Goal: Task Accomplishment & Management: Manage account settings

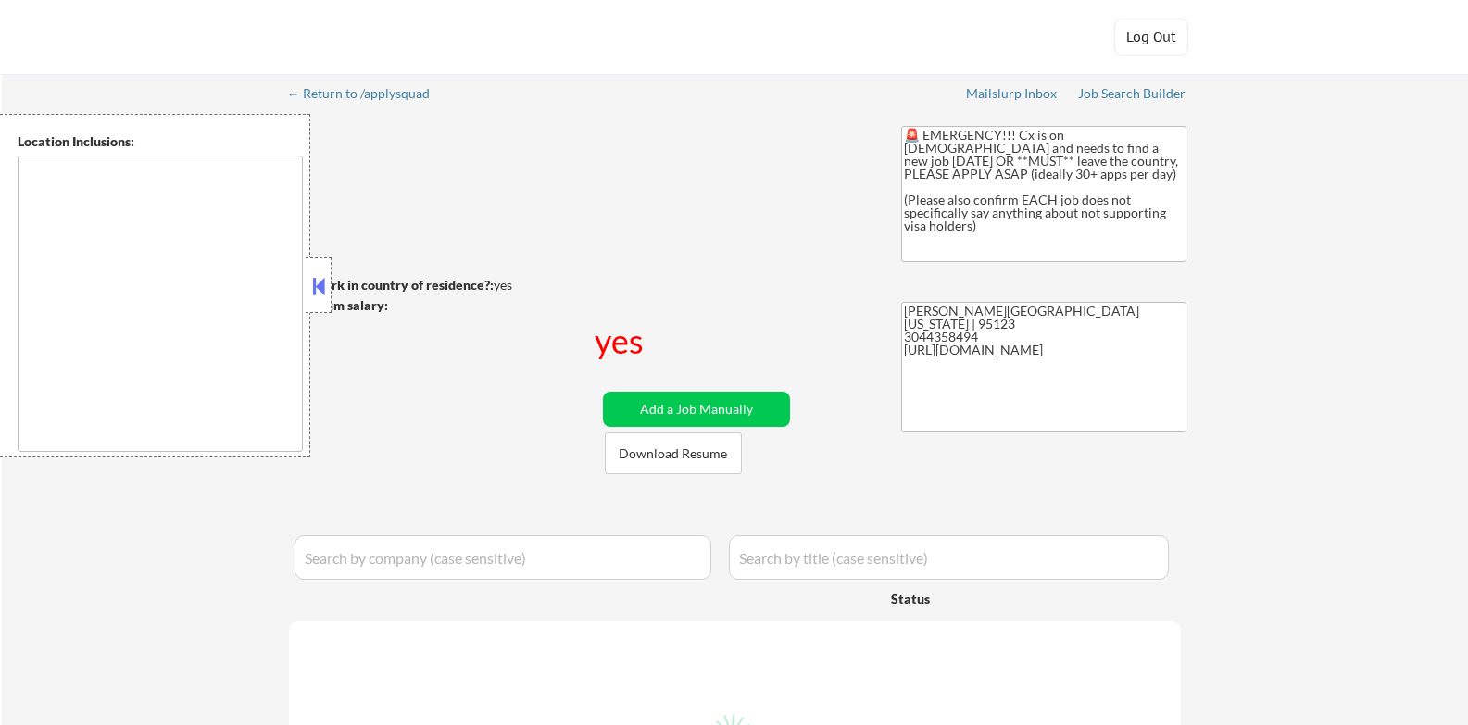
type textarea "[GEOGRAPHIC_DATA], [GEOGRAPHIC_DATA] [GEOGRAPHIC_DATA], [GEOGRAPHIC_DATA] [GEOG…"
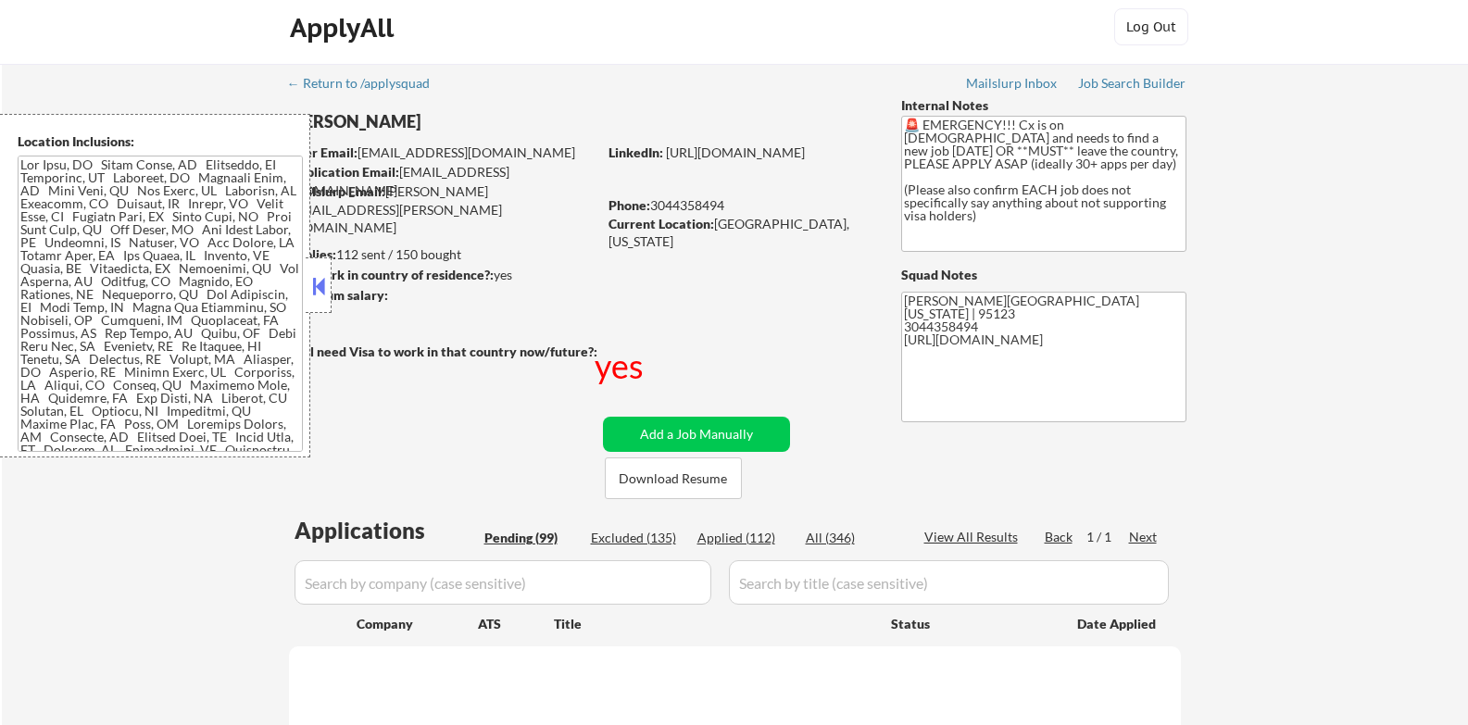
scroll to position [214, 0]
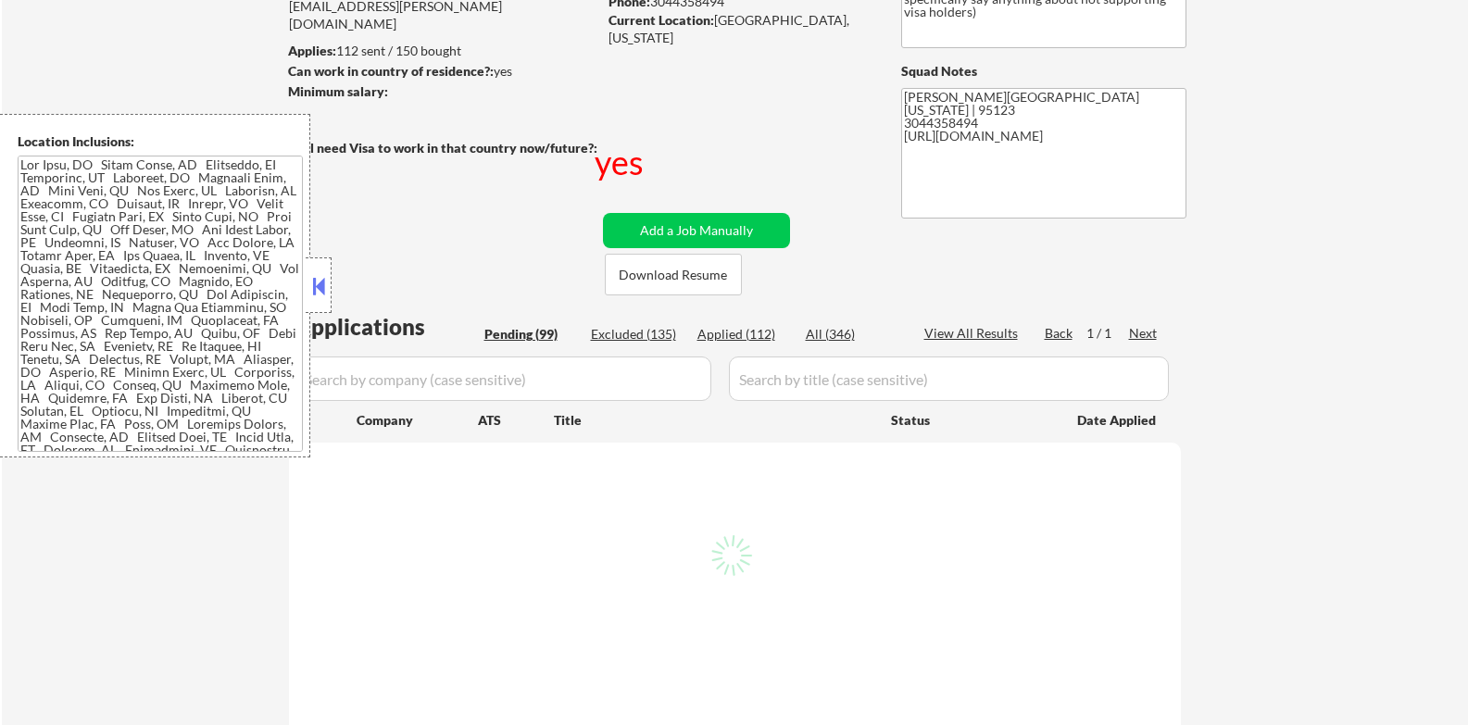
click at [307, 300] on div at bounding box center [319, 285] width 26 height 56
click at [319, 293] on button at bounding box center [318, 286] width 20 height 28
select select ""pending""
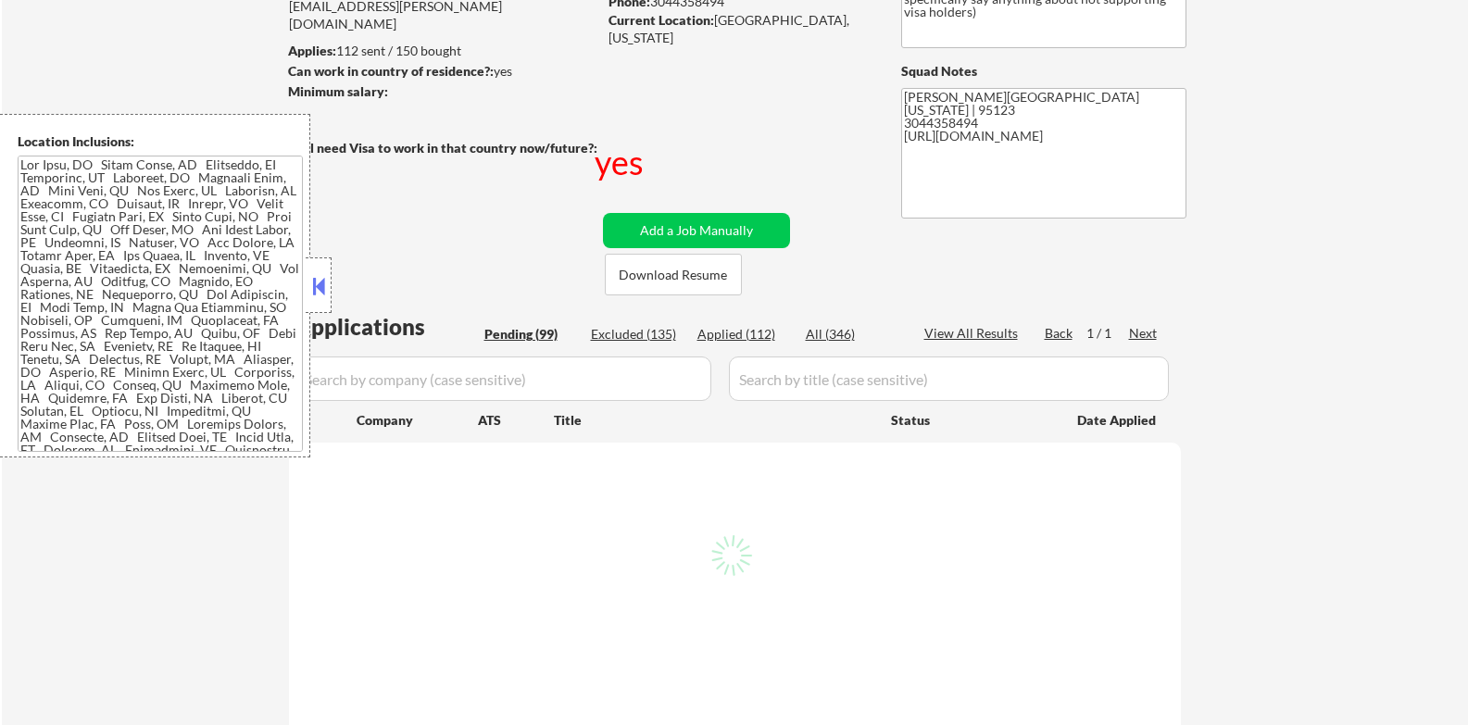
select select ""pending""
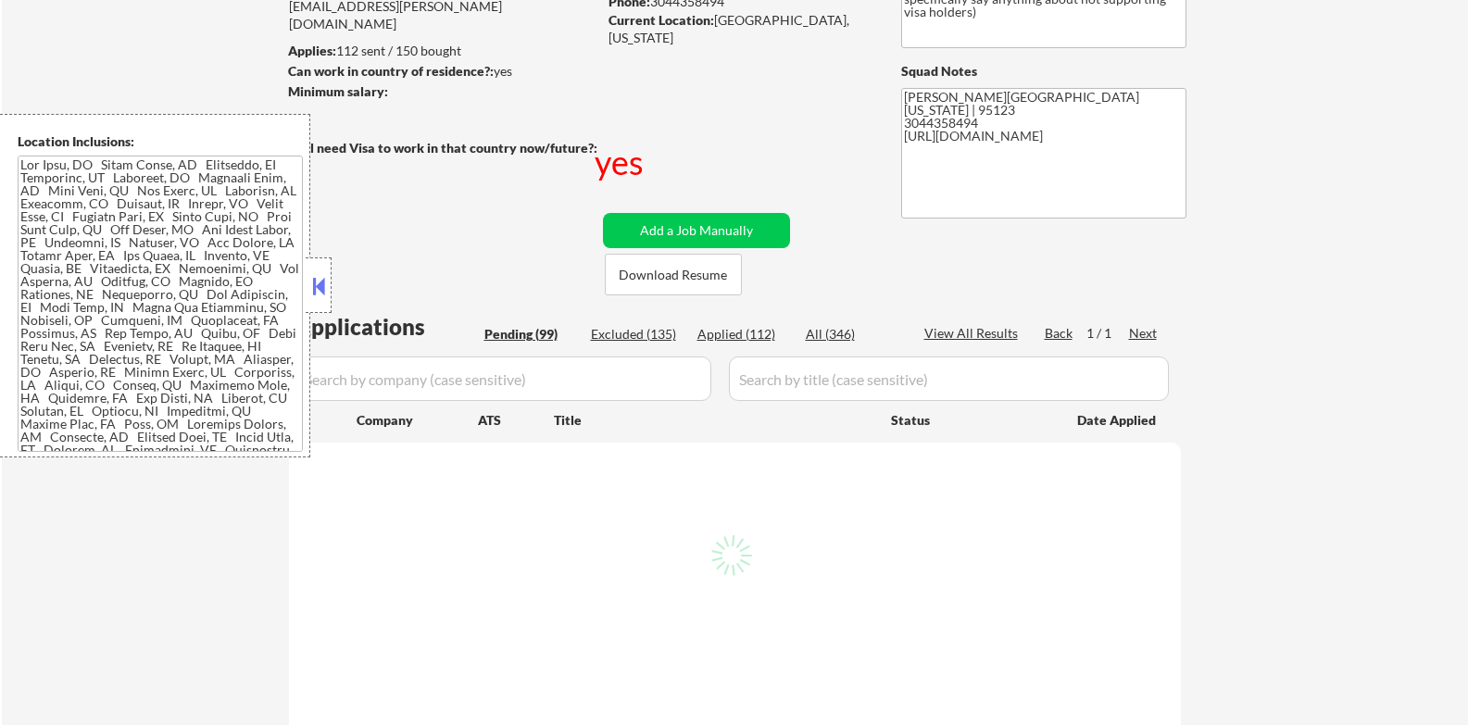
select select ""pending""
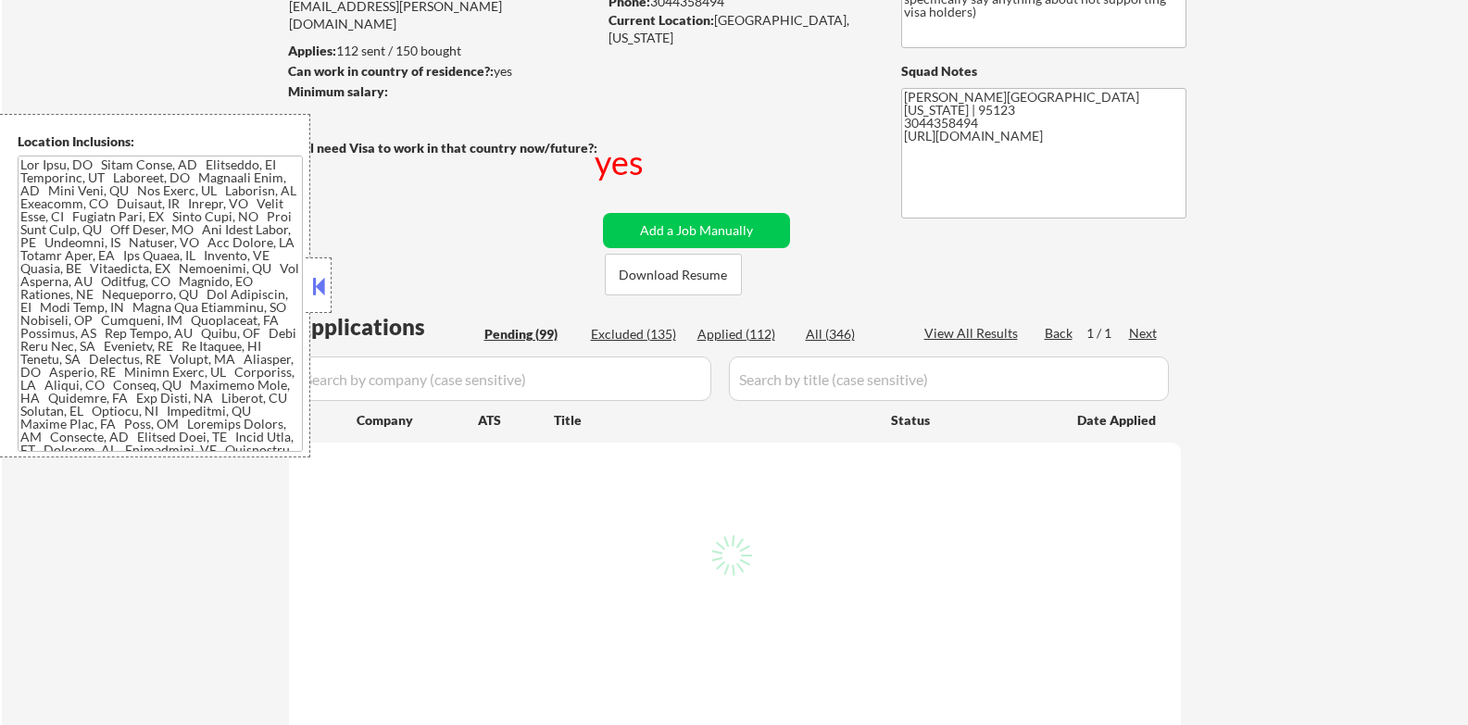
select select ""pending""
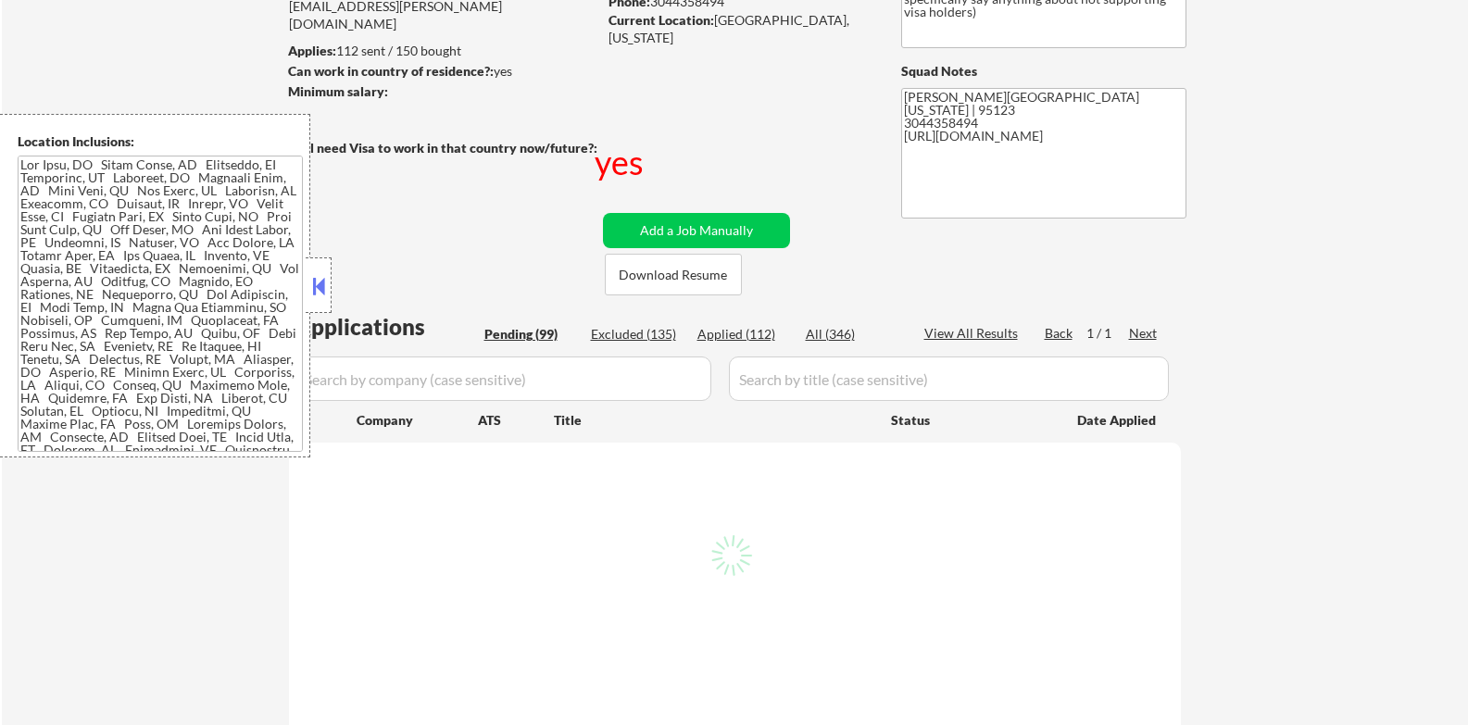
select select ""pending""
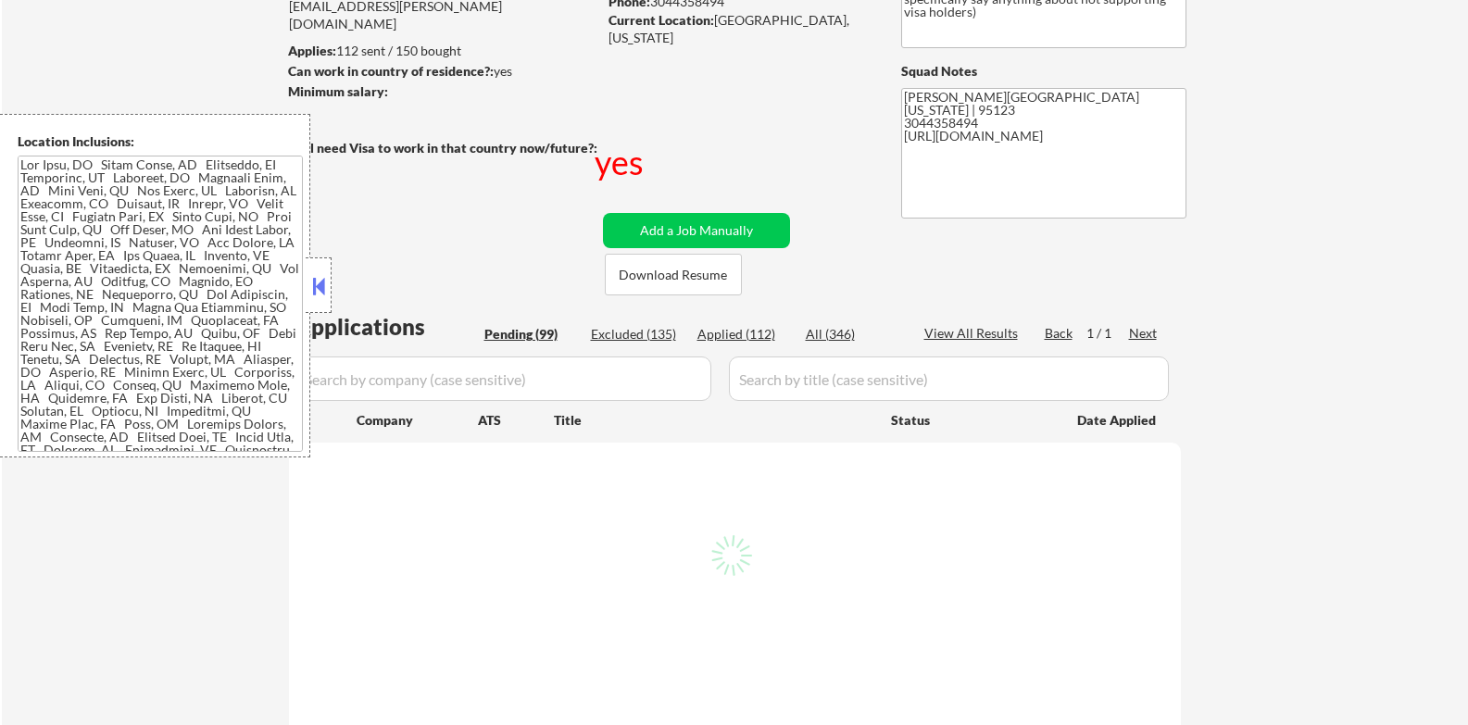
select select ""pending""
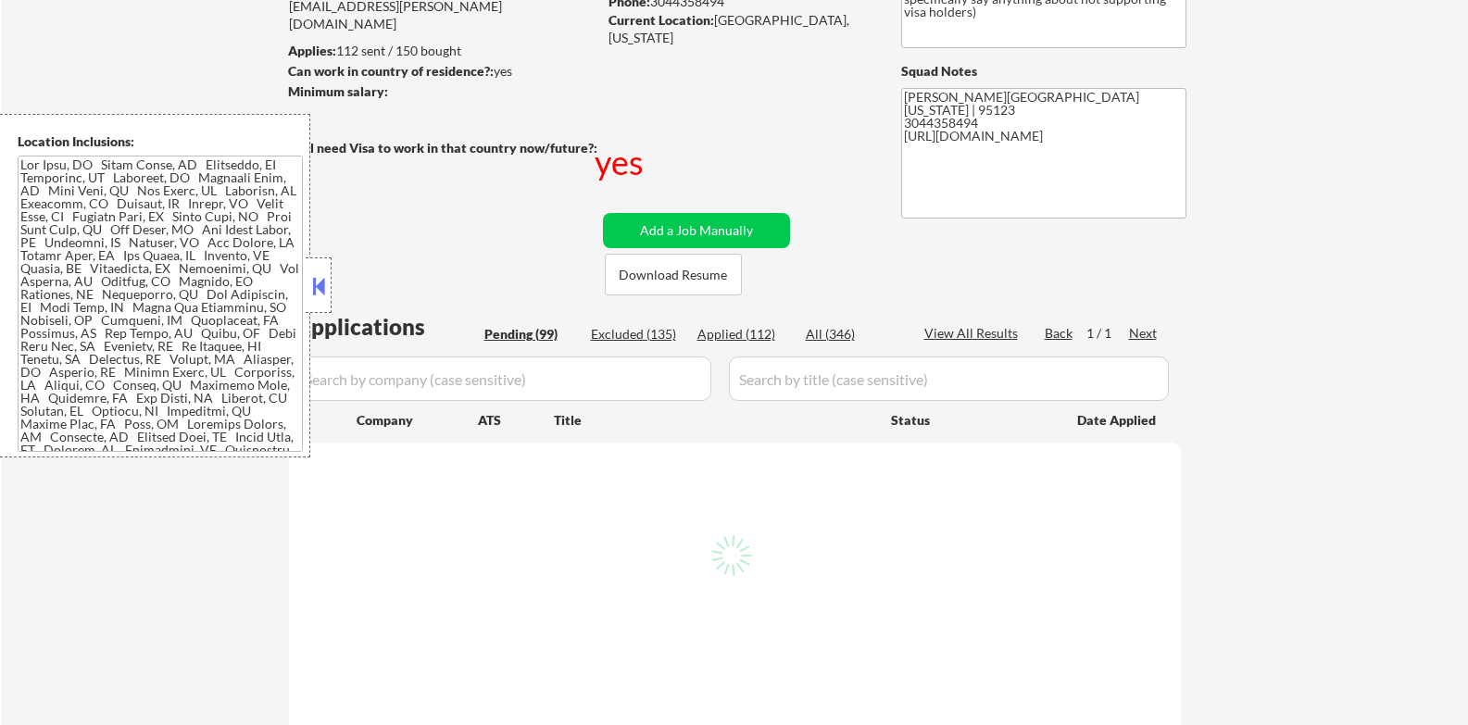
select select ""pending""
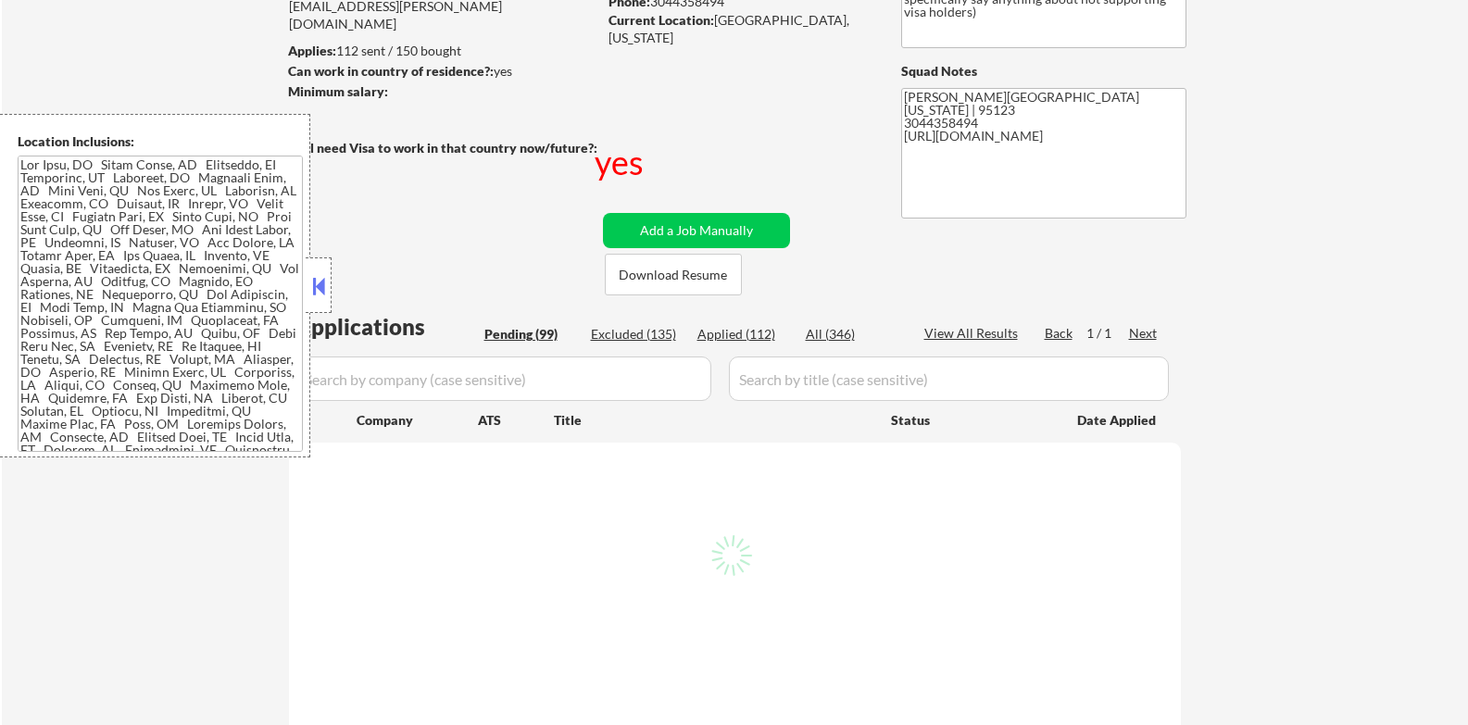
select select ""pending""
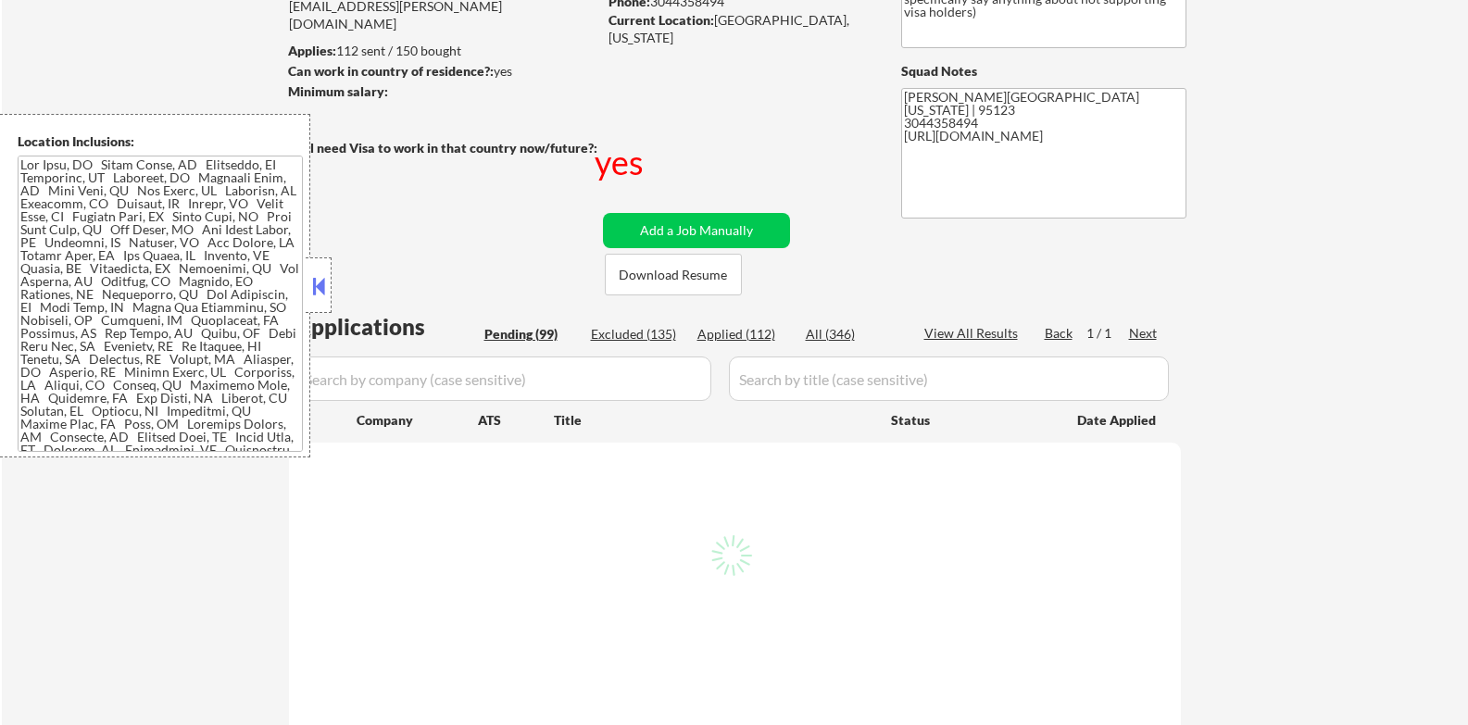
select select ""pending""
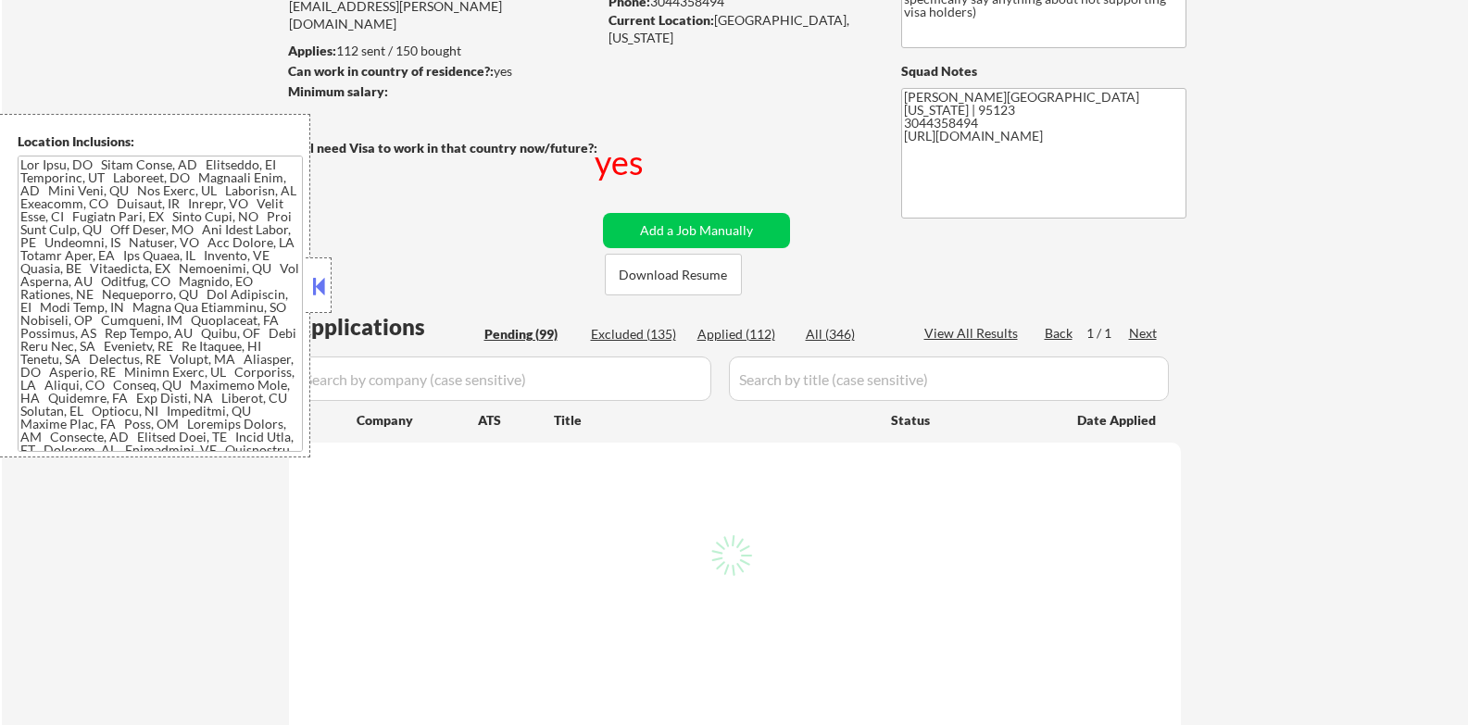
select select ""pending""
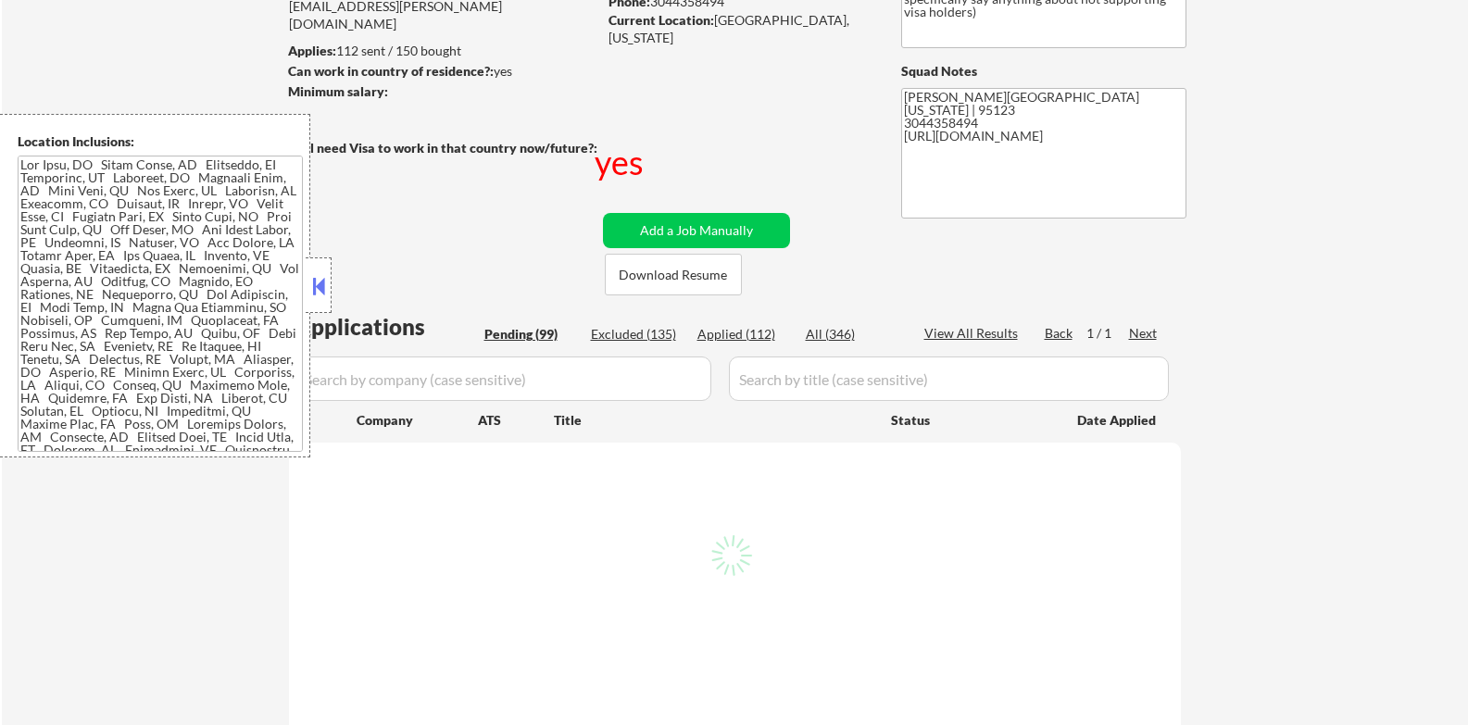
select select ""pending""
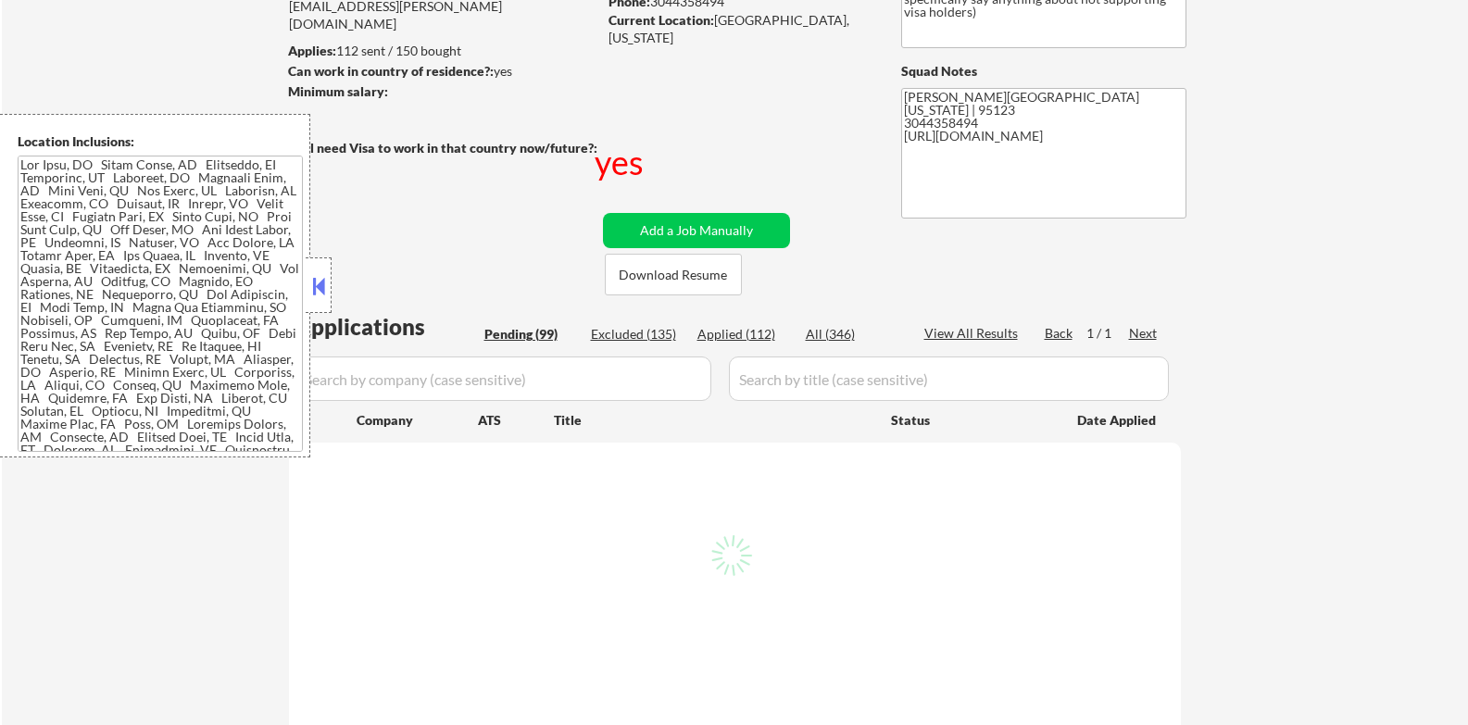
select select ""pending""
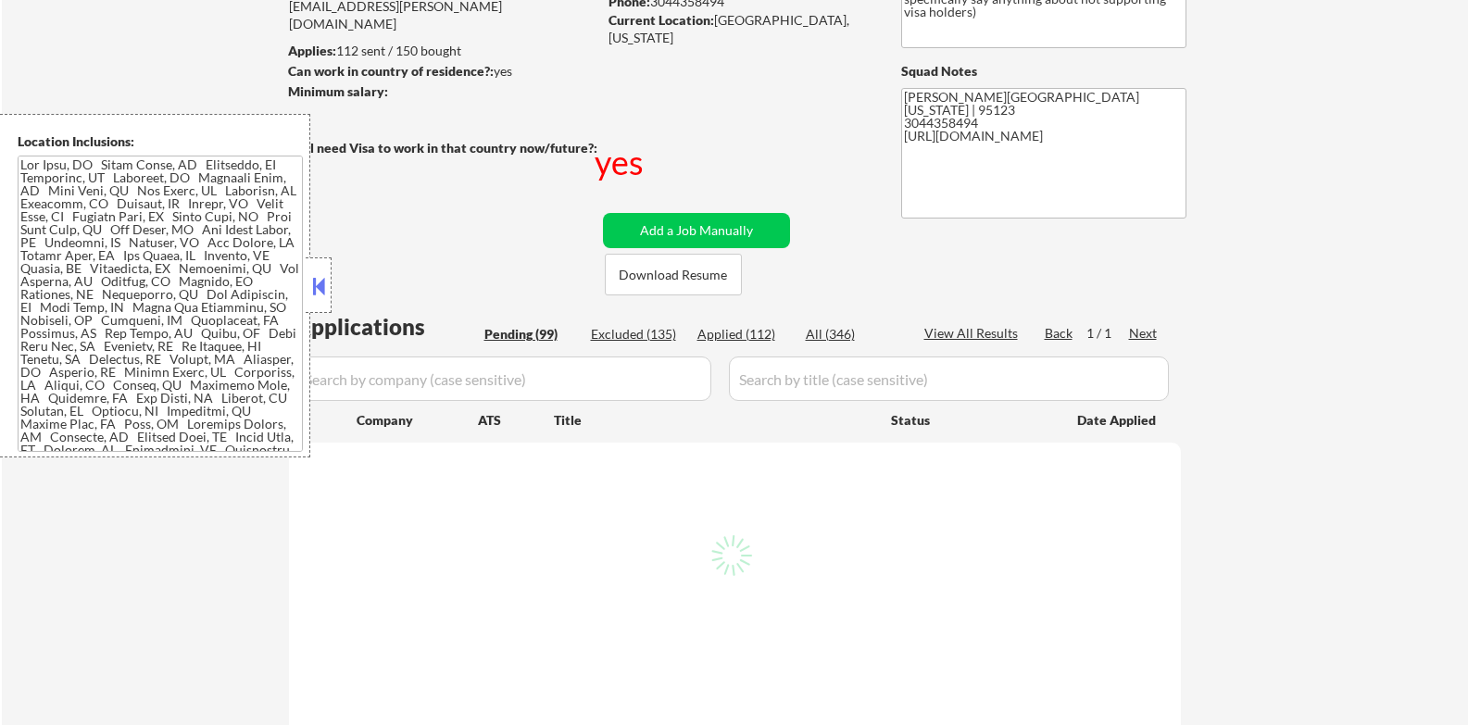
select select ""pending""
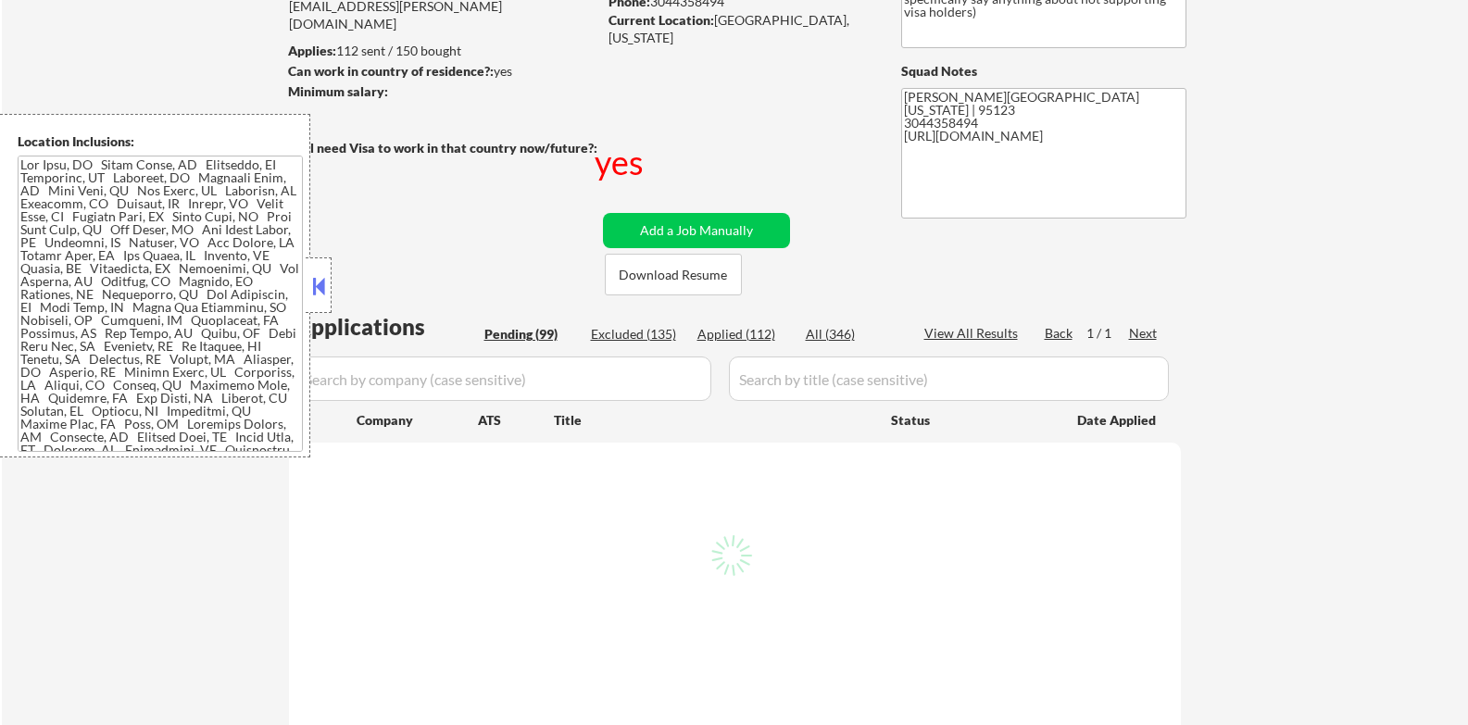
select select ""pending""
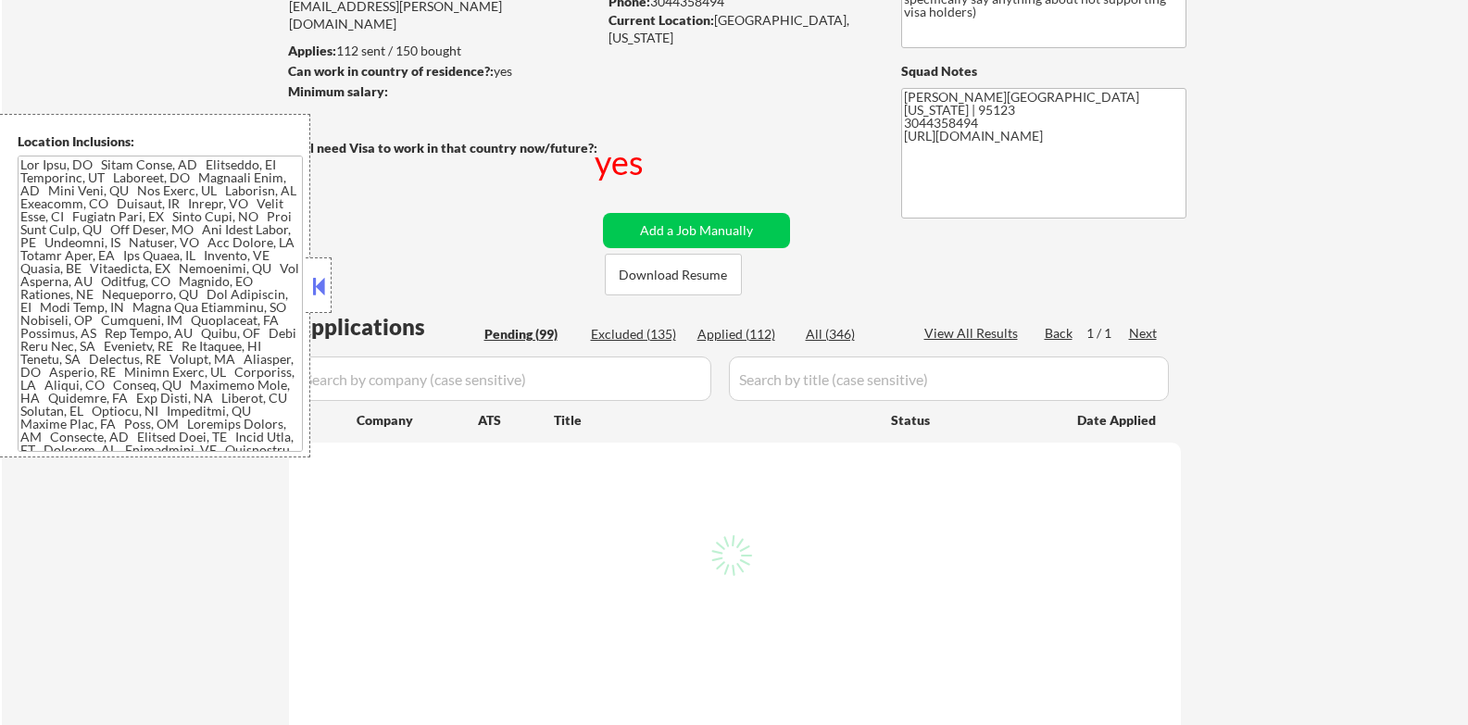
select select ""pending""
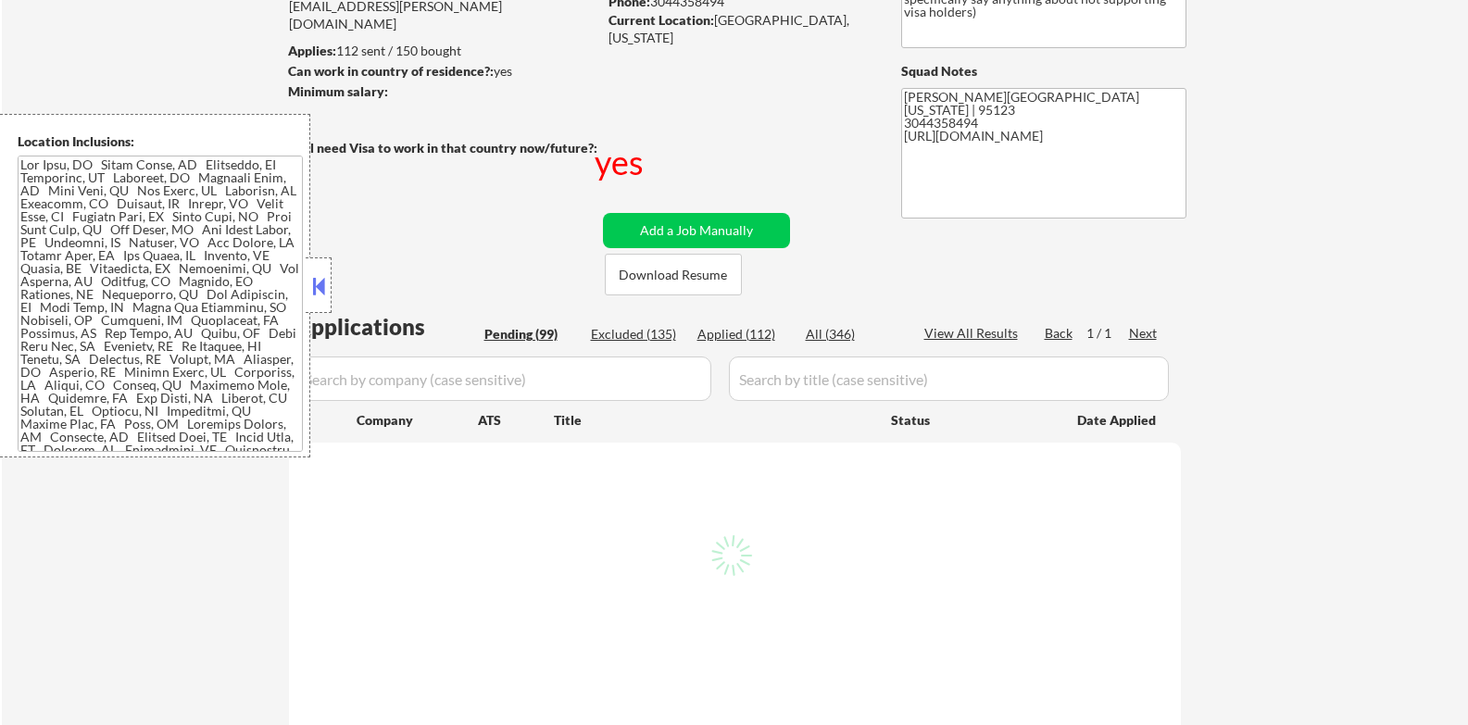
select select ""pending""
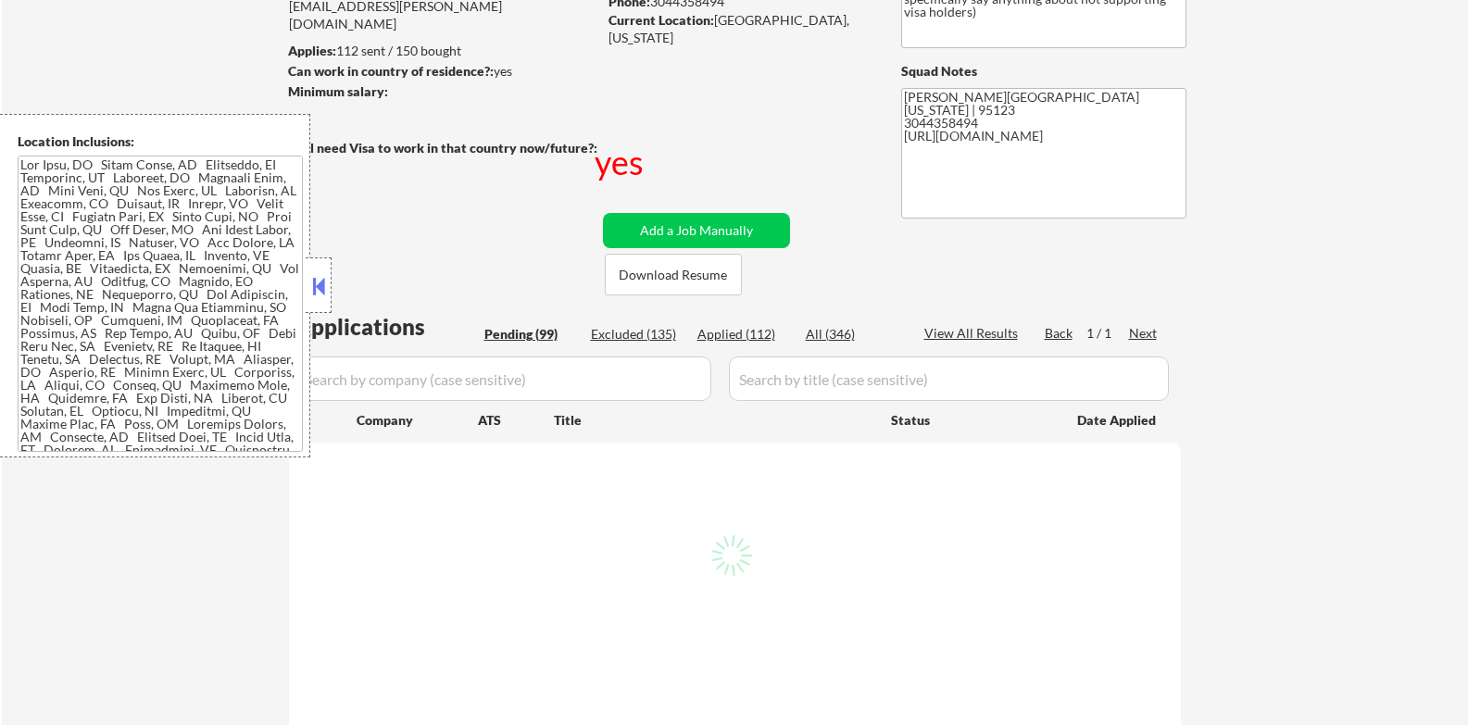
select select ""pending""
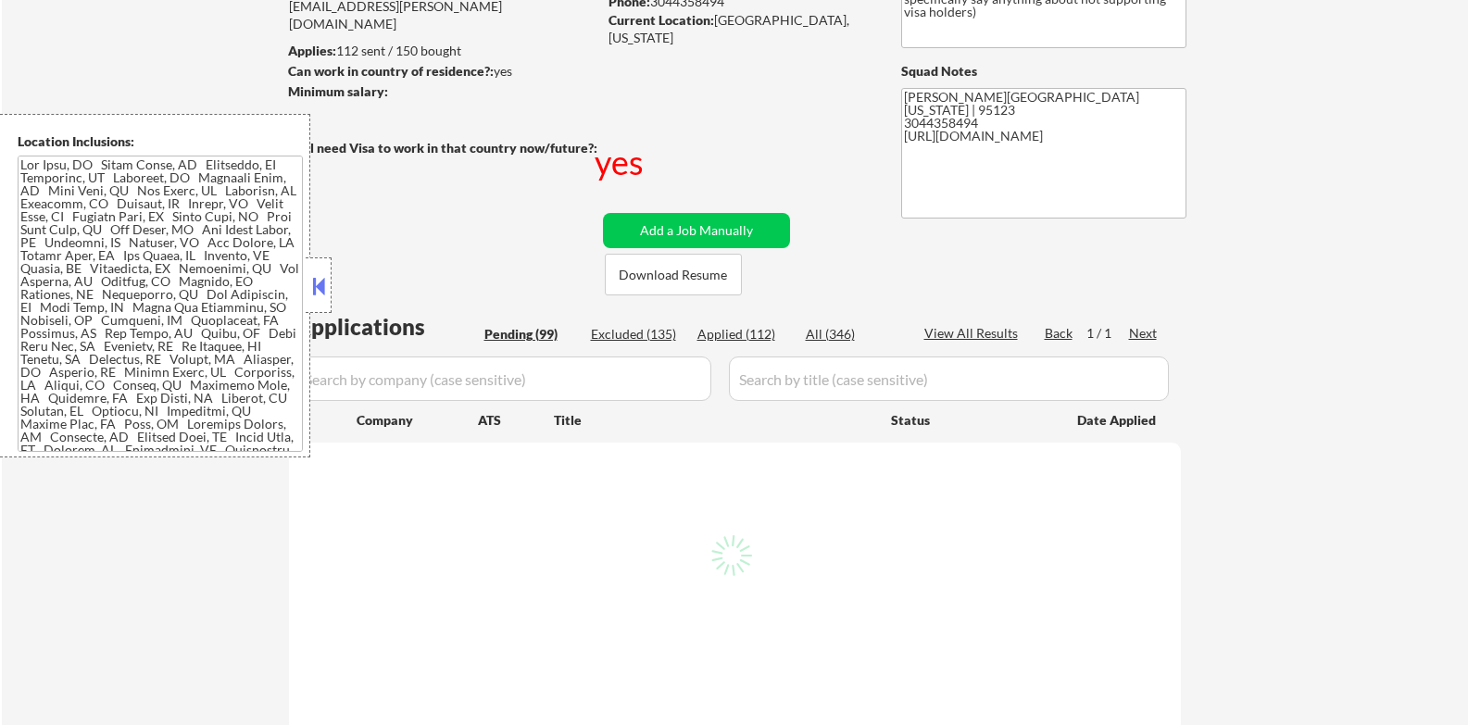
select select ""pending""
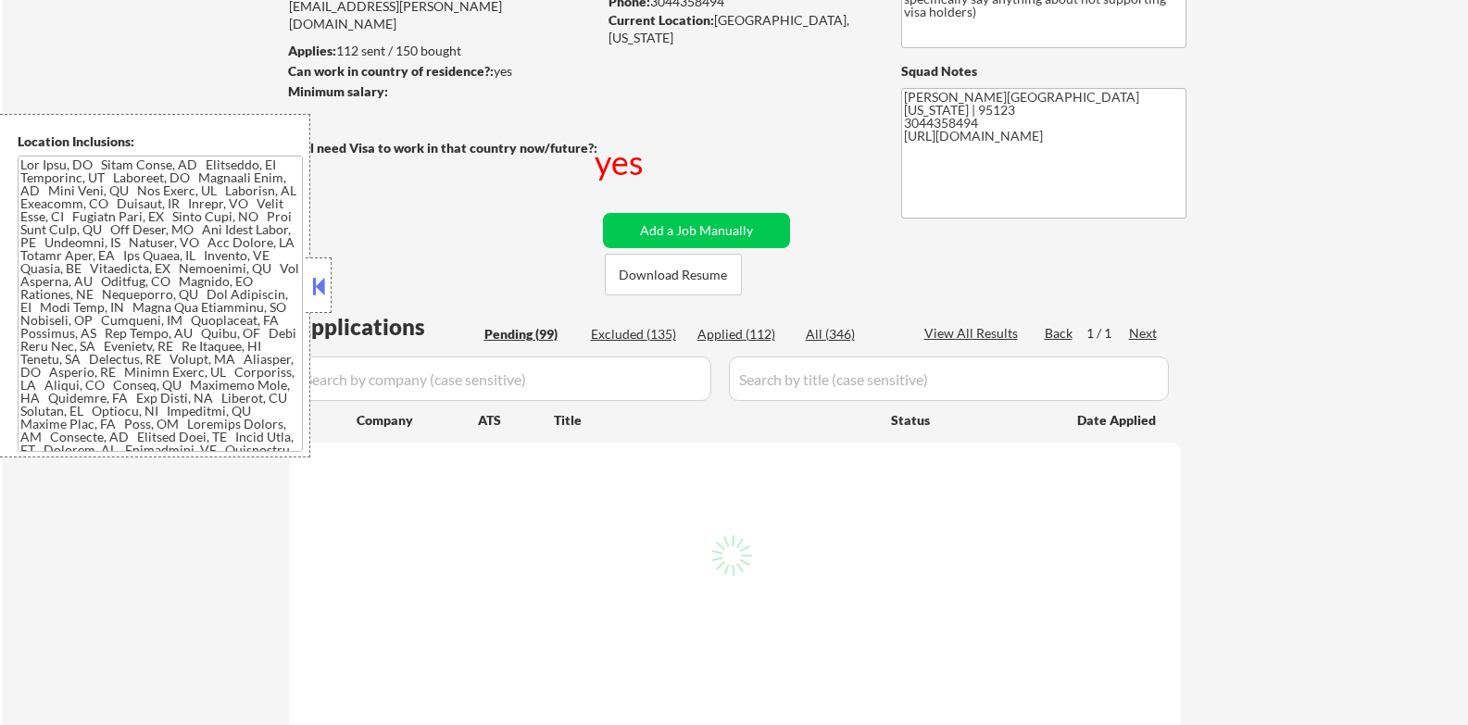
select select ""pending""
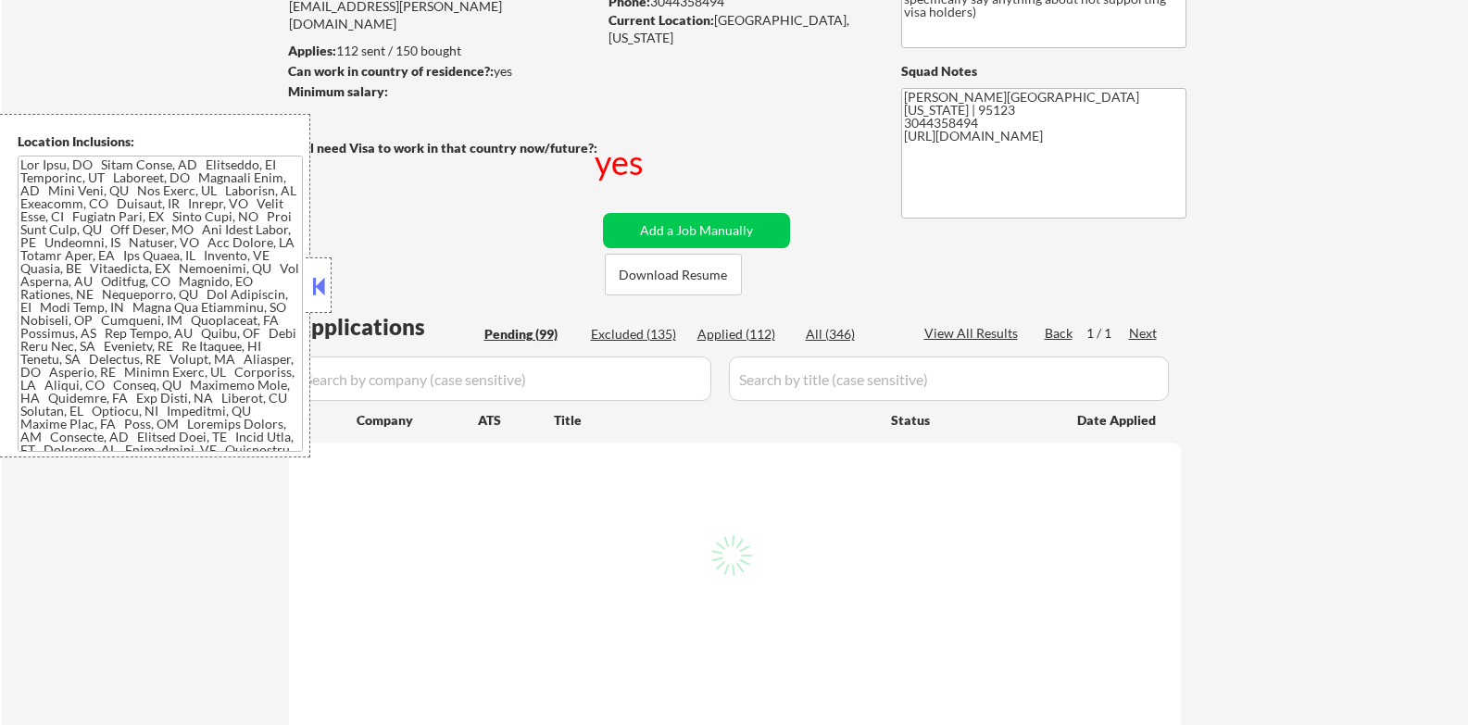
select select ""pending""
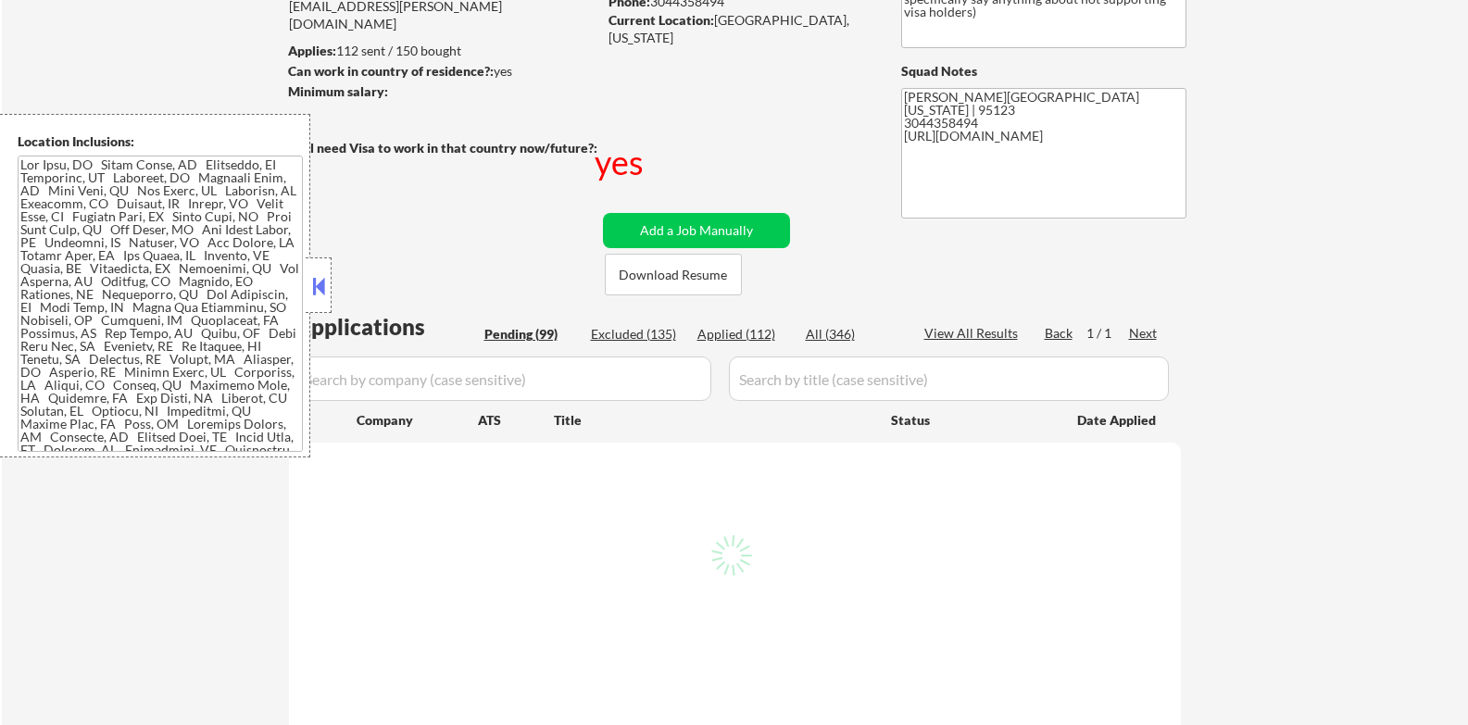
select select ""pending""
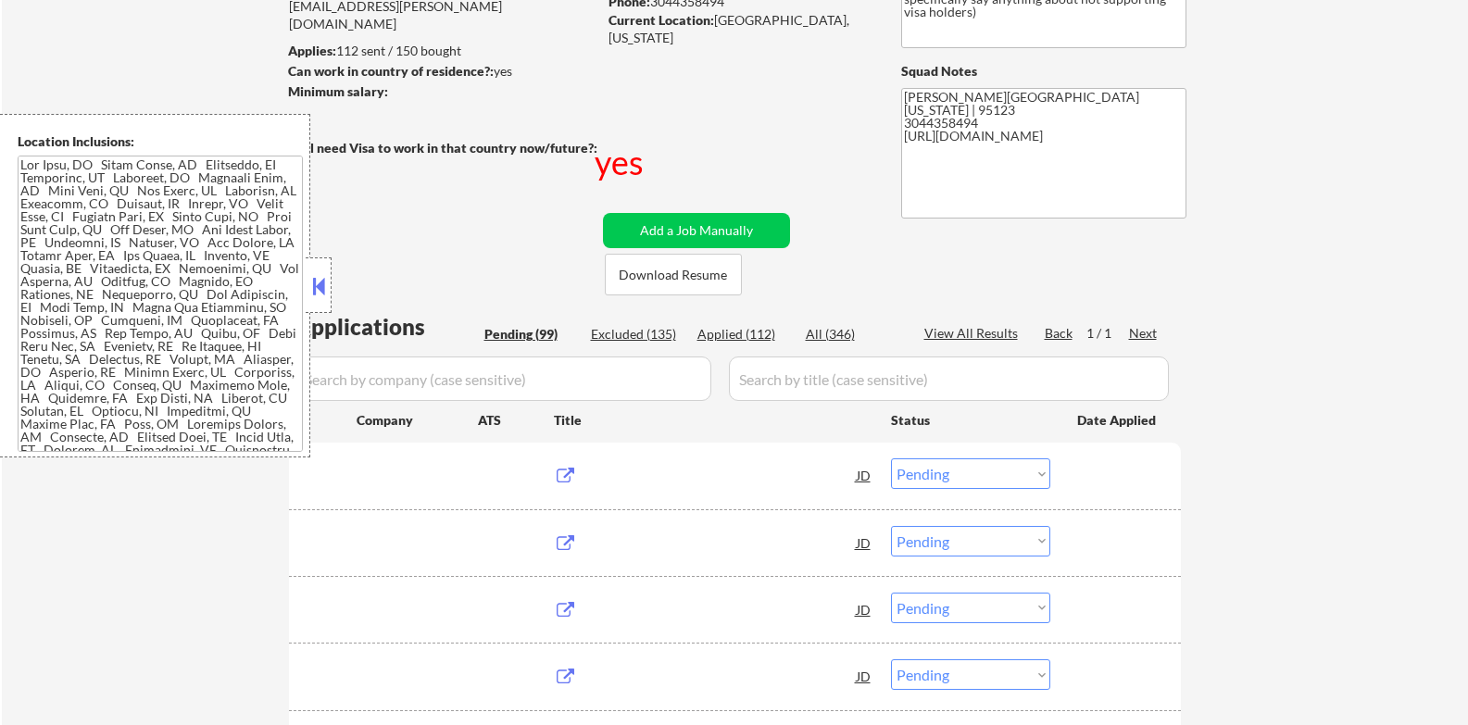
scroll to position [463, 0]
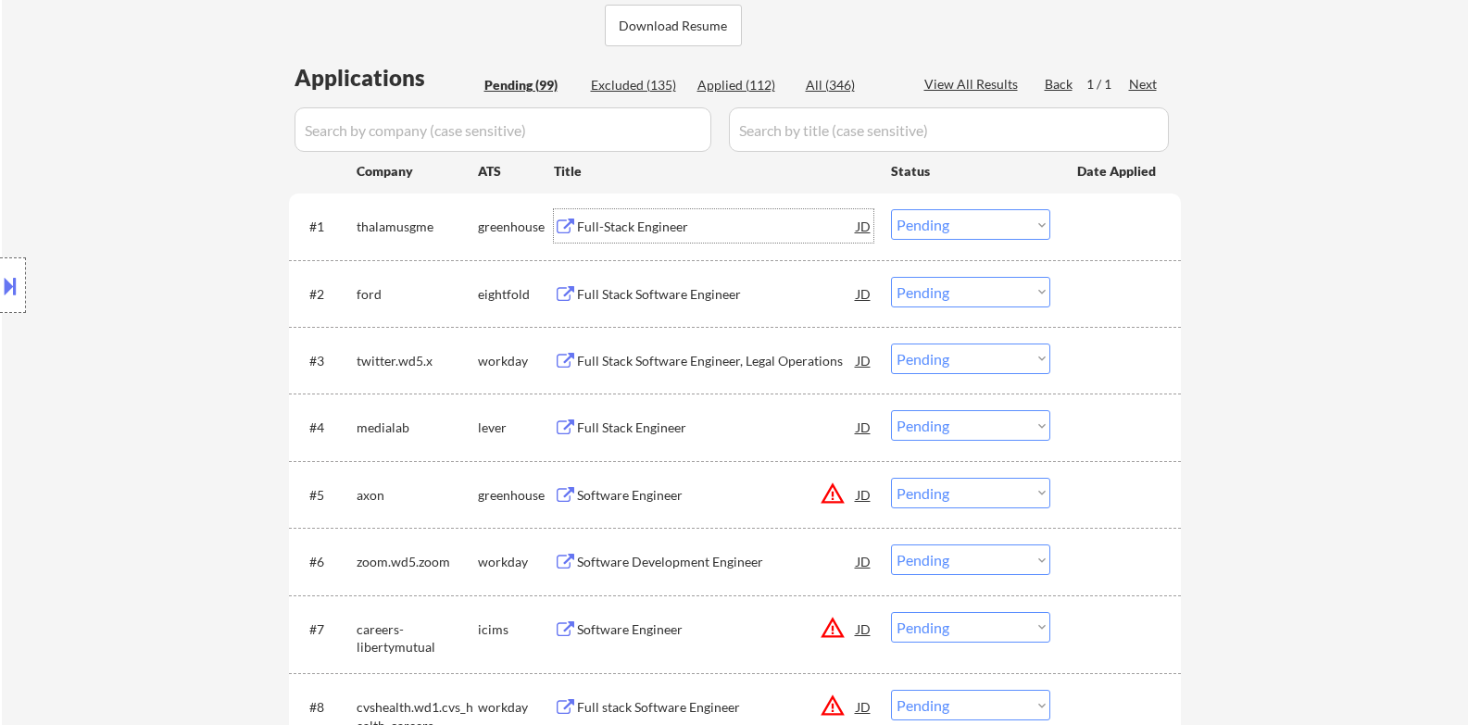
click at [683, 228] on div "Full-Stack Engineer" at bounding box center [717, 227] width 280 height 19
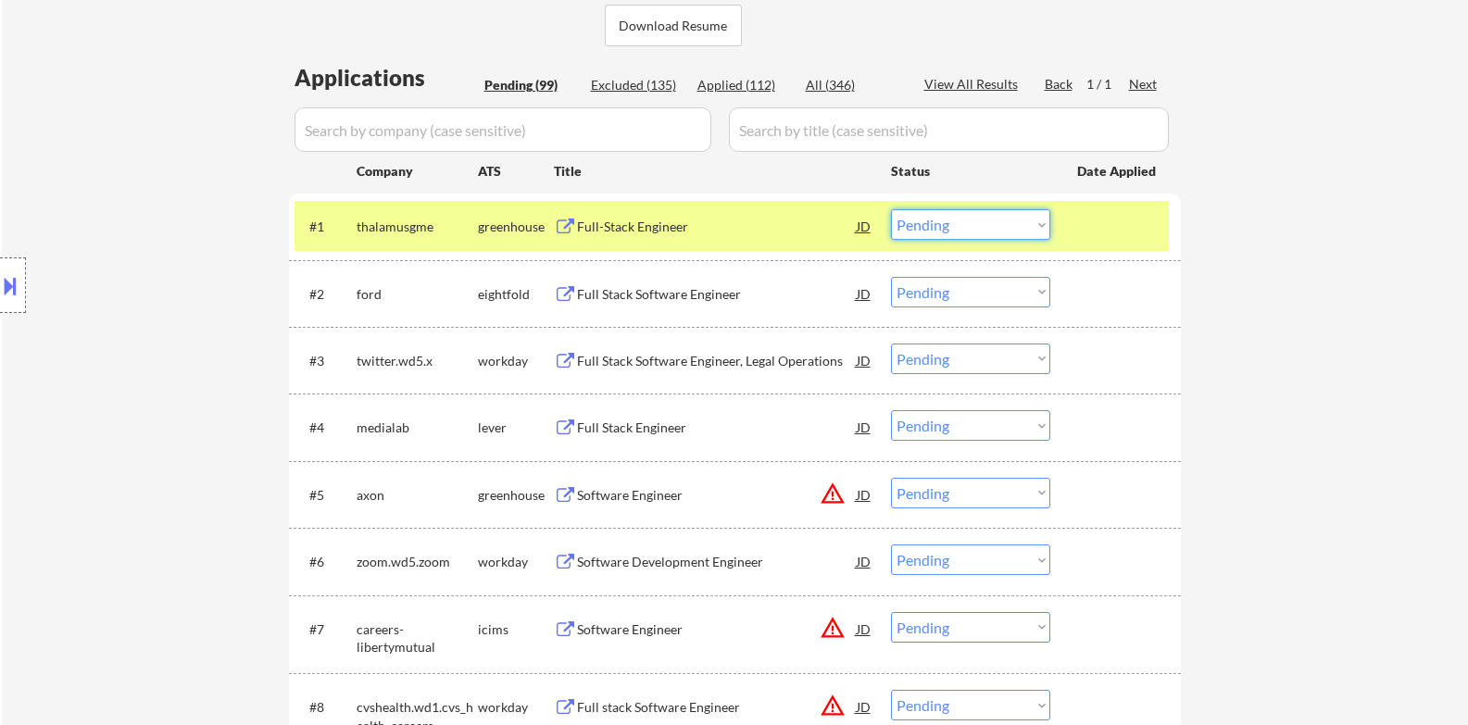
click at [988, 226] on select "Choose an option... Pending Applied Excluded (Questions) Excluded (Expired) Exc…" at bounding box center [970, 224] width 159 height 31
click at [891, 209] on select "Choose an option... Pending Applied Excluded (Questions) Excluded (Expired) Exc…" at bounding box center [970, 224] width 159 height 31
click at [1122, 219] on div at bounding box center [1117, 225] width 81 height 33
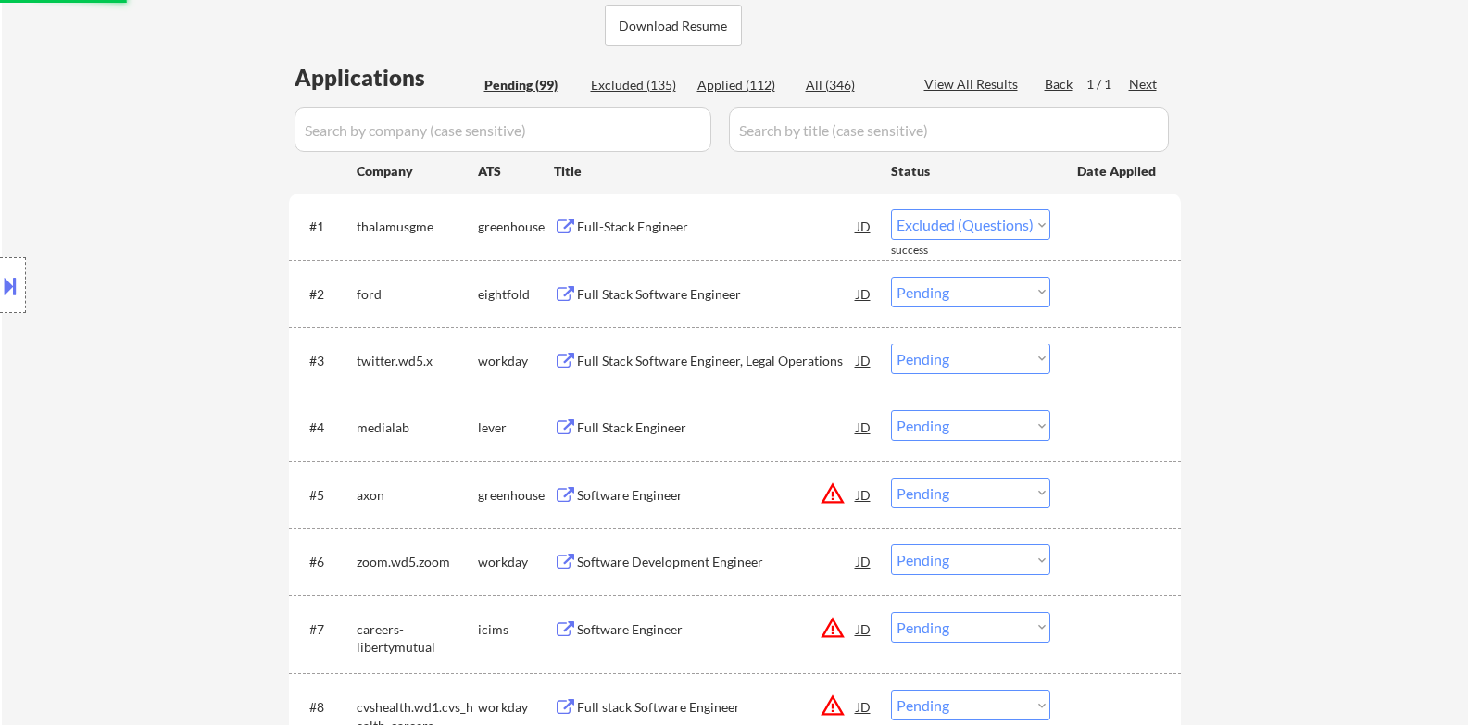
select select ""pending""
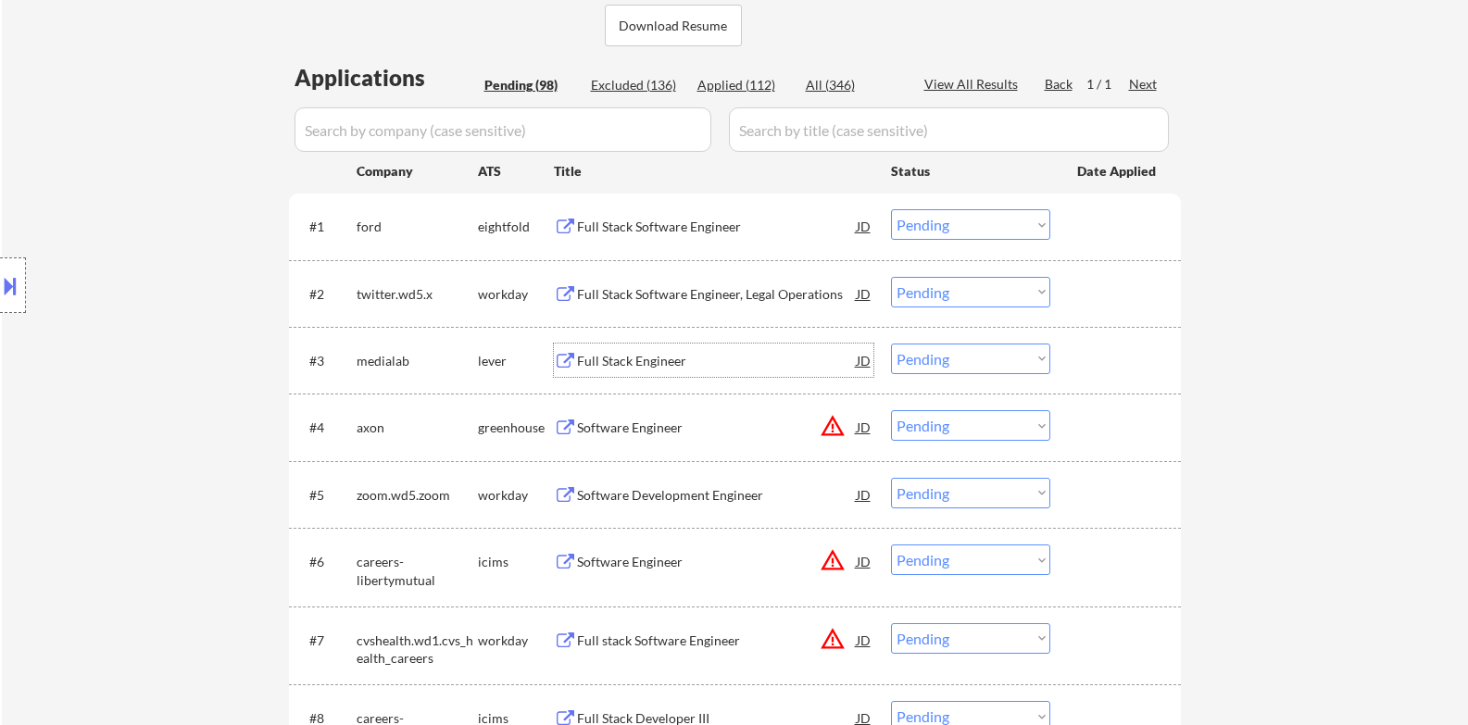
click at [692, 355] on div "Full Stack Engineer" at bounding box center [717, 361] width 280 height 19
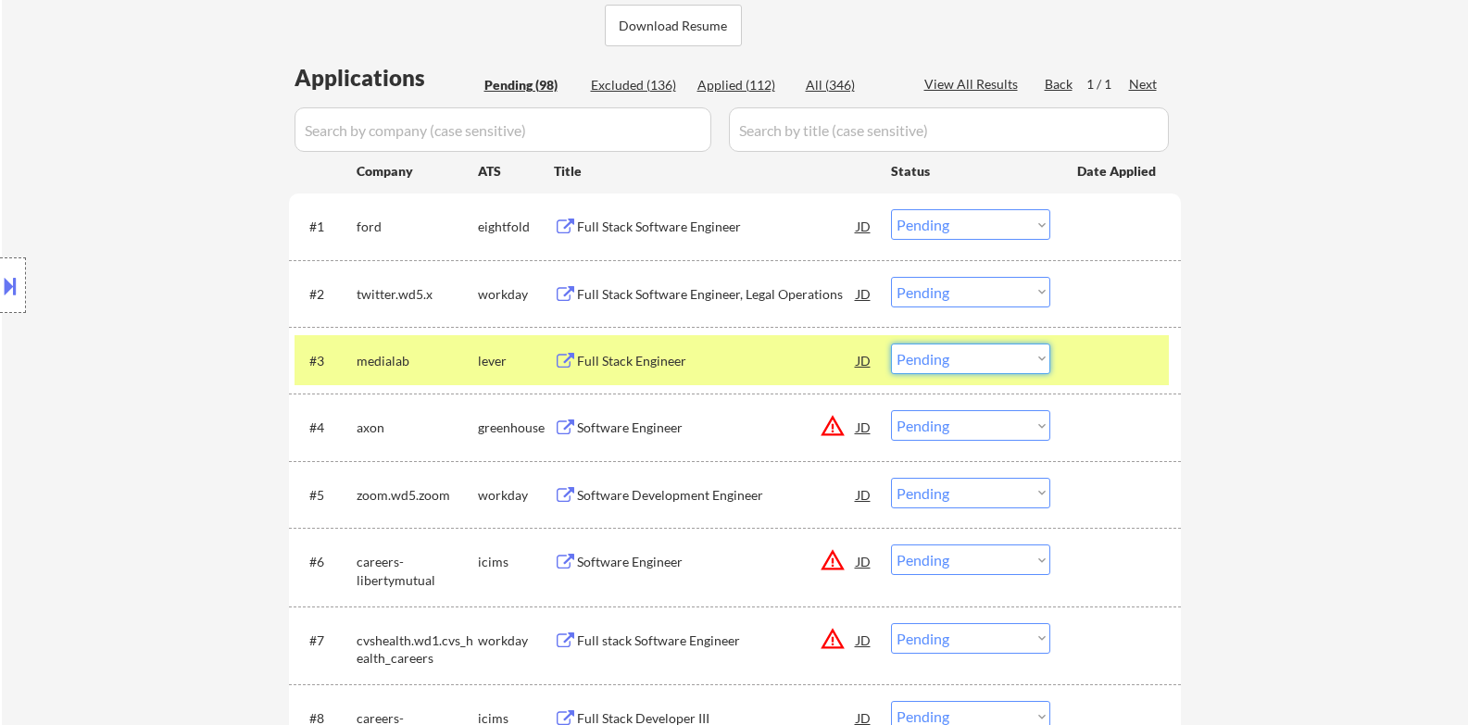
click at [942, 363] on select "Choose an option... Pending Applied Excluded (Questions) Excluded (Expired) Exc…" at bounding box center [970, 359] width 159 height 31
click at [891, 344] on select "Choose an option... Pending Applied Excluded (Questions) Excluded (Expired) Exc…" at bounding box center [970, 359] width 159 height 31
click at [1117, 352] on div at bounding box center [1117, 360] width 81 height 33
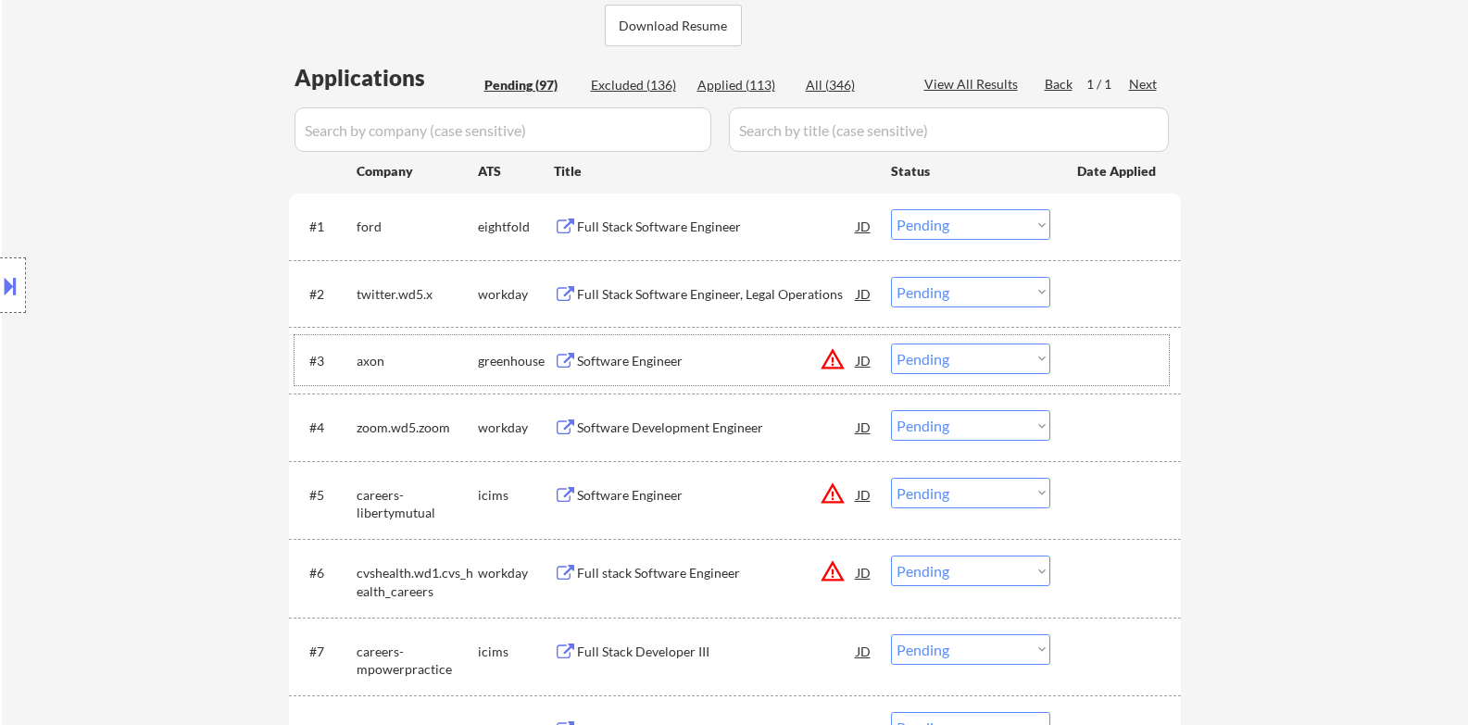
click at [831, 352] on button "warning_amber" at bounding box center [833, 359] width 26 height 26
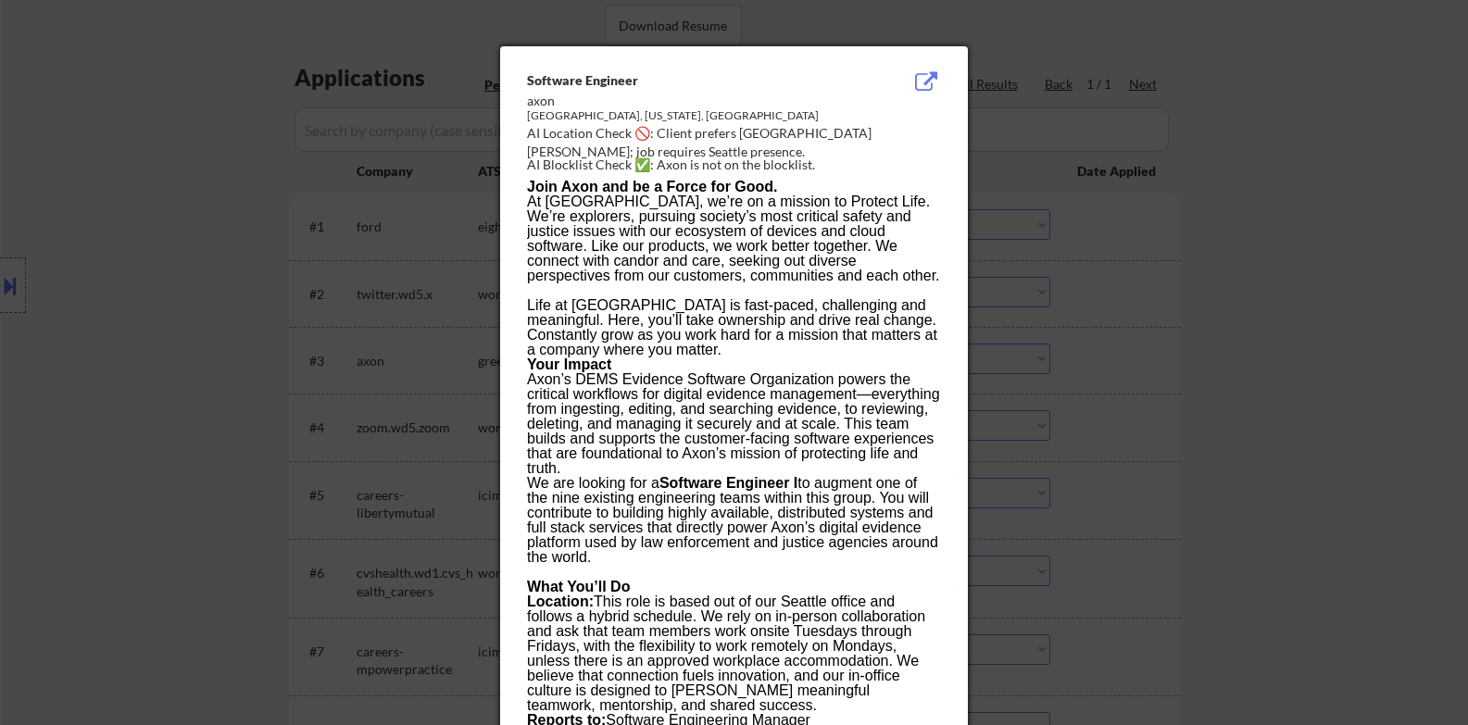
click at [1124, 332] on div at bounding box center [734, 362] width 1468 height 725
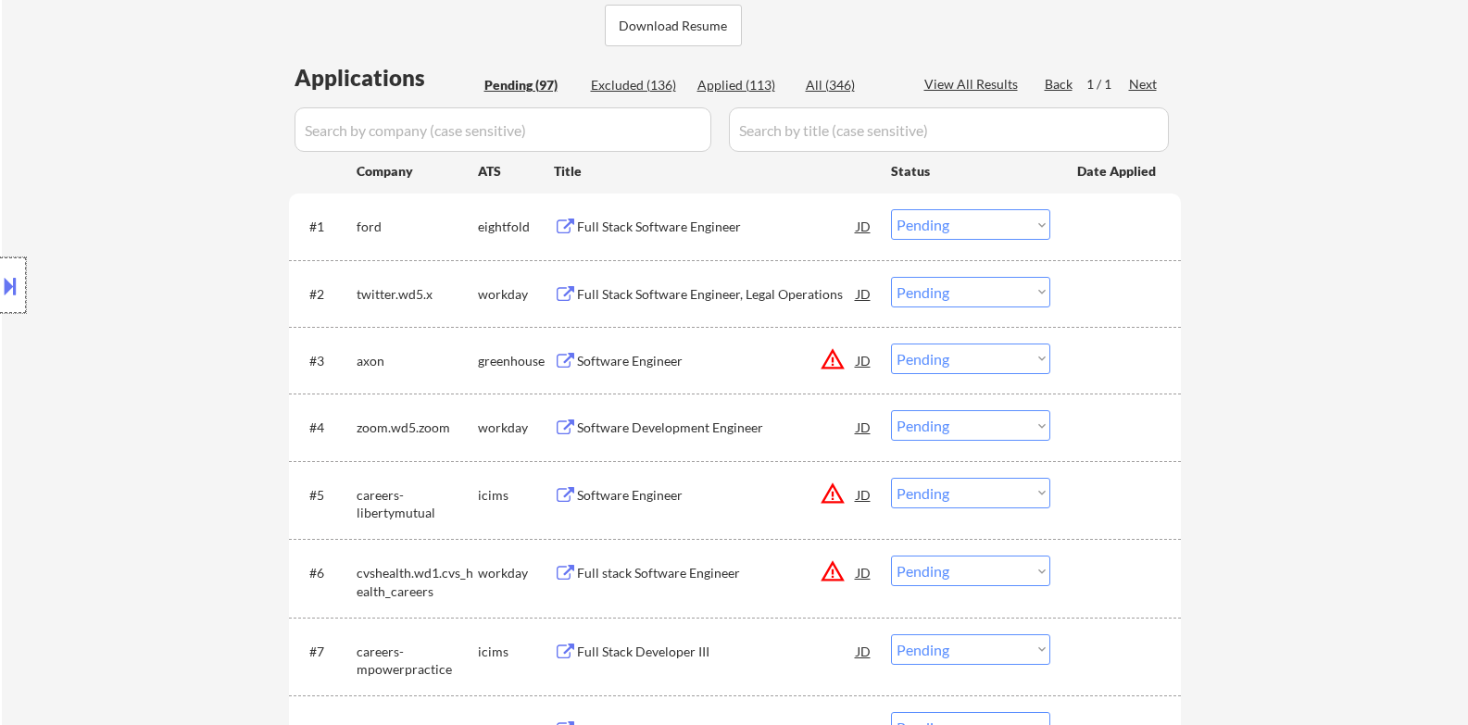
click at [0, 270] on div at bounding box center [13, 285] width 26 height 56
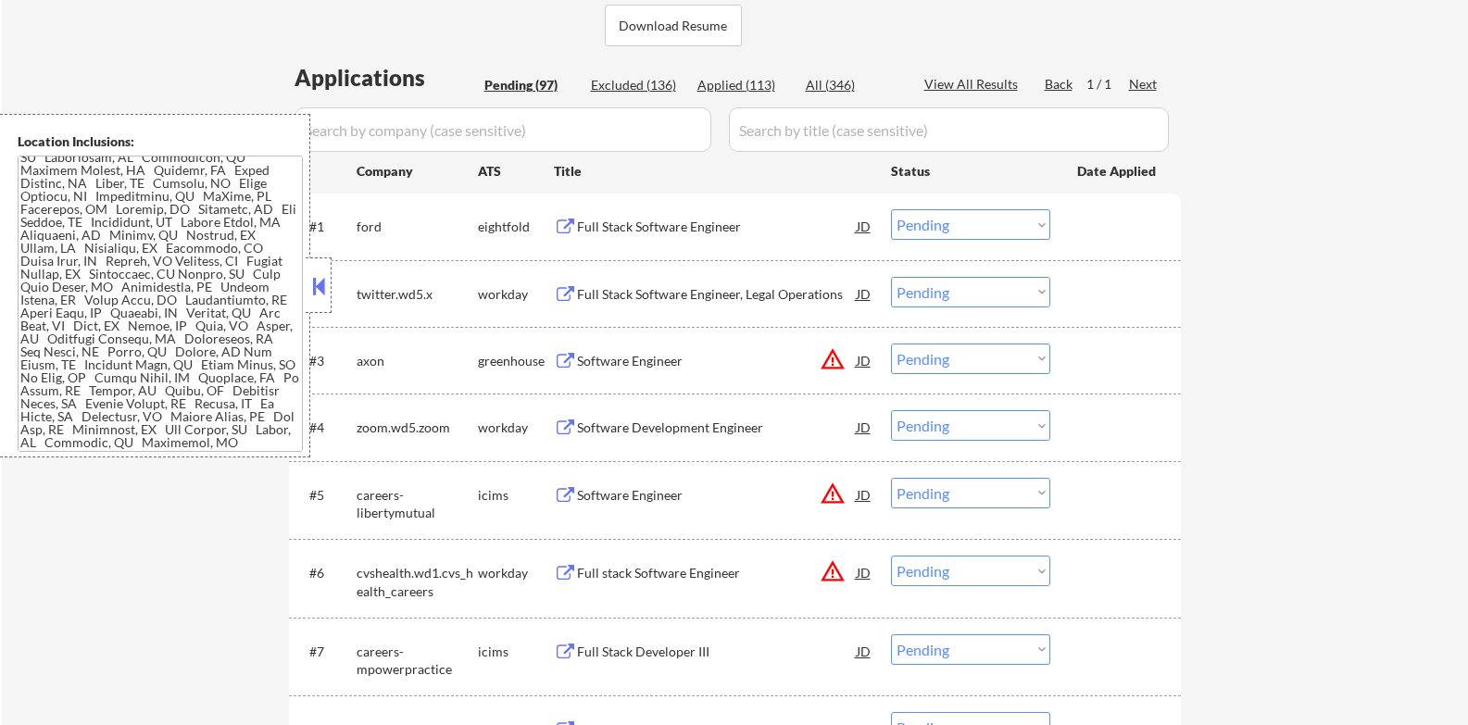
scroll to position [526, 0]
click at [314, 282] on button at bounding box center [318, 286] width 20 height 28
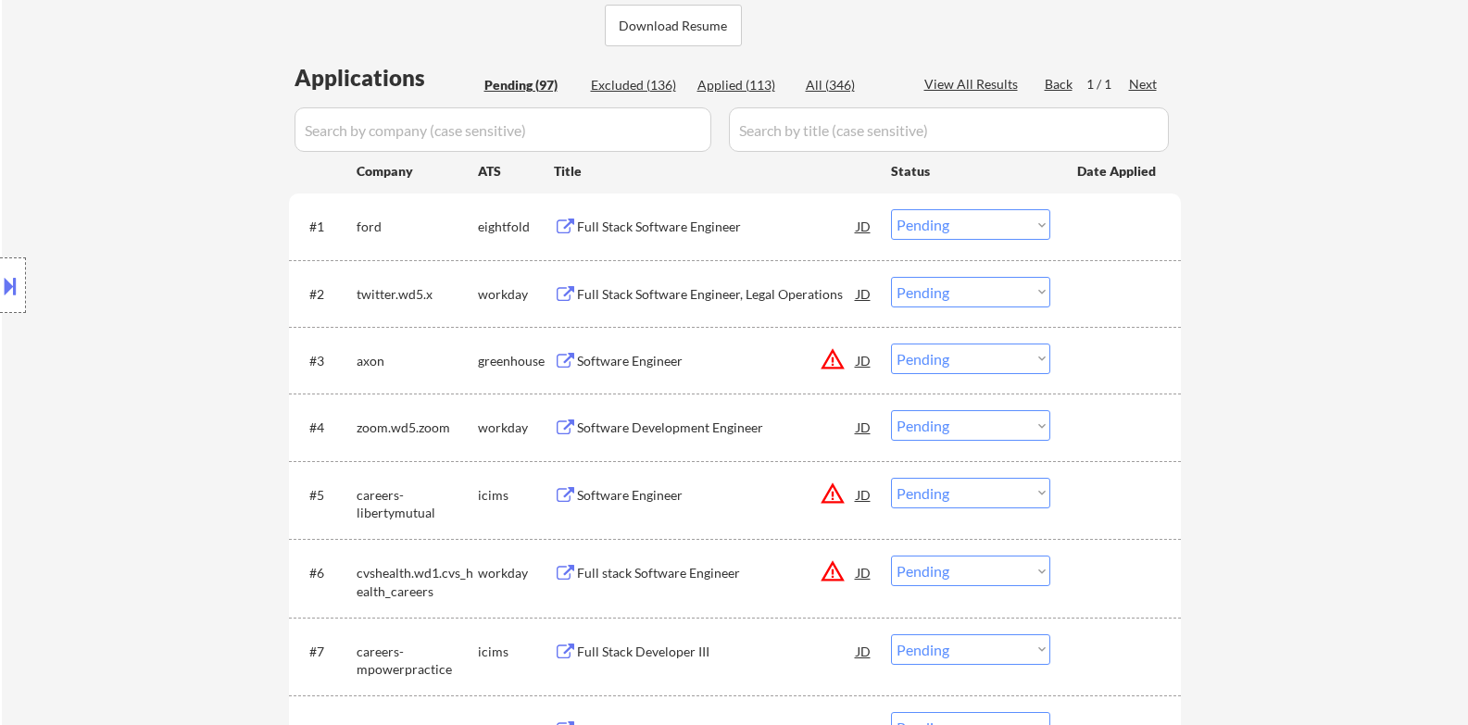
click at [654, 354] on div "Software Engineer" at bounding box center [717, 361] width 280 height 19
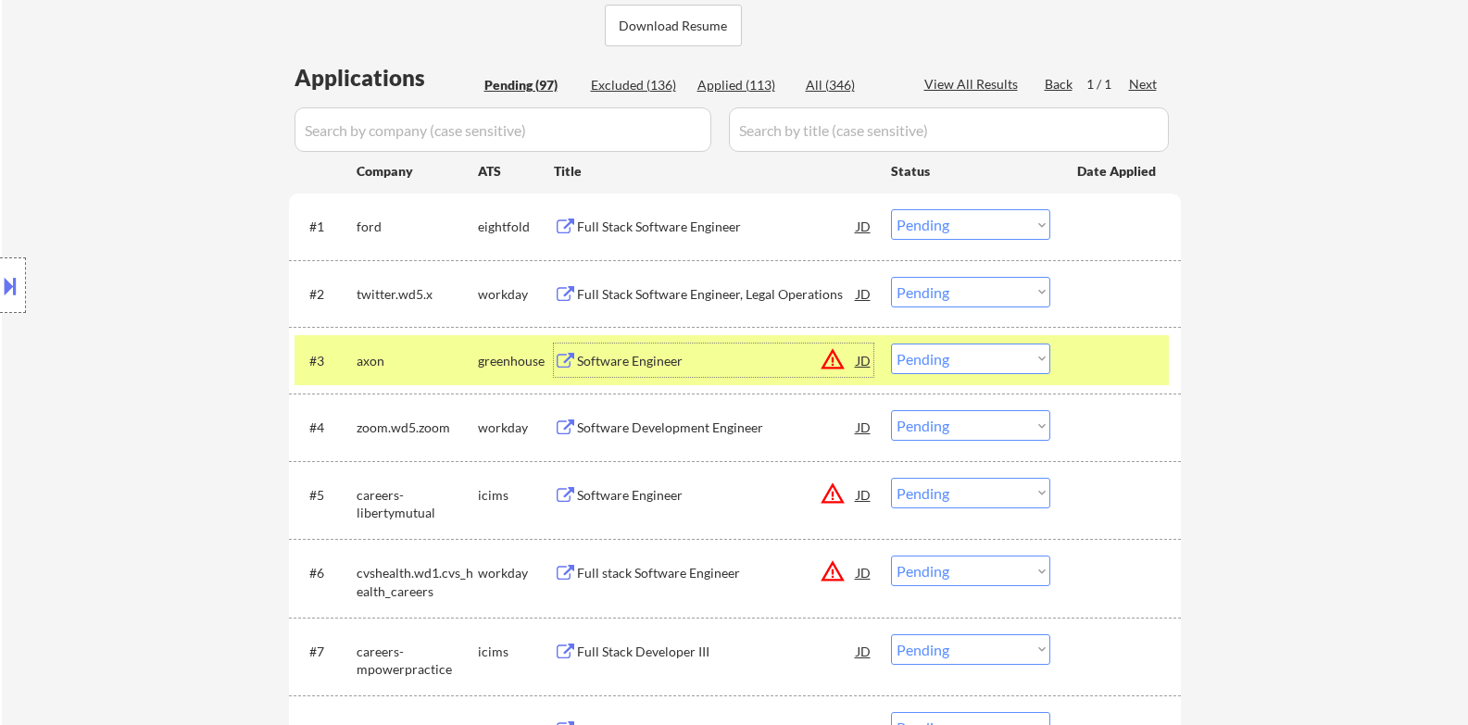
click at [1010, 363] on select "Choose an option... Pending Applied Excluded (Questions) Excluded (Expired) Exc…" at bounding box center [970, 359] width 159 height 31
click at [891, 344] on select "Choose an option... Pending Applied Excluded (Questions) Excluded (Expired) Exc…" at bounding box center [970, 359] width 159 height 31
click at [1121, 352] on div at bounding box center [1117, 360] width 81 height 33
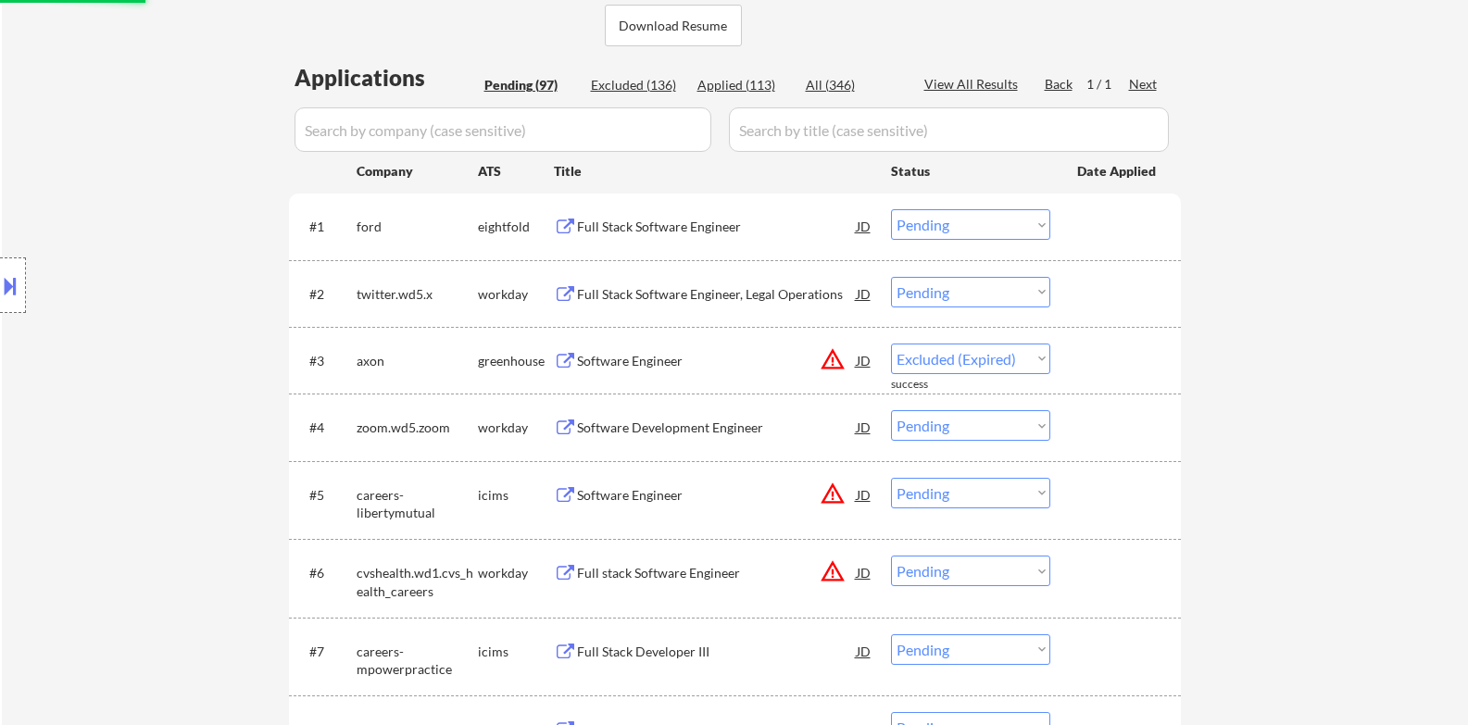
select select ""pending""
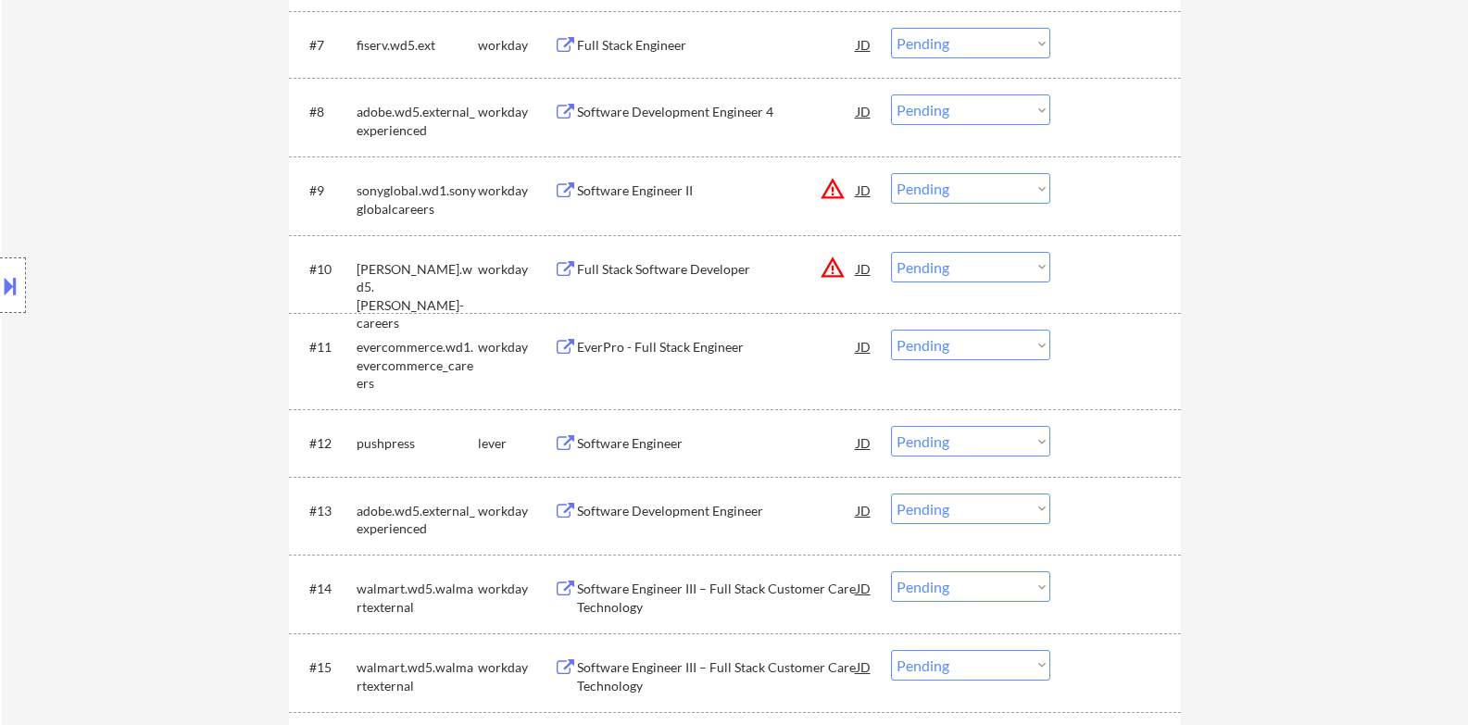
scroll to position [1234, 0]
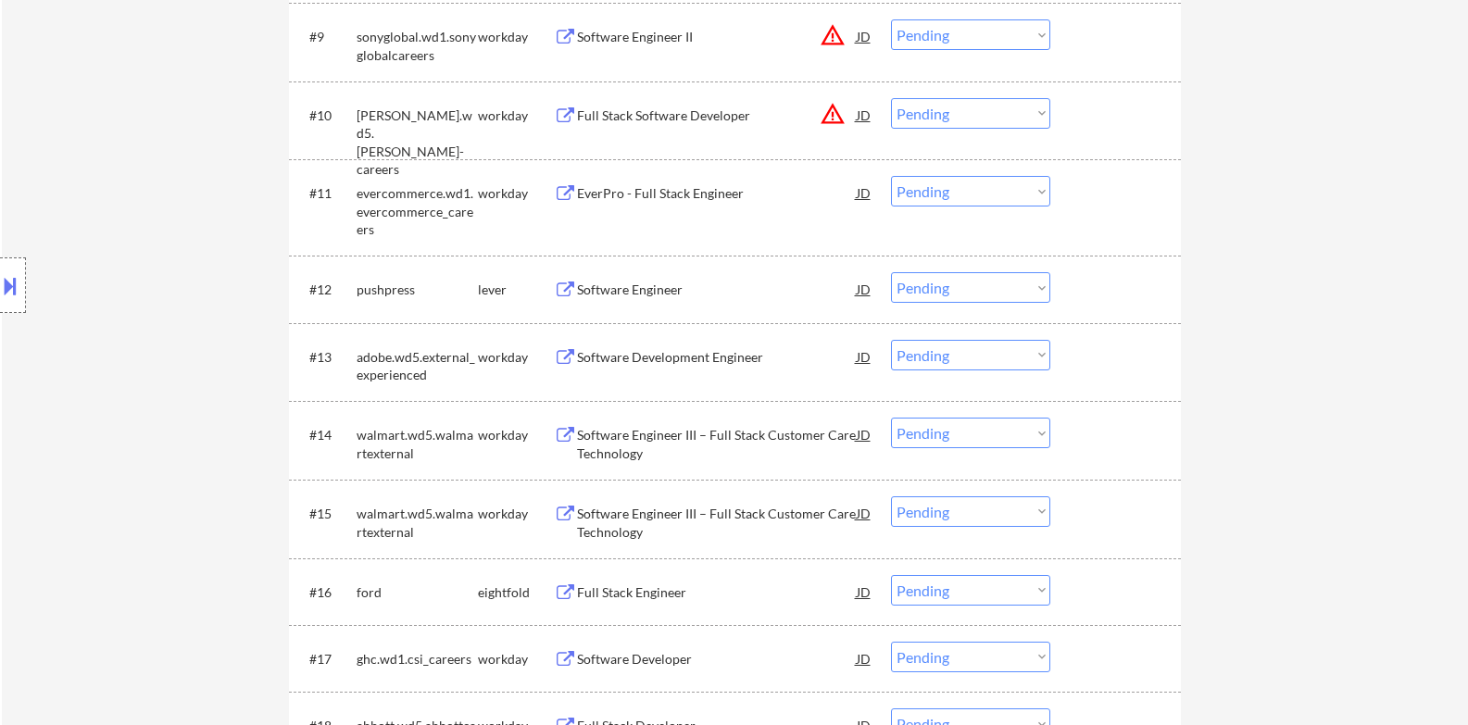
click at [682, 297] on div "Software Engineer" at bounding box center [717, 290] width 280 height 19
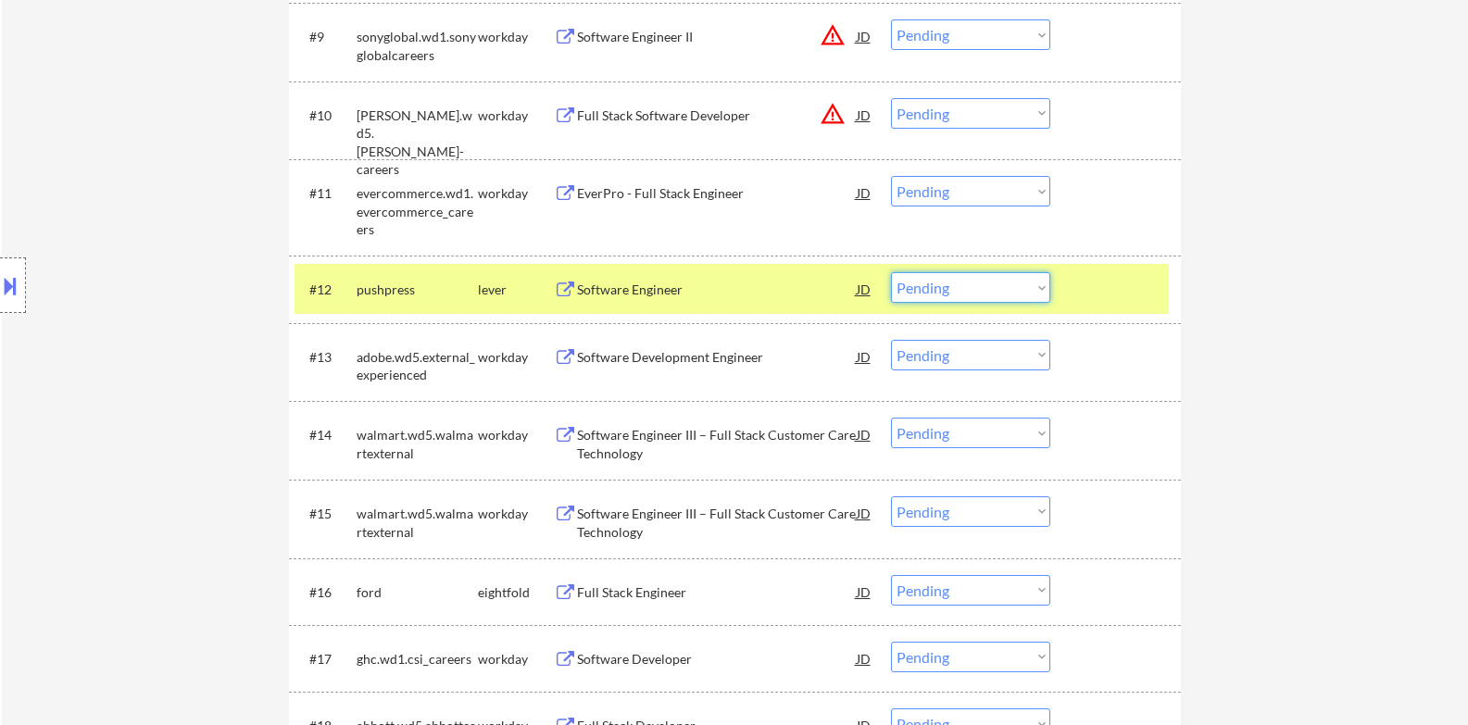
click at [937, 282] on select "Choose an option... Pending Applied Excluded (Questions) Excluded (Expired) Exc…" at bounding box center [970, 287] width 159 height 31
click at [891, 272] on select "Choose an option... Pending Applied Excluded (Questions) Excluded (Expired) Exc…" at bounding box center [970, 287] width 159 height 31
click at [1068, 296] on div "#12 pushpress lever Software Engineer JD warning_amber Choose an option... Pend…" at bounding box center [731, 289] width 874 height 50
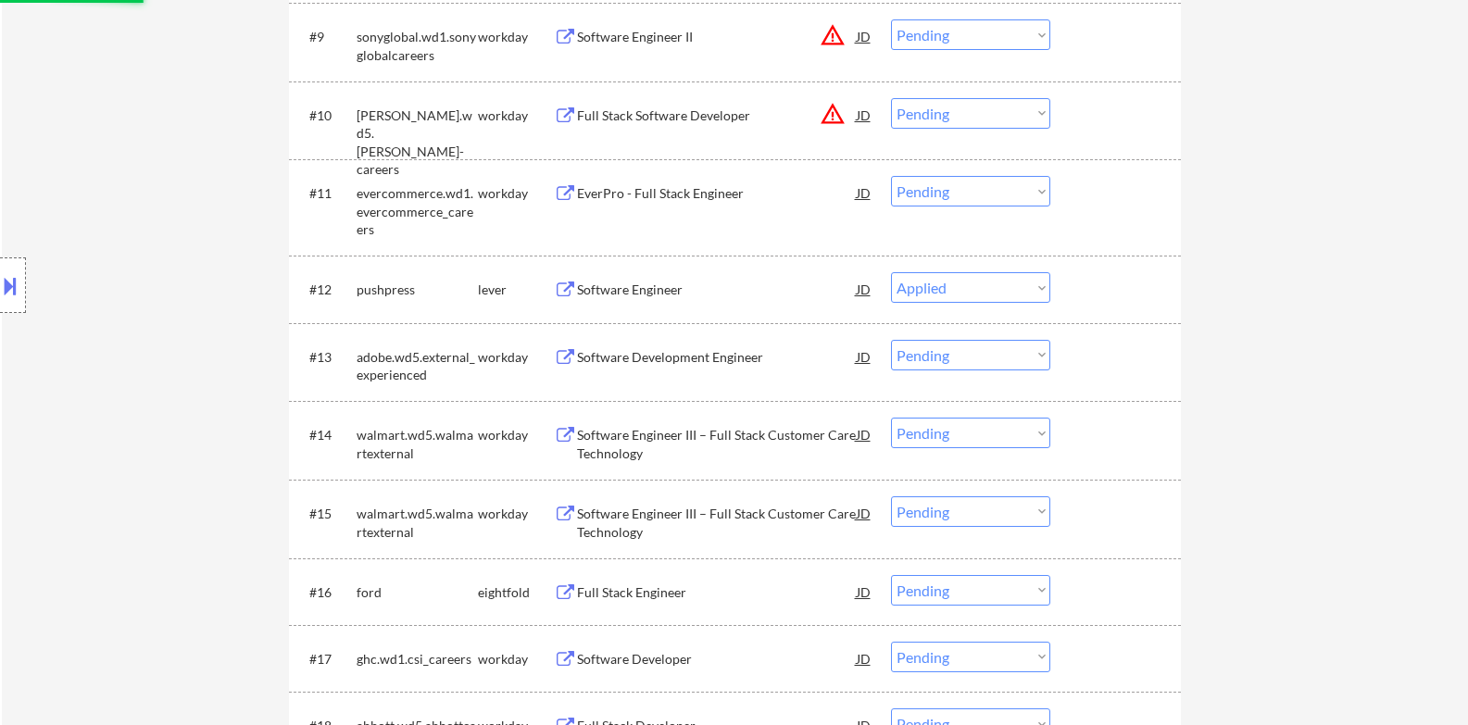
select select ""pending""
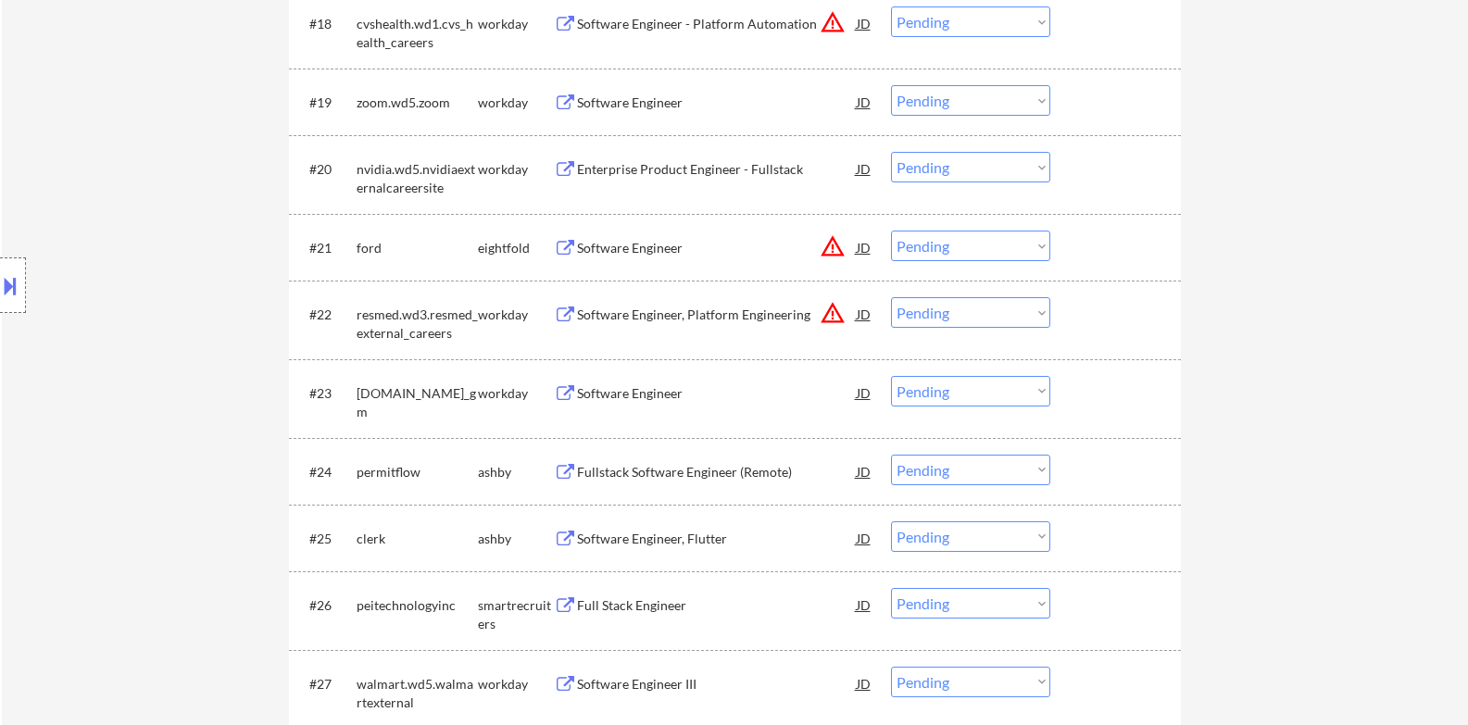
scroll to position [2007, 0]
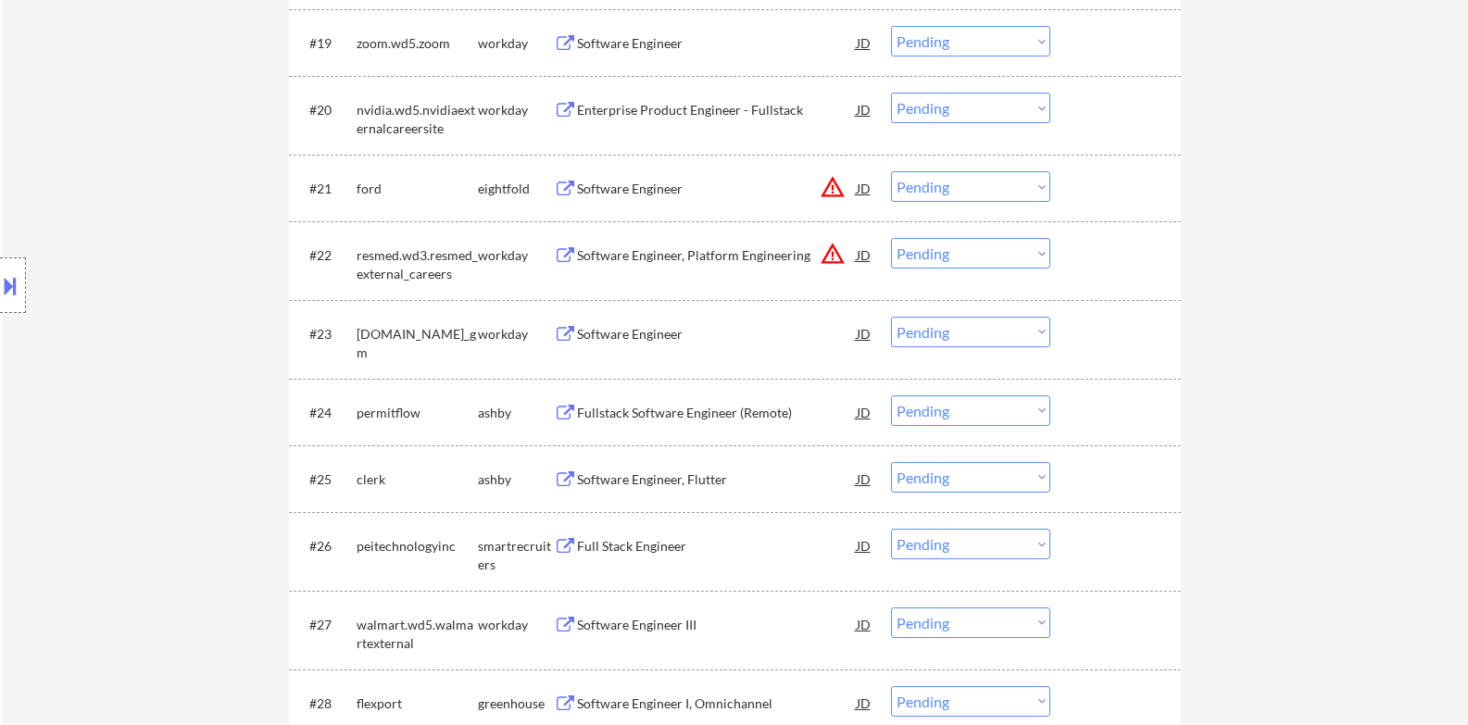
click at [707, 411] on div "Fullstack Software Engineer (Remote)" at bounding box center [717, 413] width 280 height 19
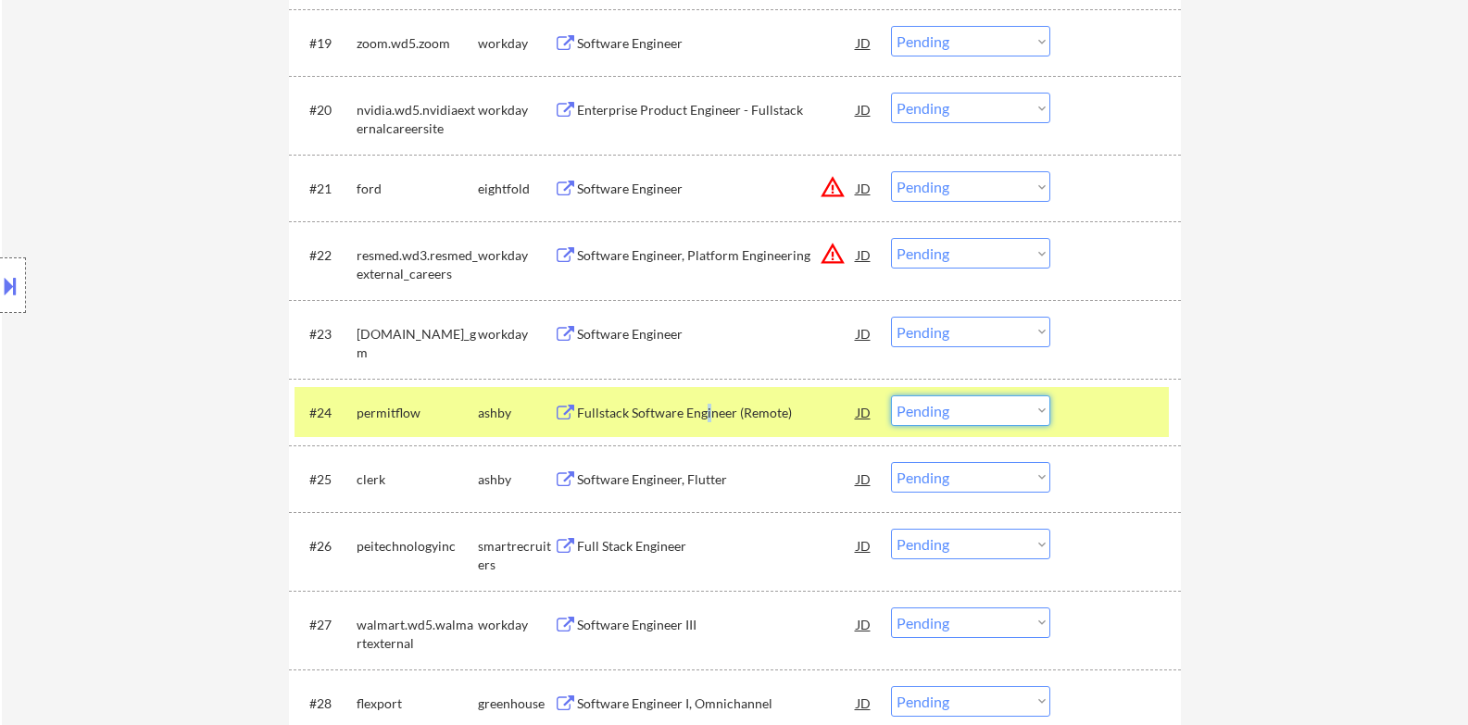
click at [992, 420] on select "Choose an option... Pending Applied Excluded (Questions) Excluded (Expired) Exc…" at bounding box center [970, 410] width 159 height 31
click at [891, 395] on select "Choose an option... Pending Applied Excluded (Questions) Excluded (Expired) Exc…" at bounding box center [970, 410] width 159 height 31
click at [1130, 407] on div at bounding box center [1117, 411] width 81 height 33
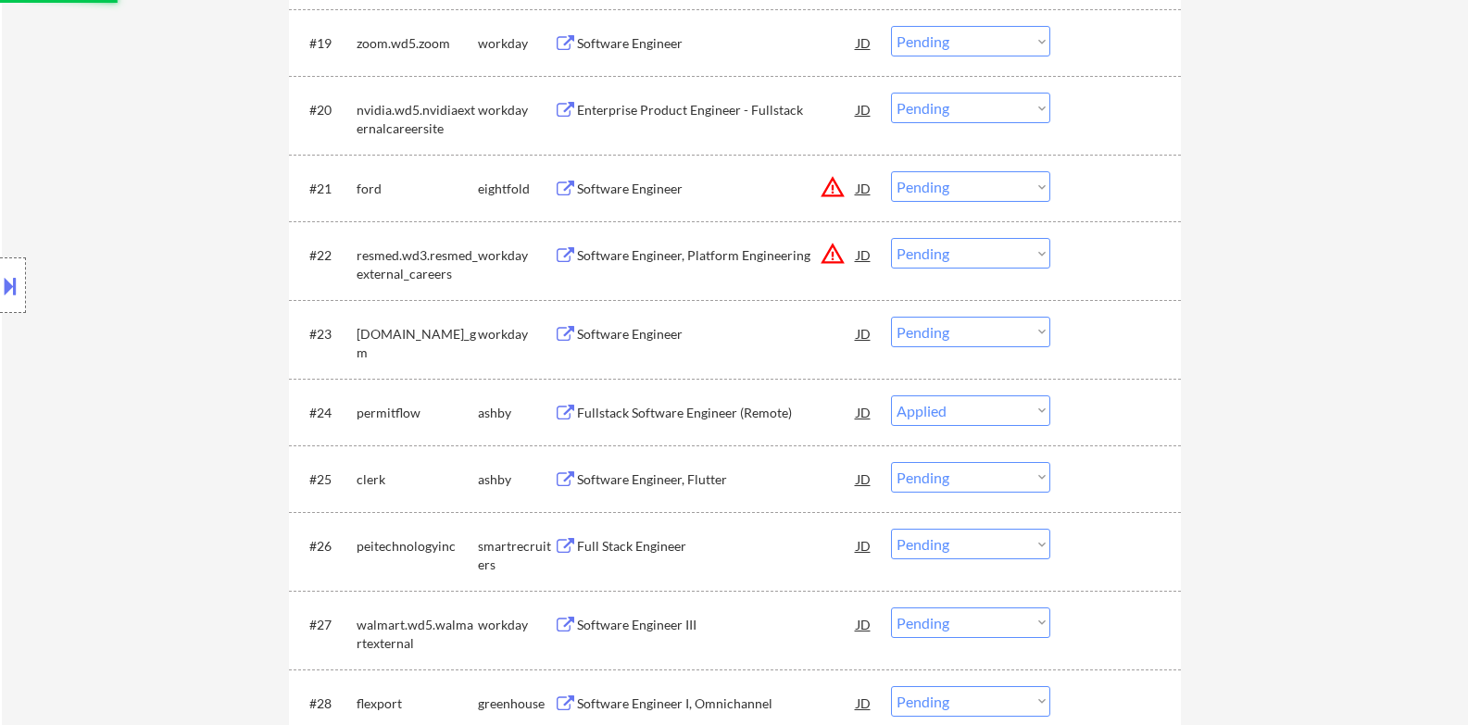
select select ""pending""
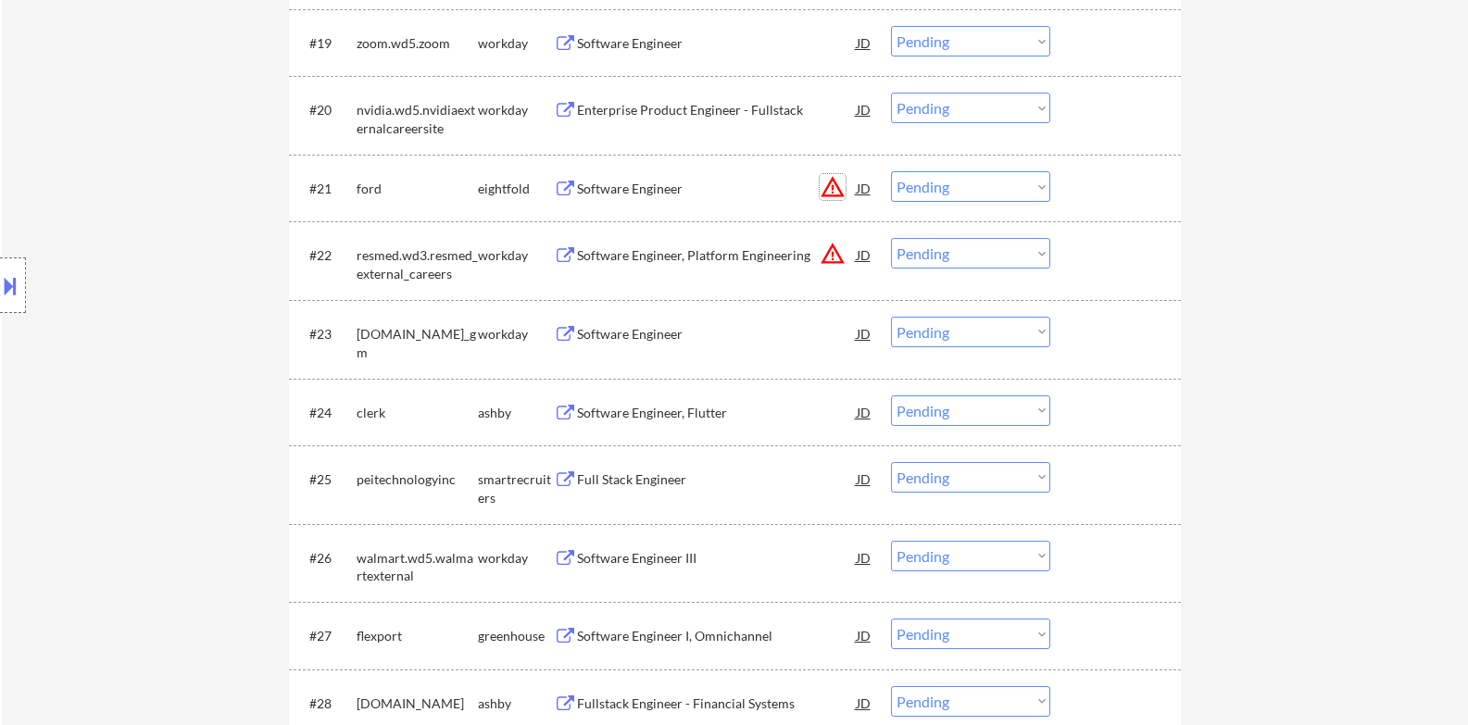
click at [839, 188] on button "warning_amber" at bounding box center [833, 187] width 26 height 26
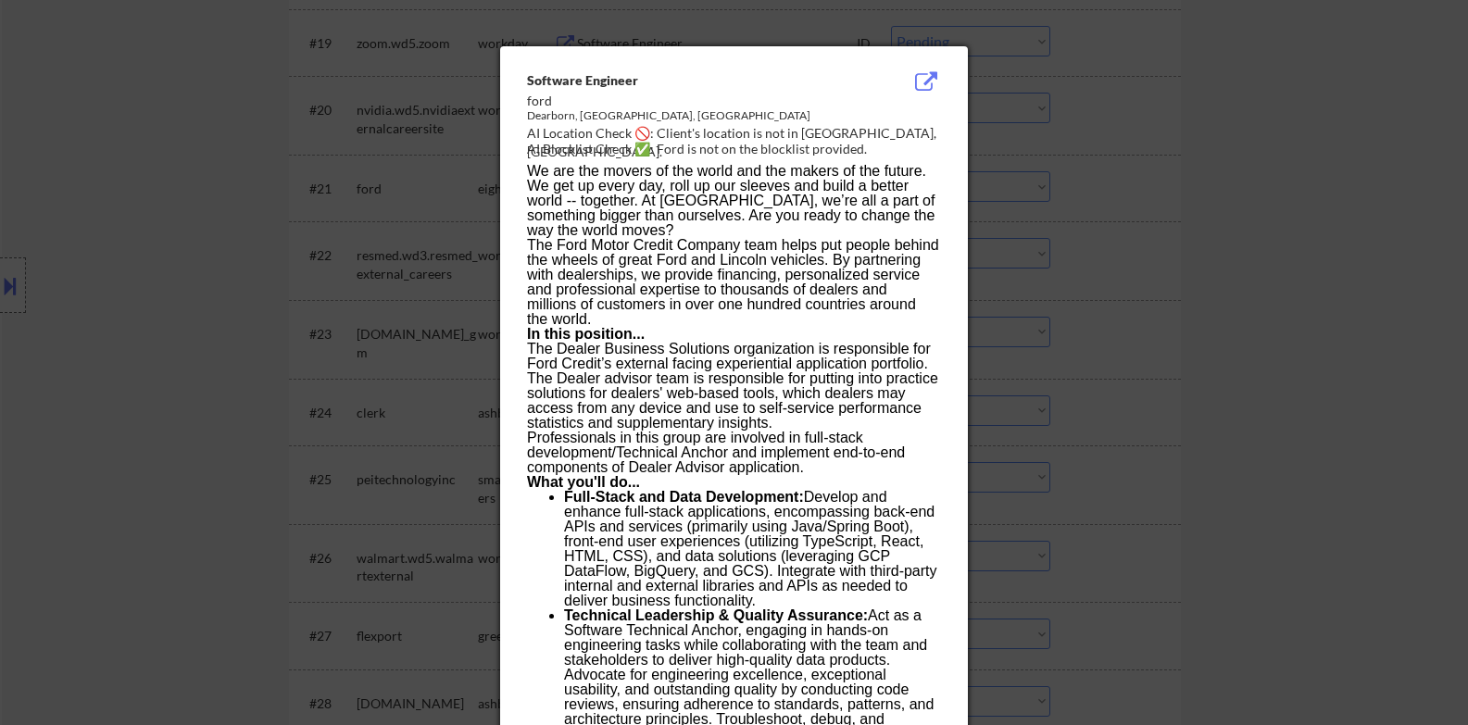
click at [1095, 225] on div at bounding box center [734, 362] width 1468 height 725
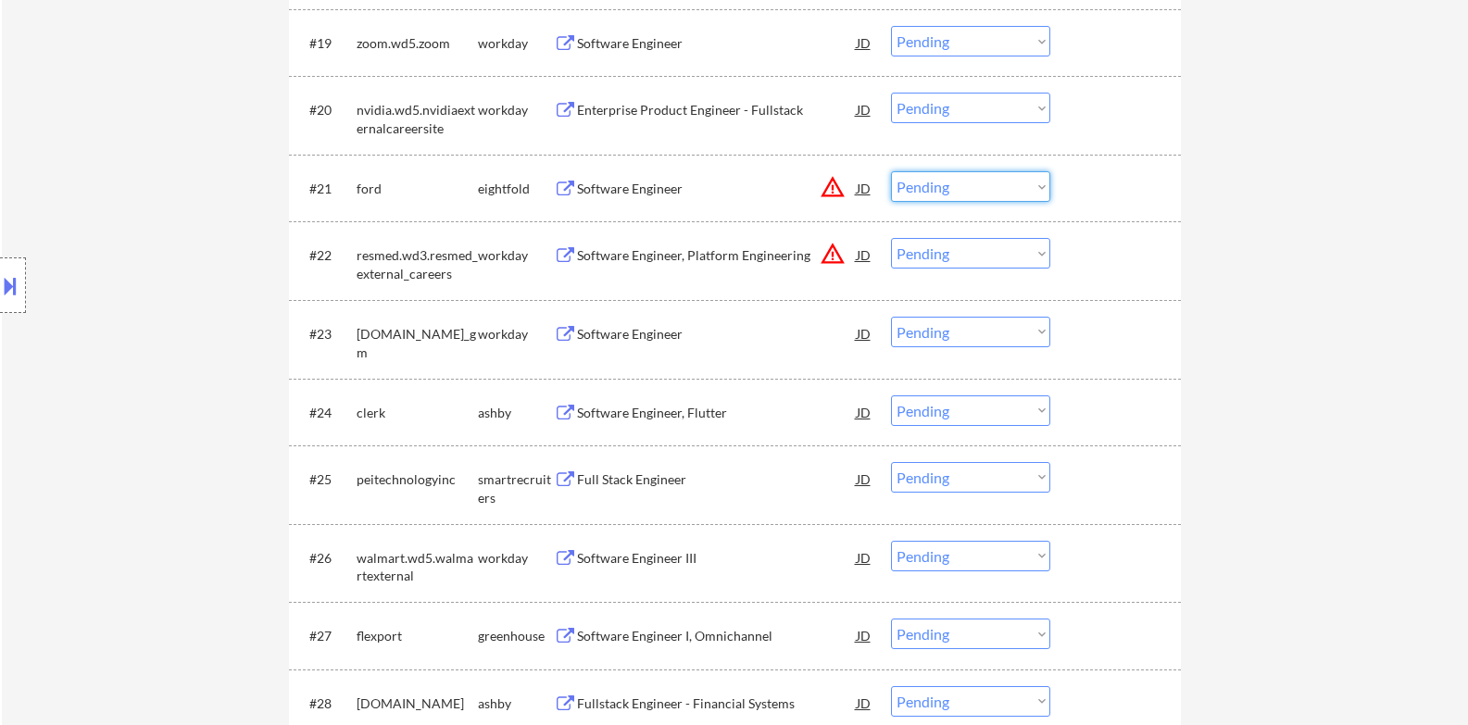
click at [1024, 182] on select "Choose an option... Pending Applied Excluded (Questions) Excluded (Expired) Exc…" at bounding box center [970, 186] width 159 height 31
click at [891, 171] on select "Choose an option... Pending Applied Excluded (Questions) Excluded (Expired) Exc…" at bounding box center [970, 186] width 159 height 31
click at [826, 254] on button "warning_amber" at bounding box center [833, 254] width 26 height 26
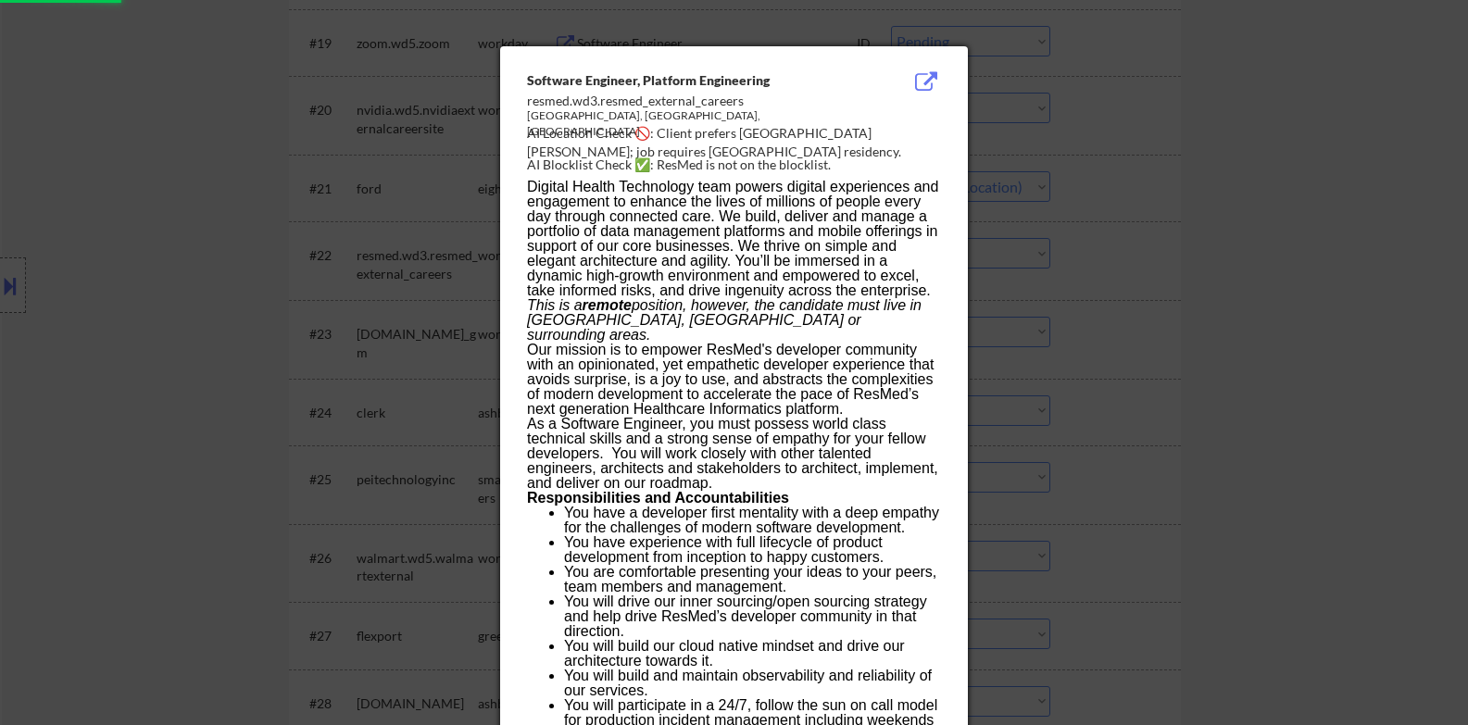
select select ""pending""
click at [1032, 247] on div at bounding box center [734, 362] width 1468 height 725
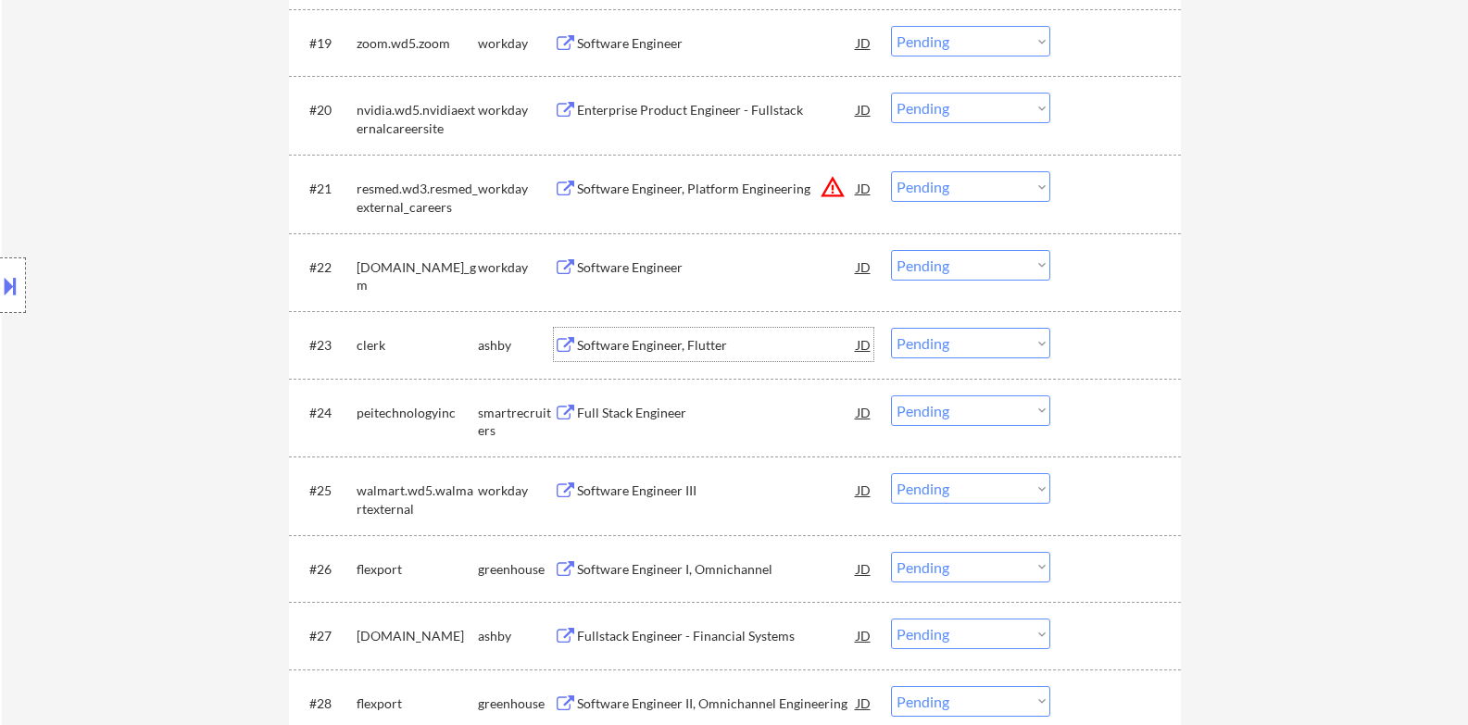
click at [699, 337] on div "Software Engineer, Flutter" at bounding box center [717, 345] width 280 height 19
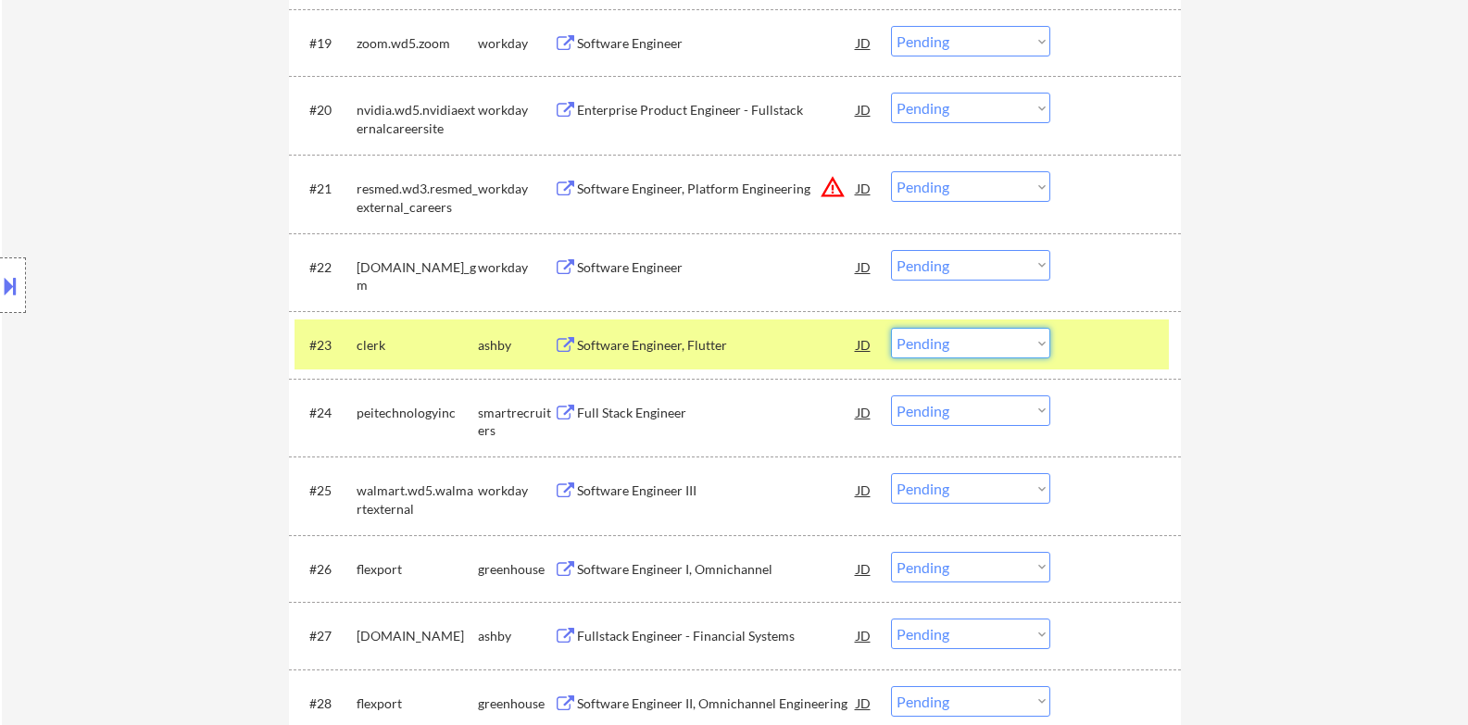
drag, startPoint x: 958, startPoint y: 344, endPoint x: 958, endPoint y: 355, distance: 11.1
click at [958, 344] on select "Choose an option... Pending Applied Excluded (Questions) Excluded (Expired) Exc…" at bounding box center [970, 343] width 159 height 31
click at [891, 328] on select "Choose an option... Pending Applied Excluded (Questions) Excluded (Expired) Exc…" at bounding box center [970, 343] width 159 height 31
click at [1120, 344] on div at bounding box center [1117, 344] width 81 height 33
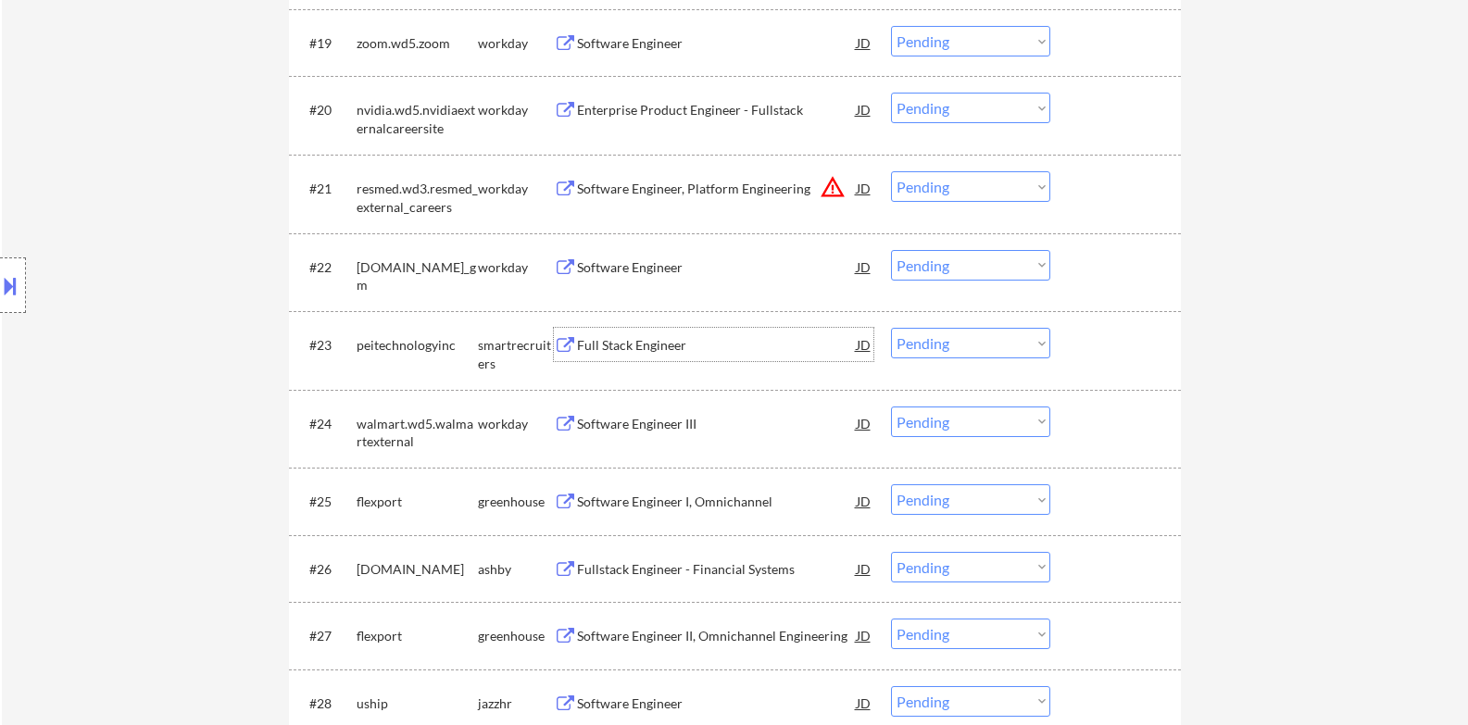
click at [667, 343] on div "Full Stack Engineer" at bounding box center [717, 345] width 280 height 19
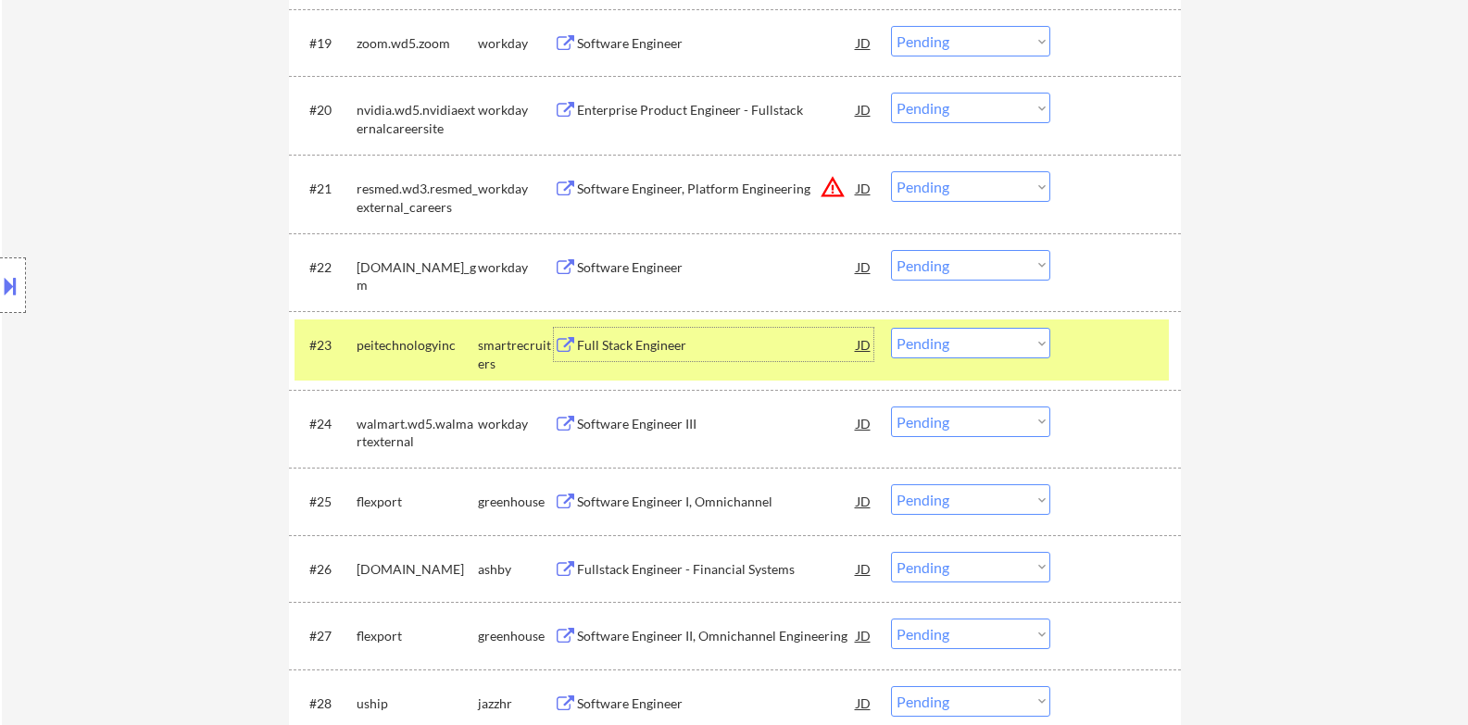
click at [0, 312] on div at bounding box center [13, 285] width 26 height 56
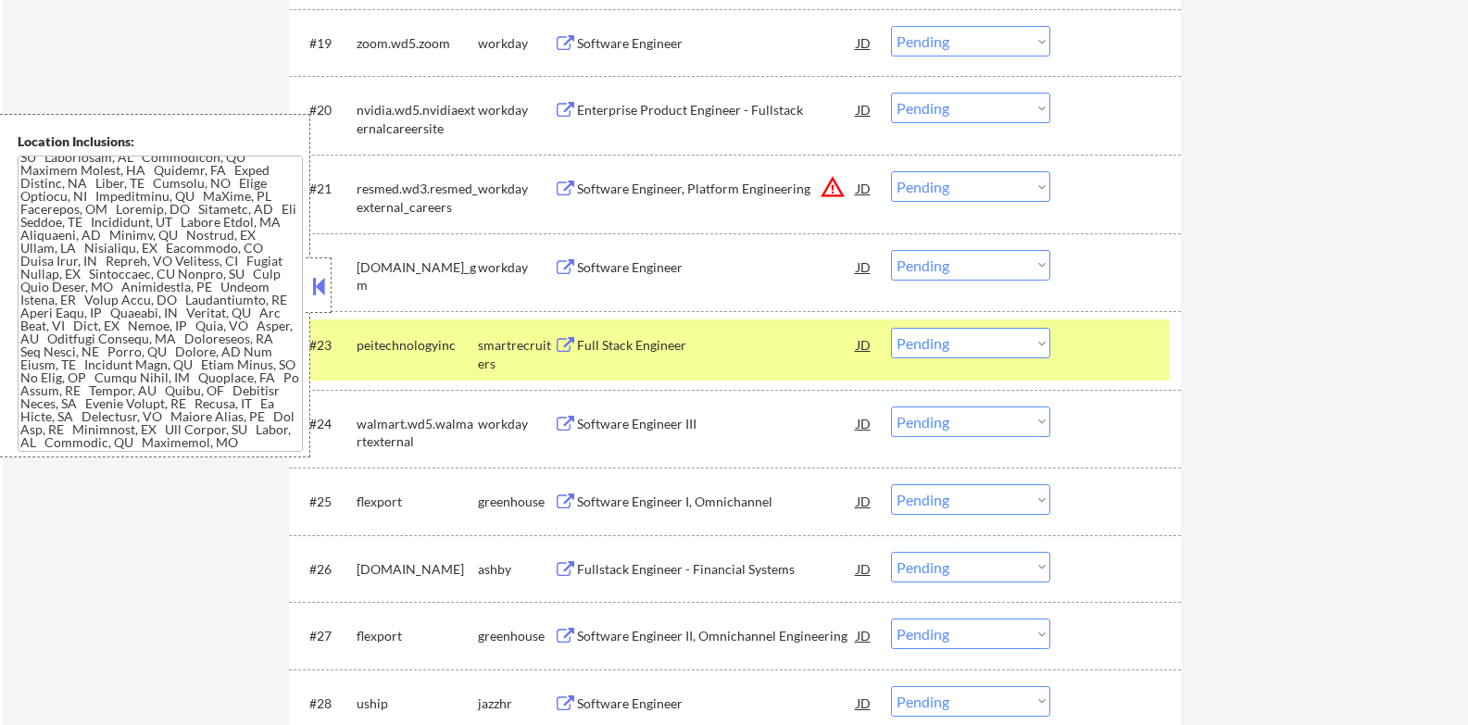
scroll to position [371, 0]
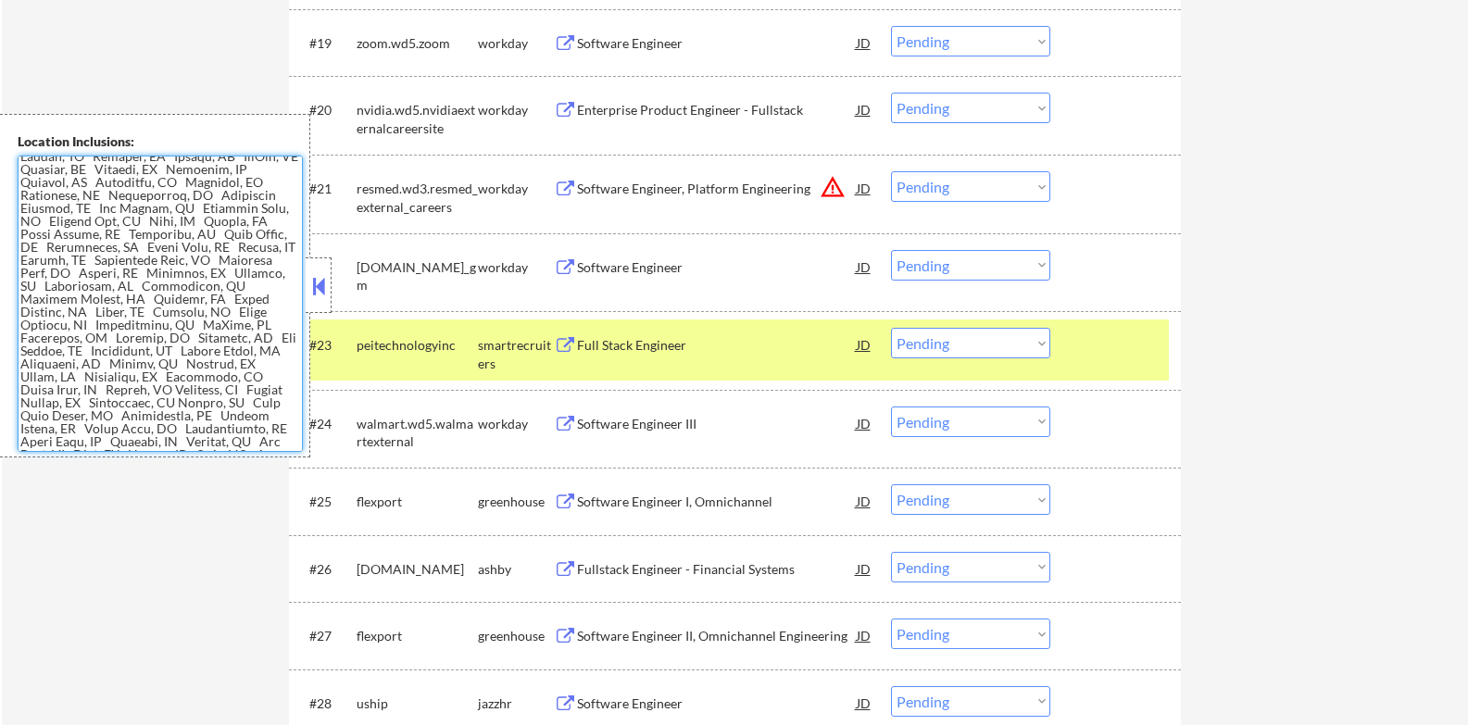
click at [330, 292] on div at bounding box center [319, 285] width 26 height 56
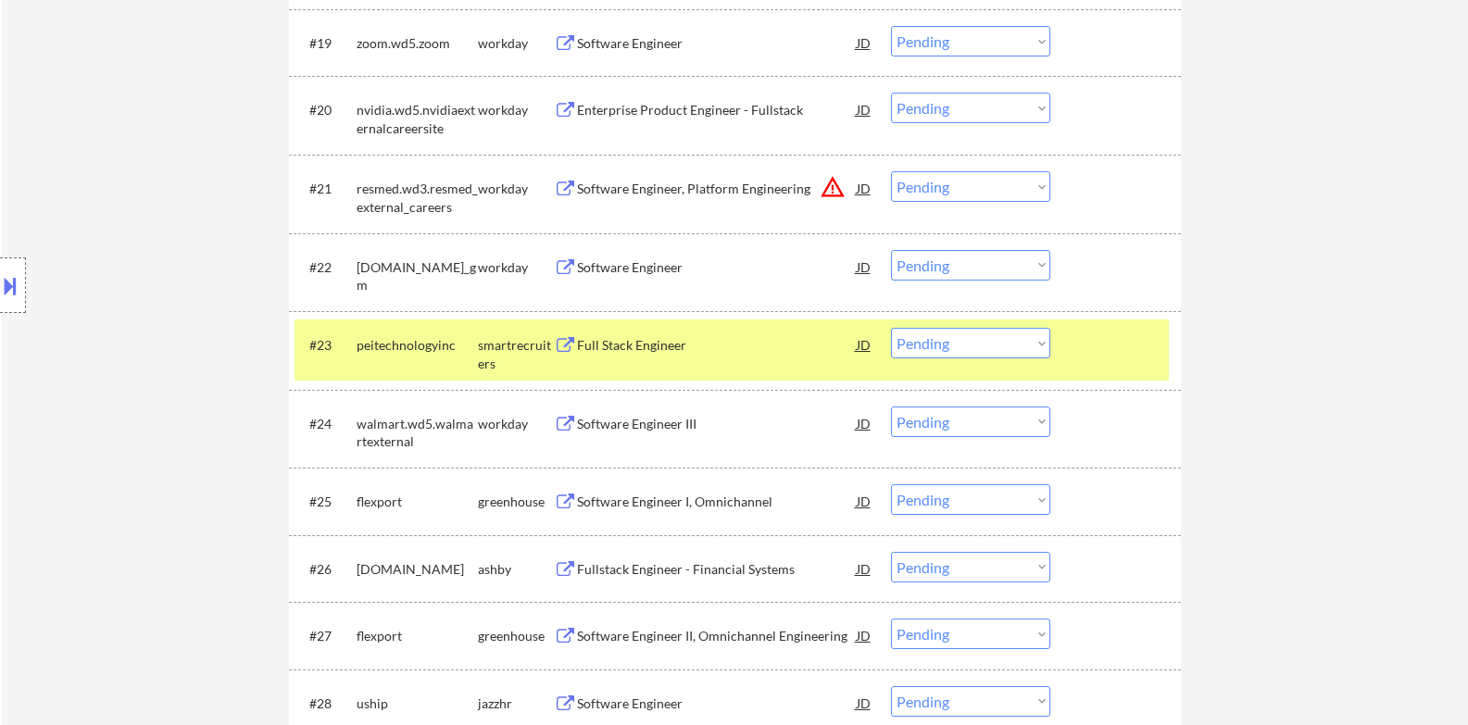
click at [1044, 340] on select "Choose an option... Pending Applied Excluded (Questions) Excluded (Expired) Exc…" at bounding box center [970, 343] width 159 height 31
click at [891, 328] on select "Choose an option... Pending Applied Excluded (Questions) Excluded (Expired) Exc…" at bounding box center [970, 343] width 159 height 31
click at [1135, 349] on div at bounding box center [1117, 344] width 81 height 33
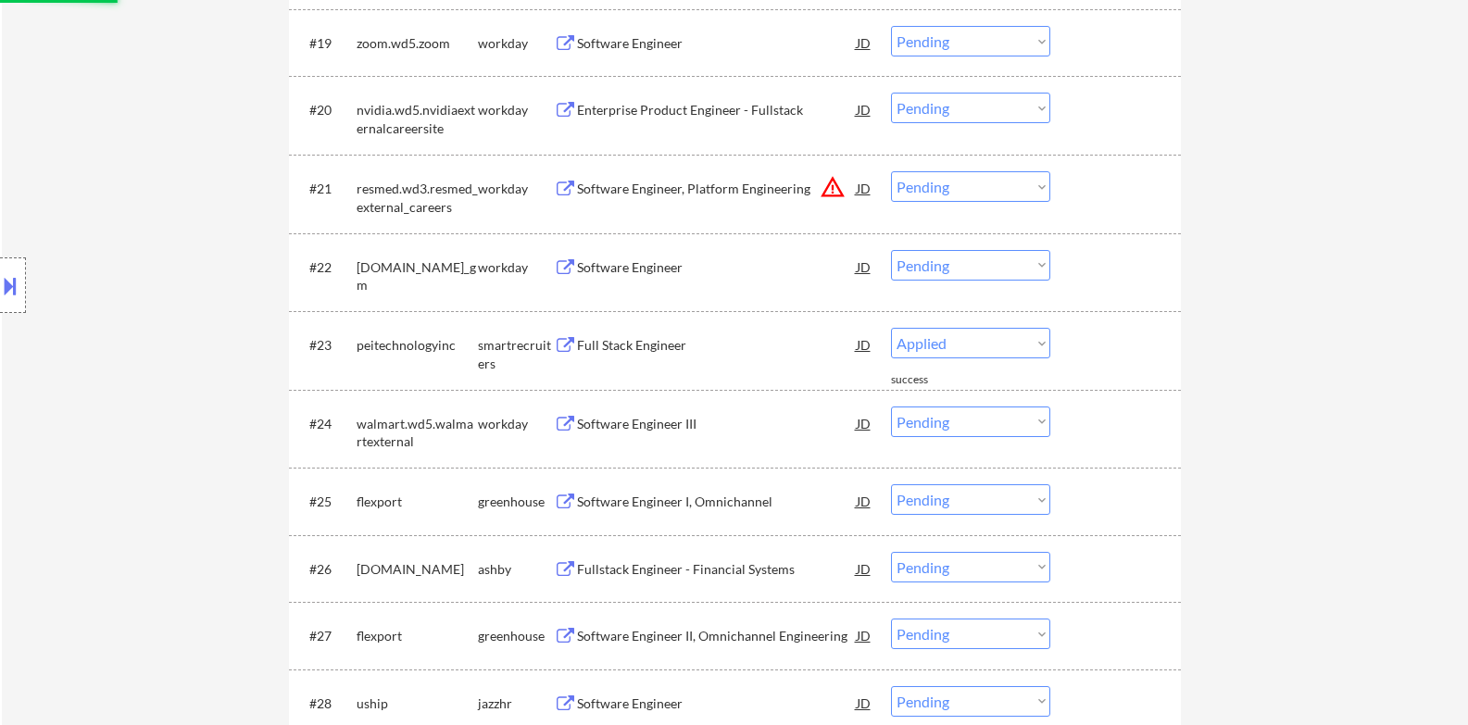
select select ""pending""
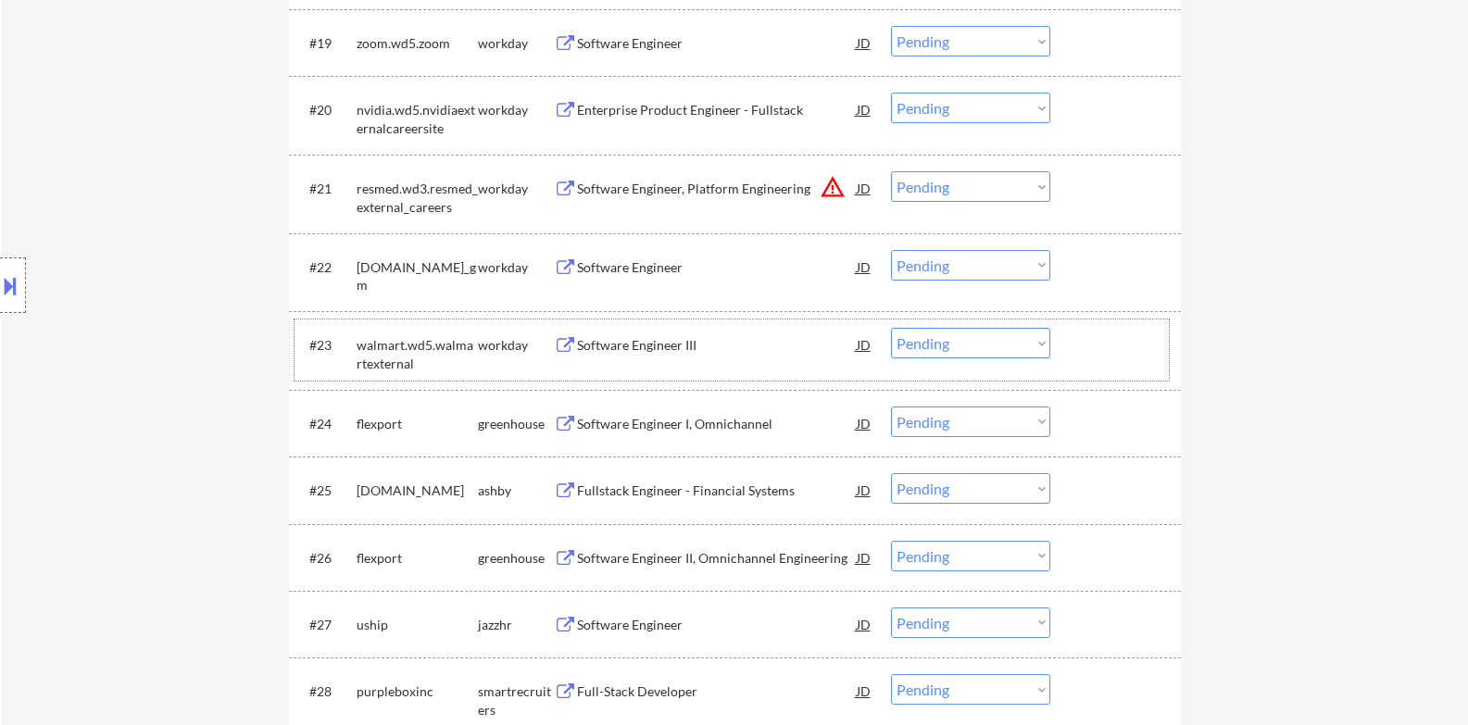
scroll to position [2160, 0]
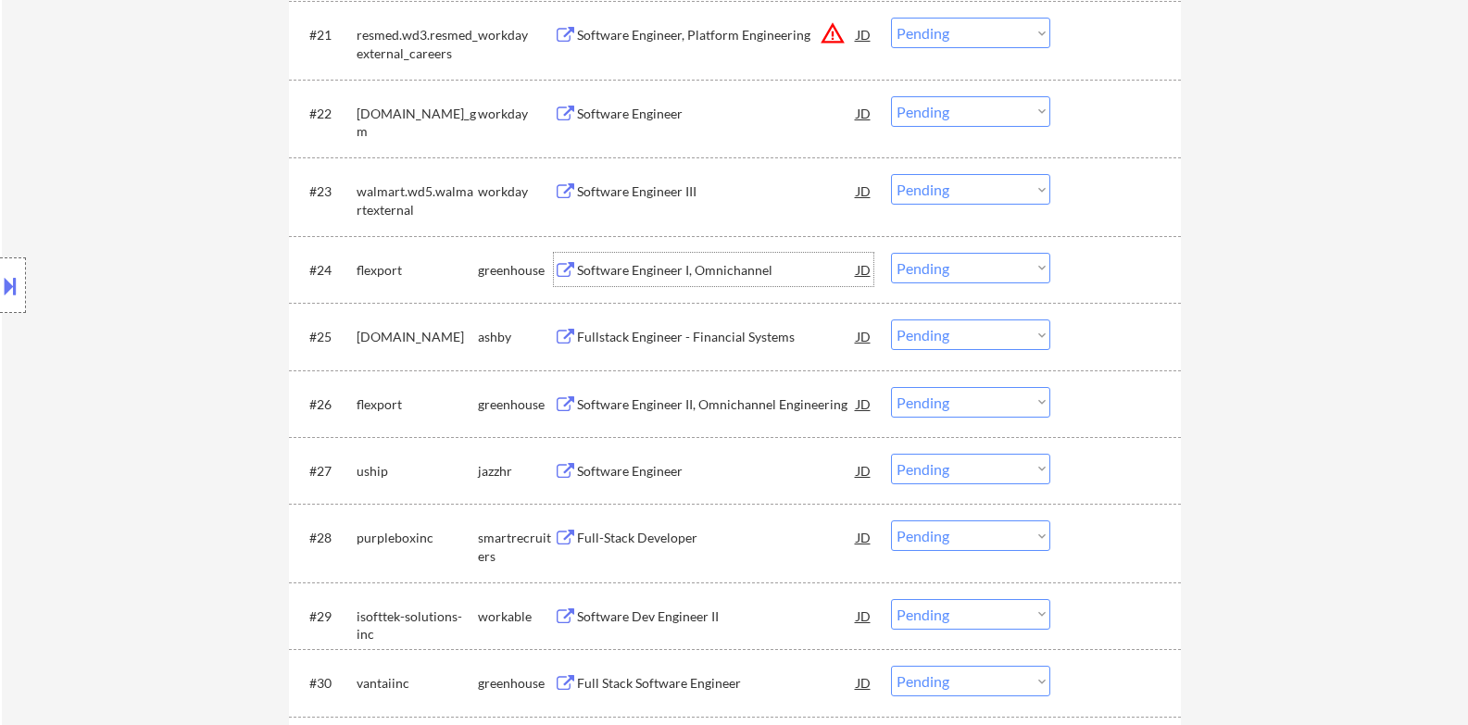
click at [710, 268] on div "Software Engineer I, Omnichannel" at bounding box center [717, 270] width 280 height 19
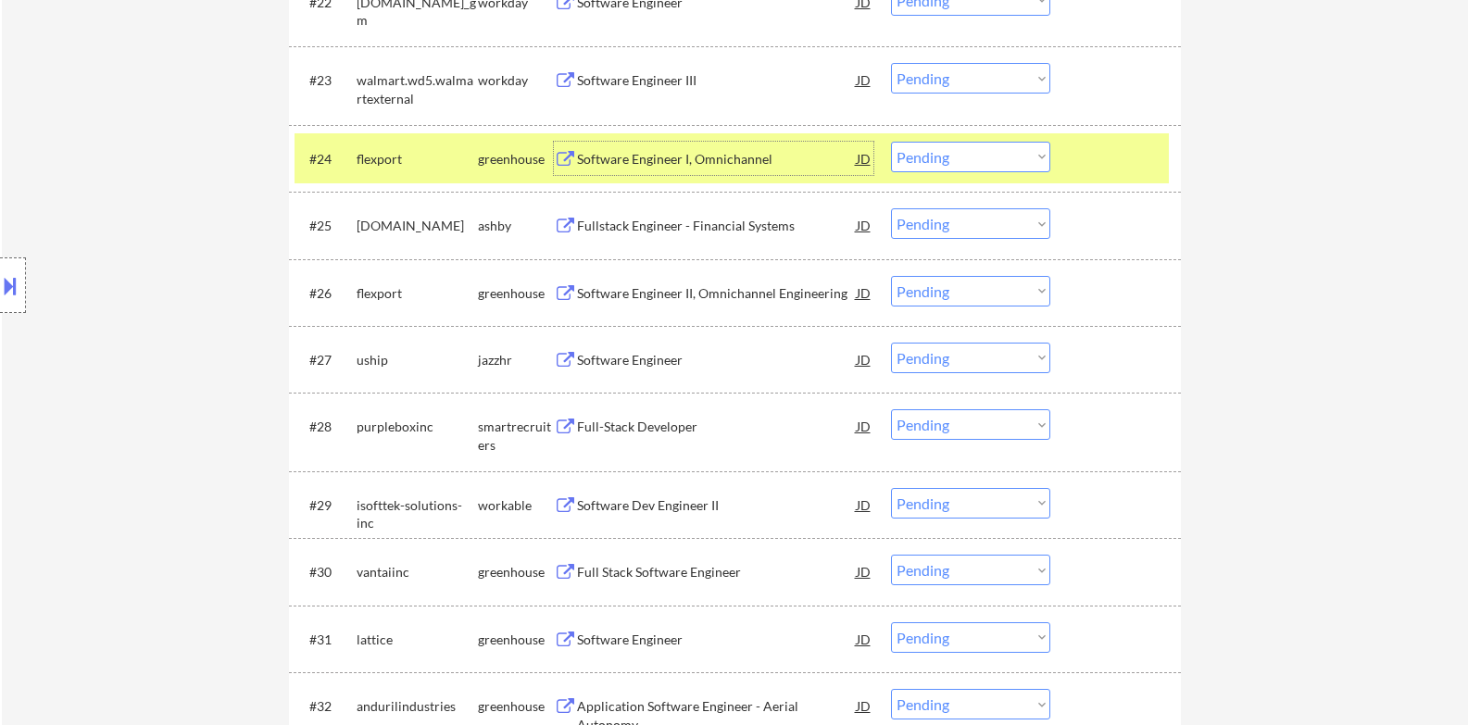
scroll to position [2348, 0]
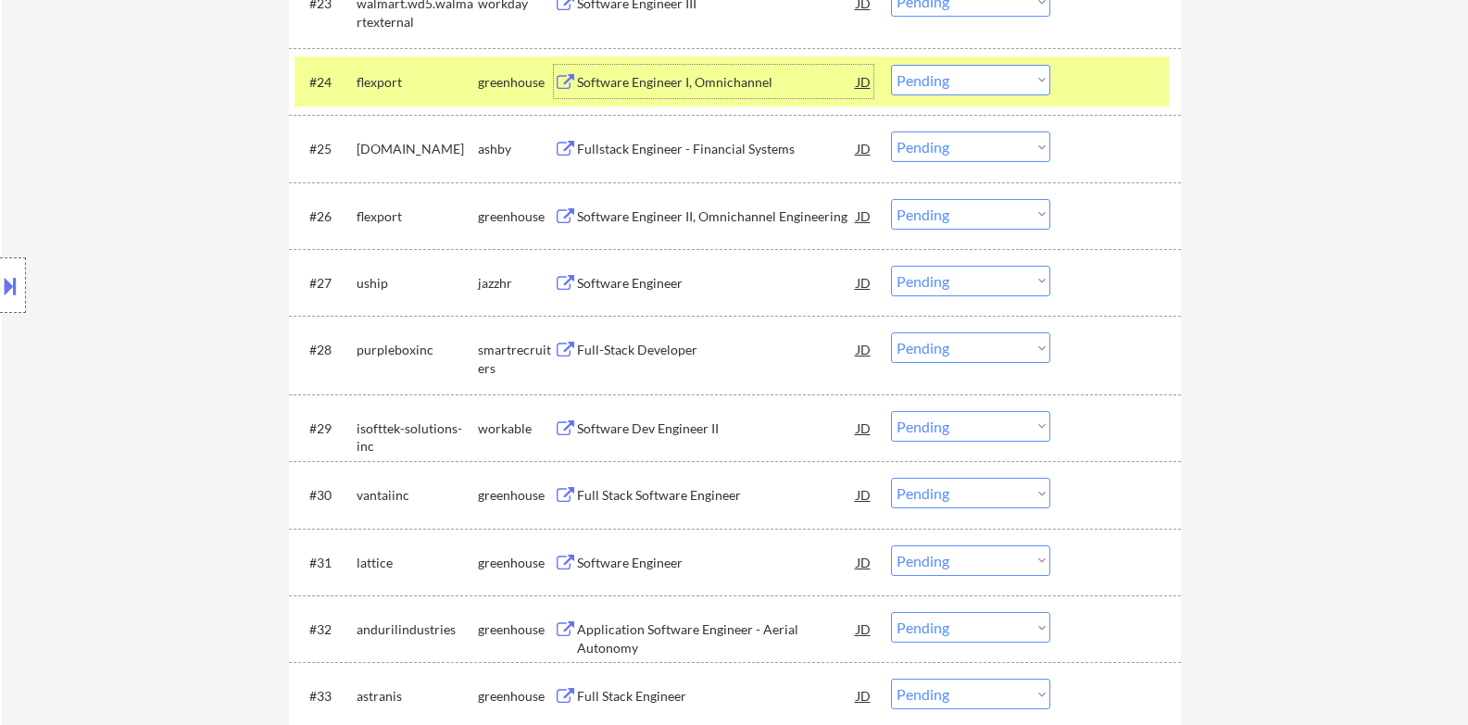
click at [964, 74] on select "Choose an option... Pending Applied Excluded (Questions) Excluded (Expired) Exc…" at bounding box center [970, 80] width 159 height 31
click at [891, 65] on select "Choose an option... Pending Applied Excluded (Questions) Excluded (Expired) Exc…" at bounding box center [970, 80] width 159 height 31
click at [1102, 83] on div at bounding box center [1117, 81] width 81 height 33
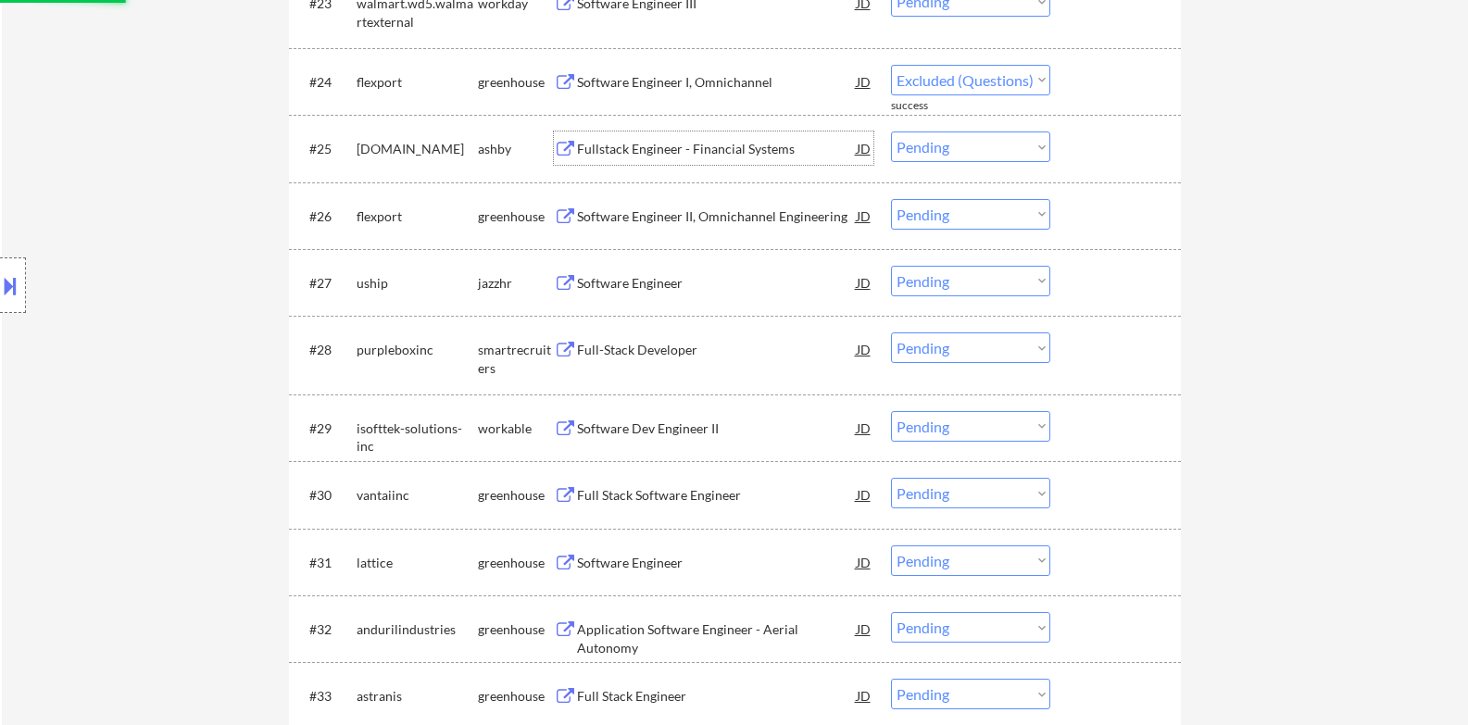
click at [754, 140] on div "Fullstack Engineer - Financial Systems" at bounding box center [717, 149] width 280 height 19
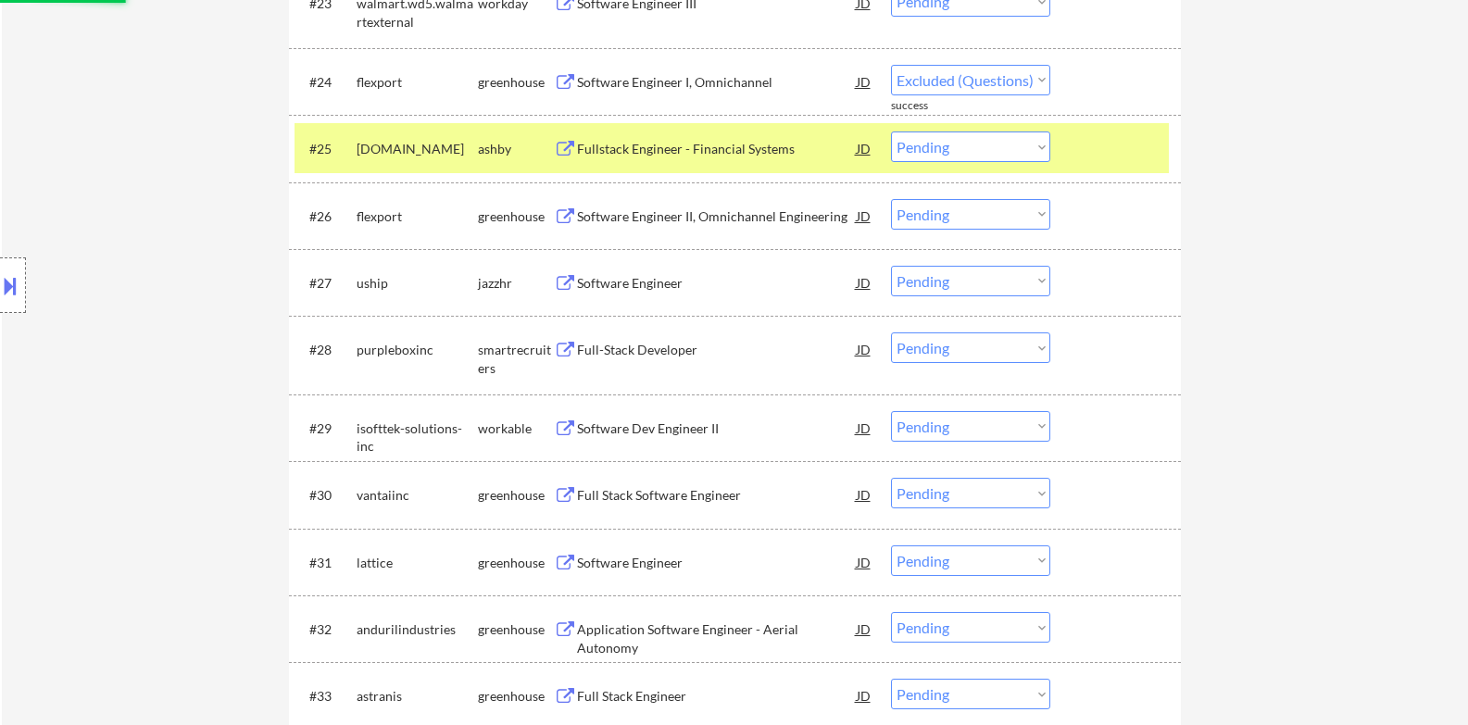
select select ""pending""
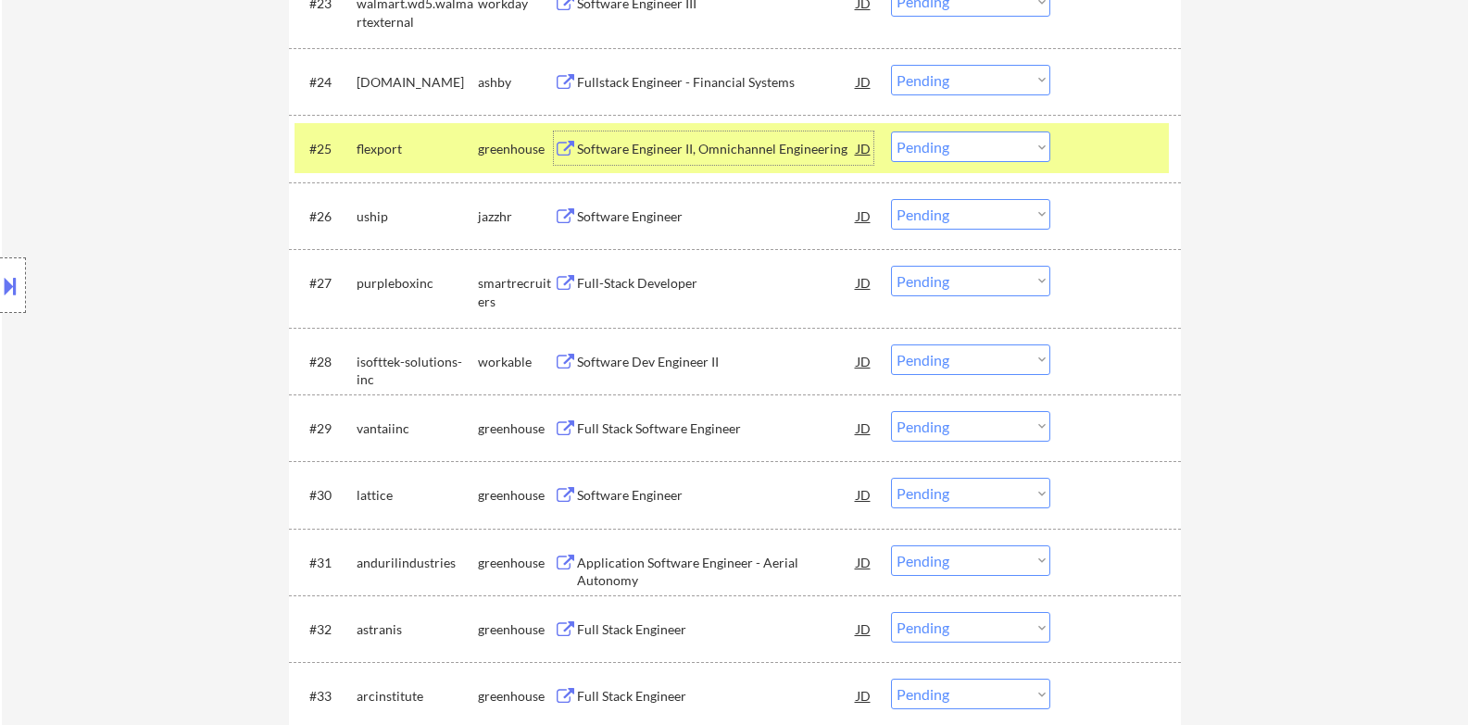
click at [988, 158] on select "Choose an option... Pending Applied Excluded (Questions) Excluded (Expired) Exc…" at bounding box center [970, 146] width 159 height 31
click at [891, 131] on select "Choose an option... Pending Applied Excluded (Questions) Excluded (Expired) Exc…" at bounding box center [970, 146] width 159 height 31
click at [1126, 163] on div at bounding box center [1117, 147] width 81 height 33
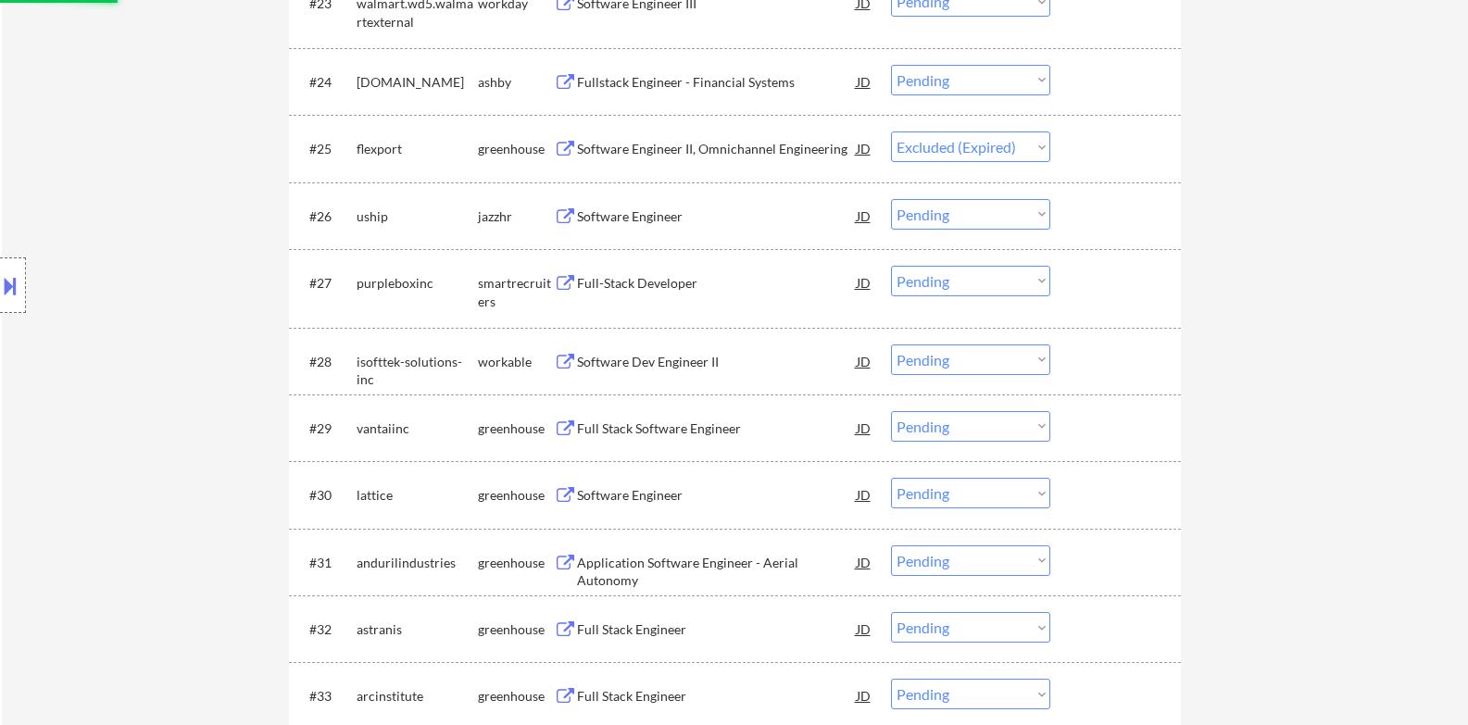
click at [677, 204] on div "Software Engineer" at bounding box center [717, 215] width 280 height 33
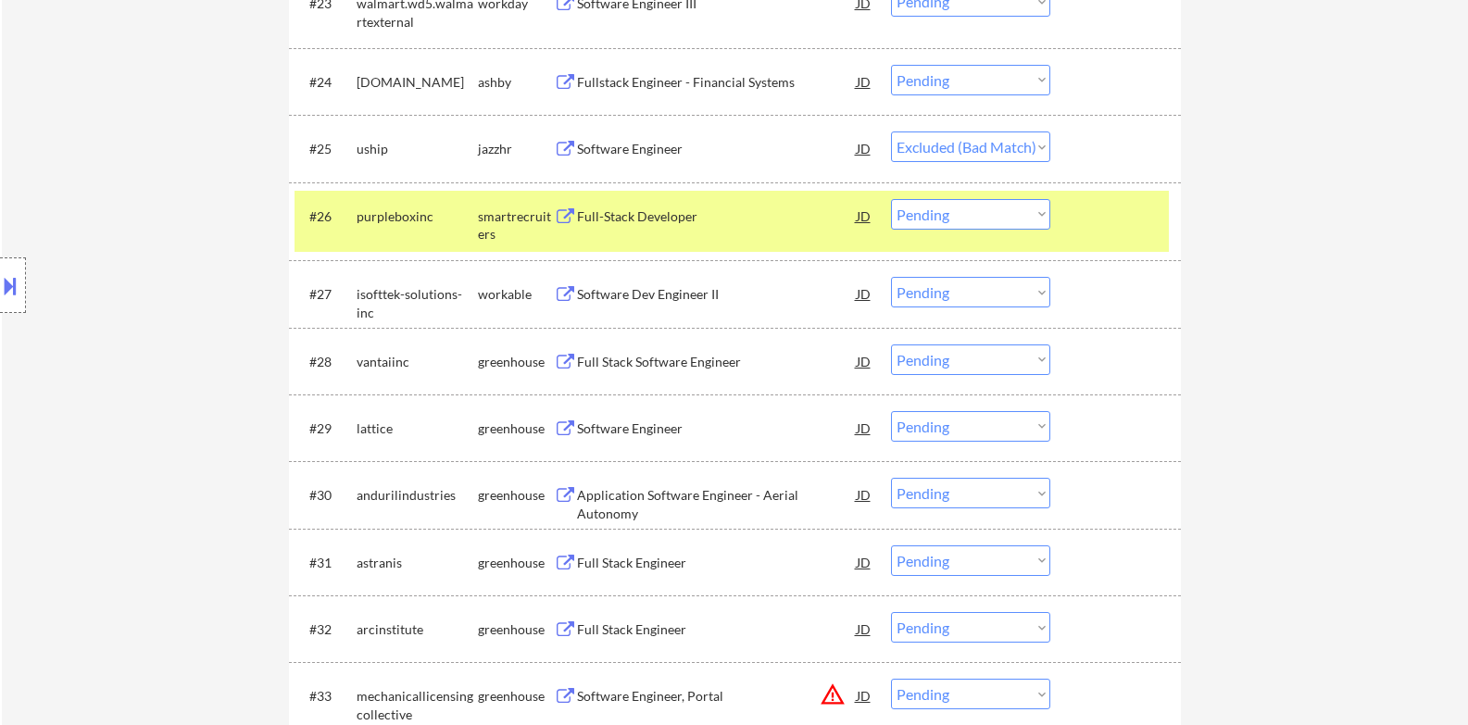
select select ""pending""
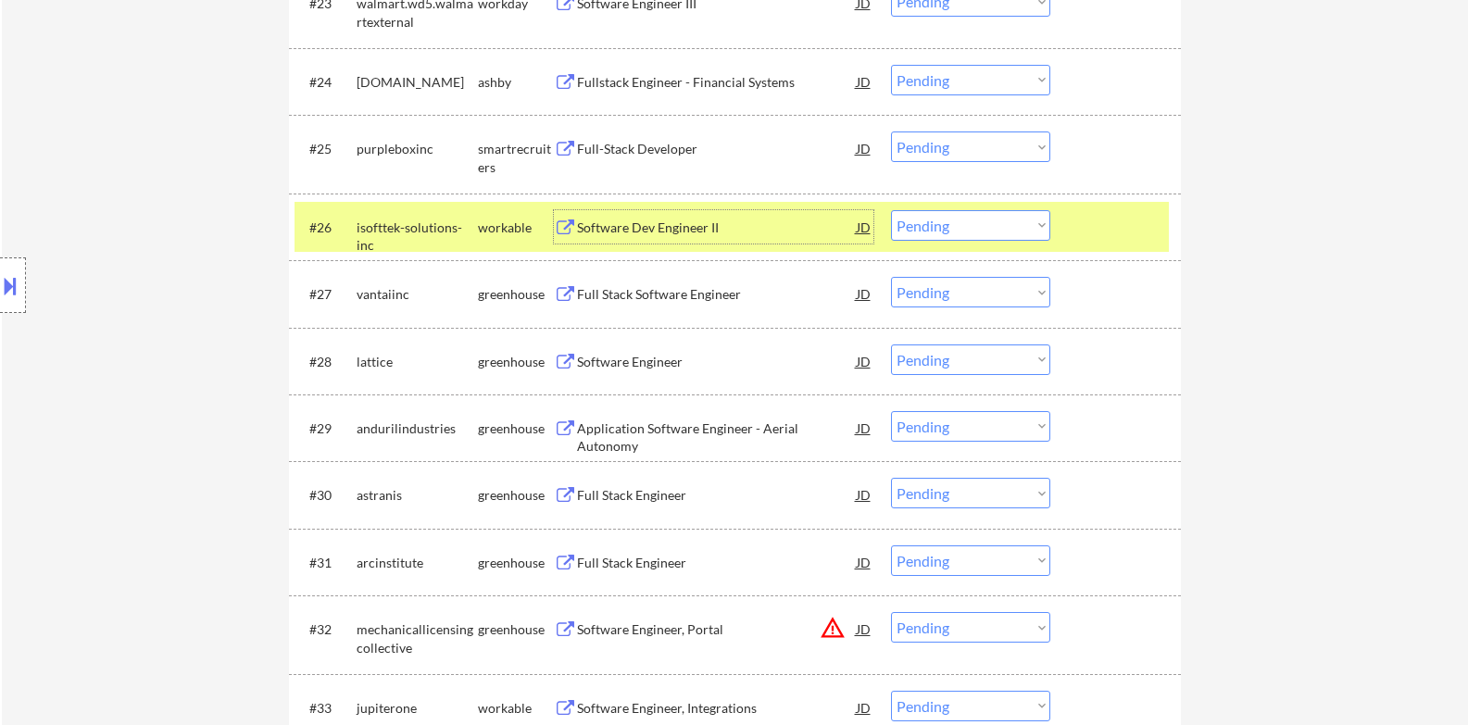
click at [1080, 232] on div at bounding box center [1117, 226] width 81 height 33
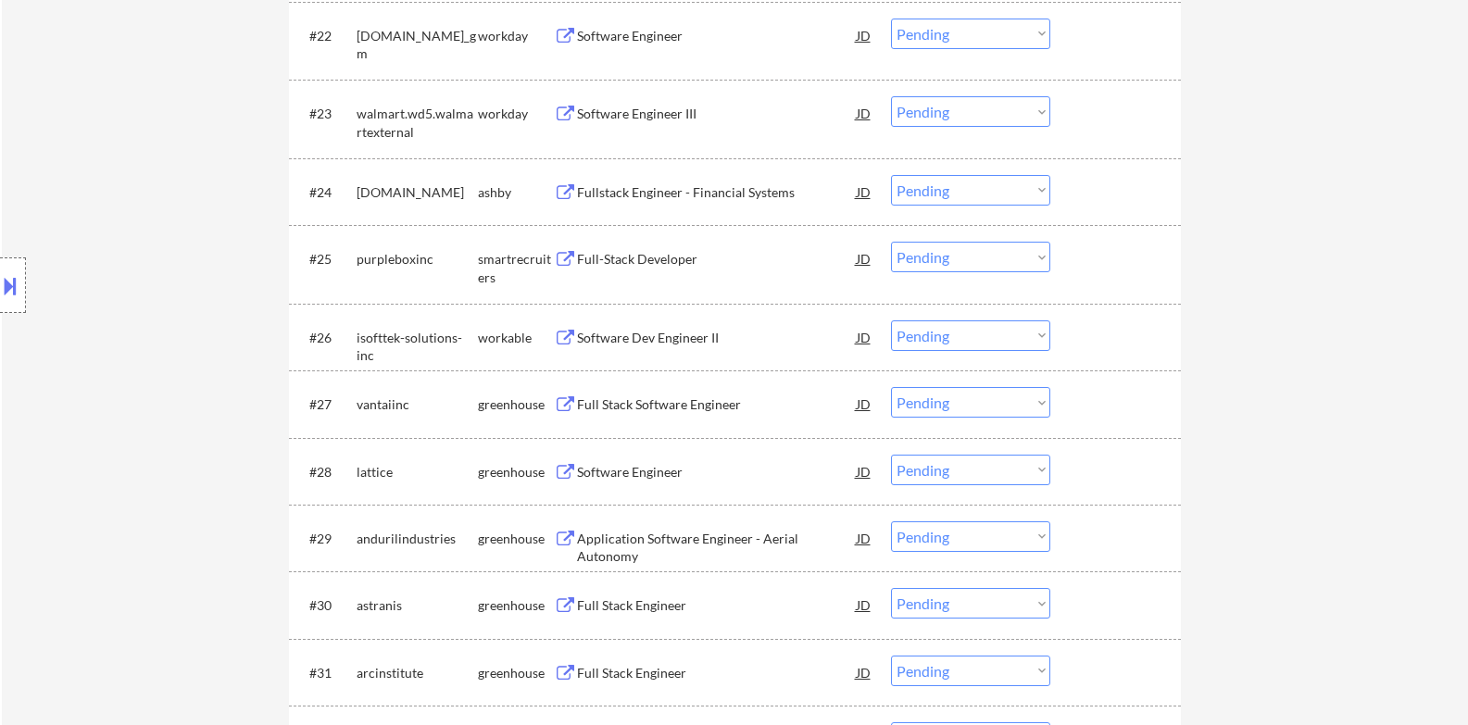
scroll to position [2195, 0]
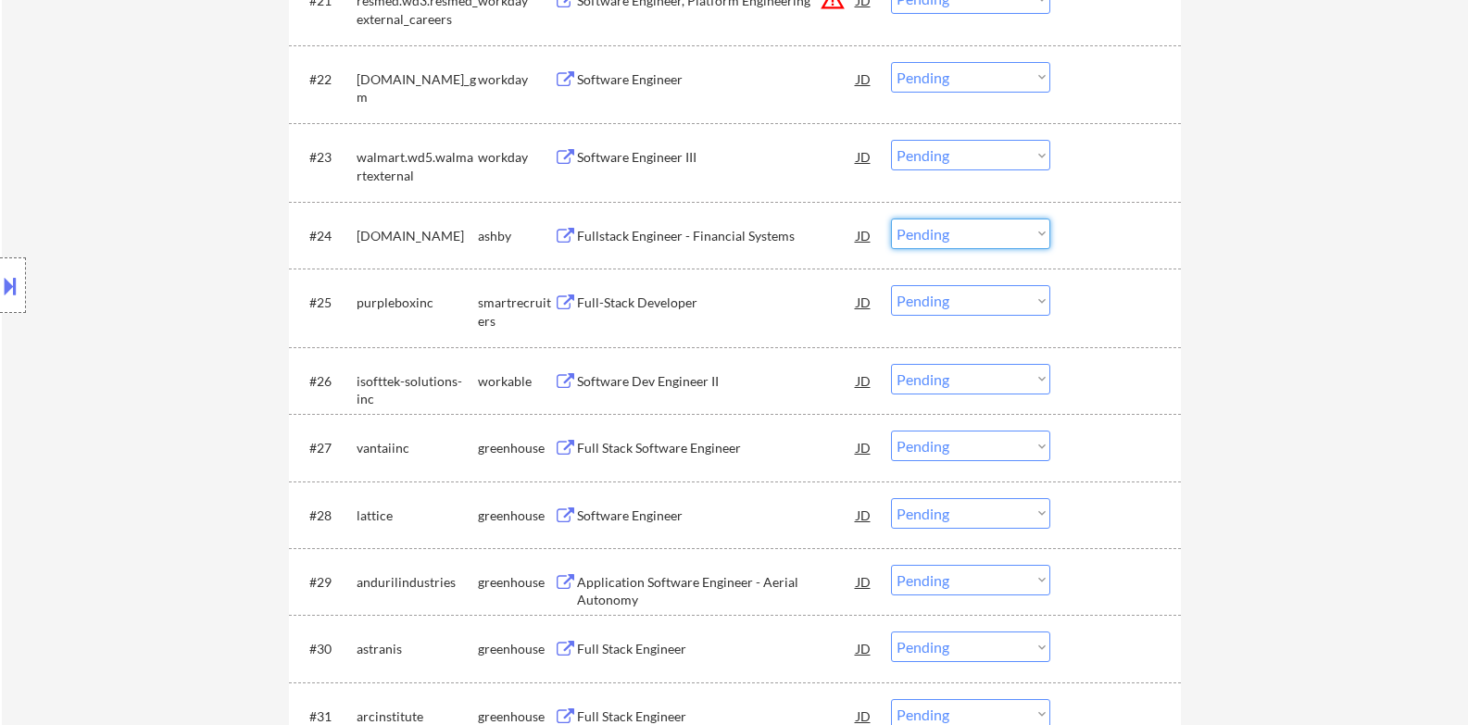
click at [1005, 240] on select "Choose an option... Pending Applied Excluded (Questions) Excluded (Expired) Exc…" at bounding box center [970, 234] width 159 height 31
click at [891, 219] on select "Choose an option... Pending Applied Excluded (Questions) Excluded (Expired) Exc…" at bounding box center [970, 234] width 159 height 31
click at [664, 297] on div "Full-Stack Developer" at bounding box center [717, 303] width 280 height 19
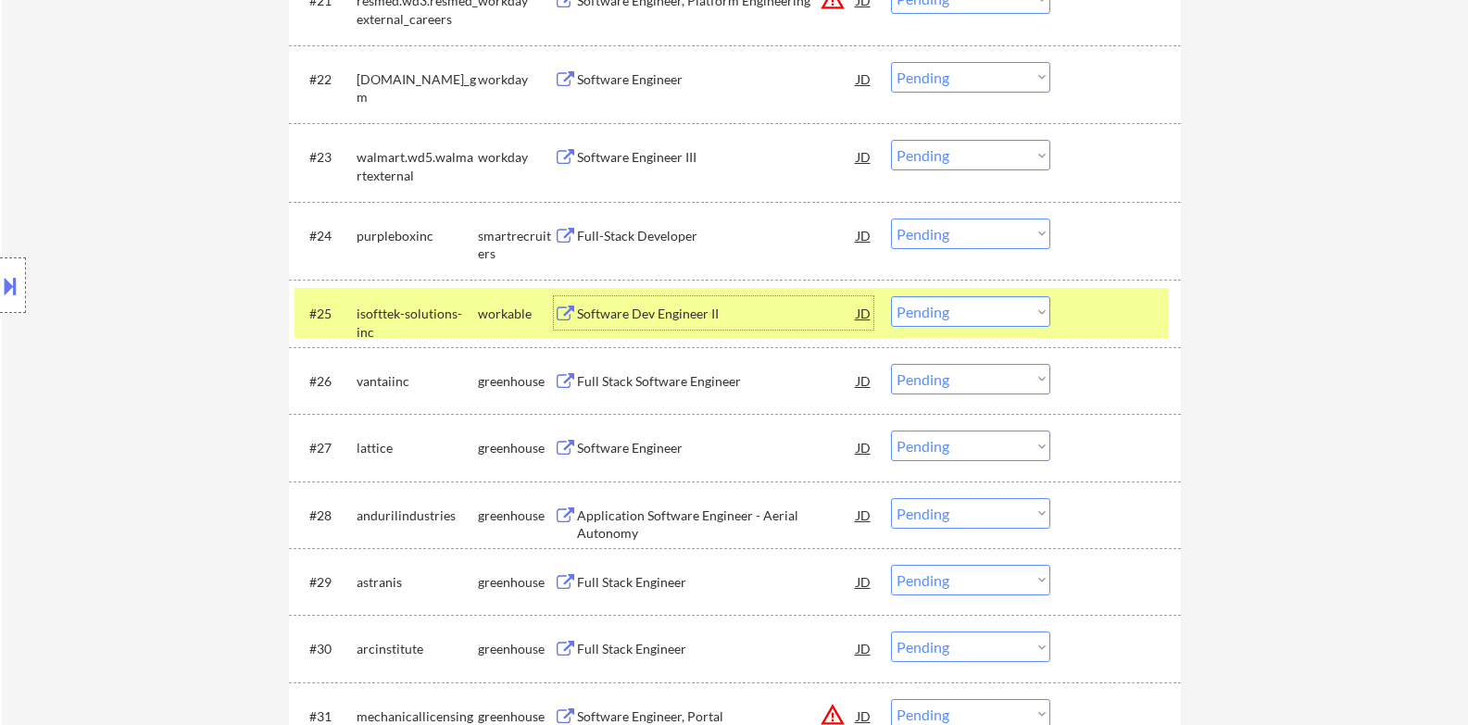
click at [1091, 307] on div at bounding box center [1117, 312] width 81 height 33
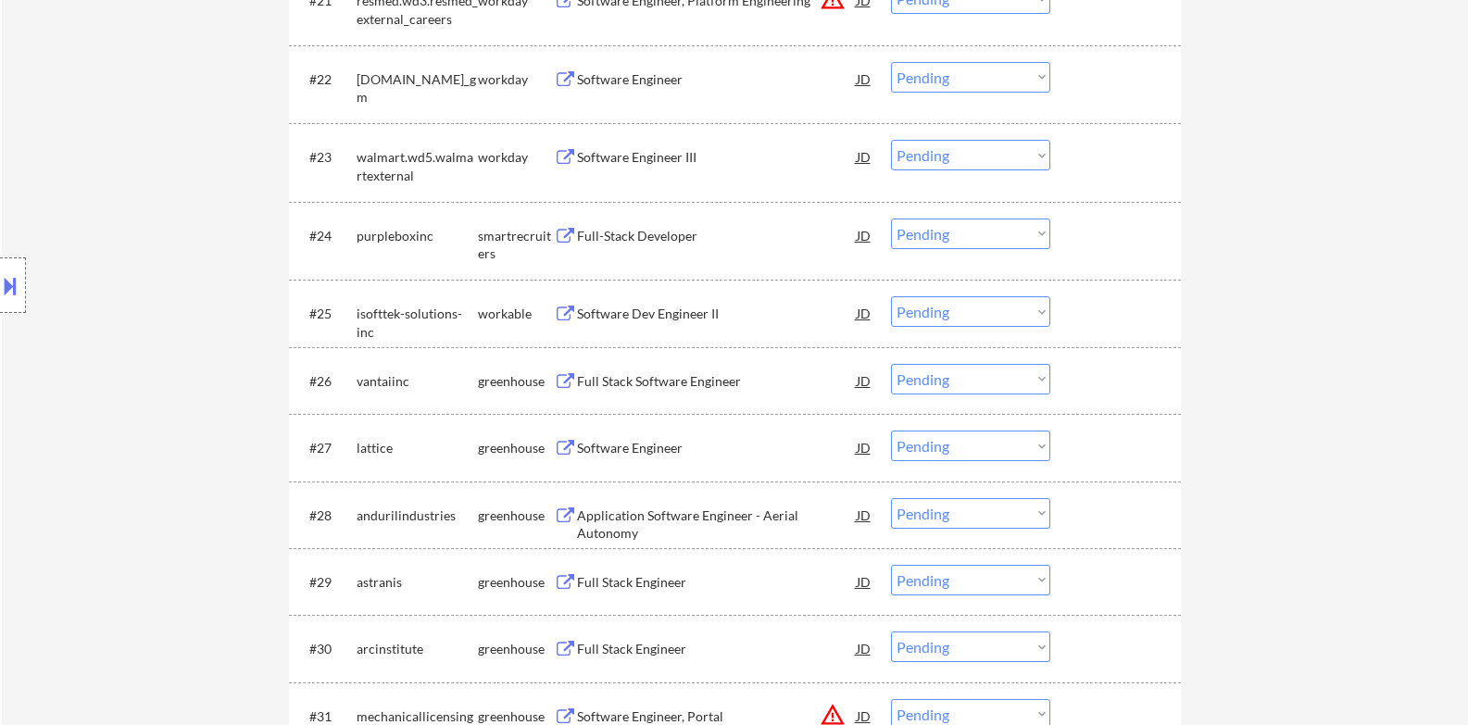
click at [980, 235] on select "Choose an option... Pending Applied Excluded (Questions) Excluded (Expired) Exc…" at bounding box center [970, 234] width 159 height 31
click at [891, 219] on select "Choose an option... Pending Applied Excluded (Questions) Excluded (Expired) Exc…" at bounding box center [970, 234] width 159 height 31
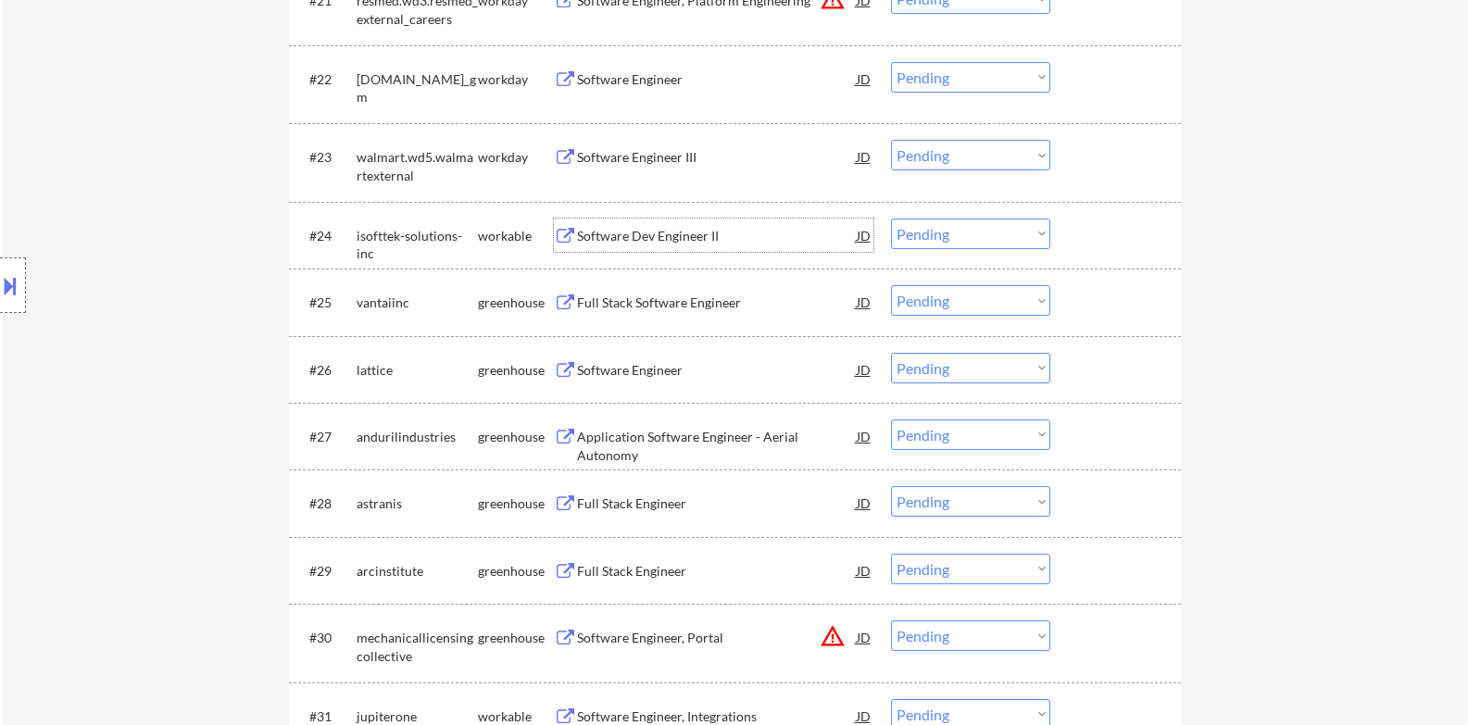
click at [653, 231] on div "Software Dev Engineer II" at bounding box center [717, 236] width 280 height 19
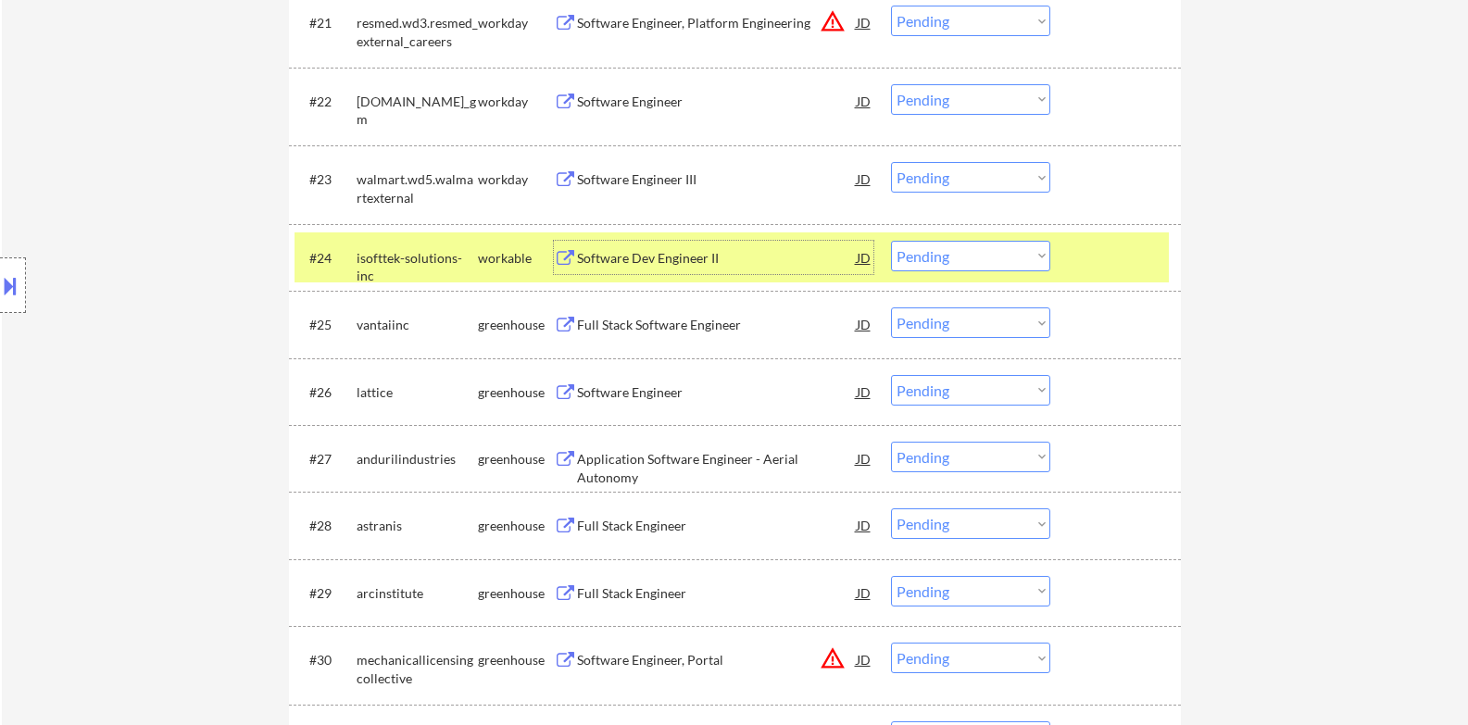
scroll to position [2348, 0]
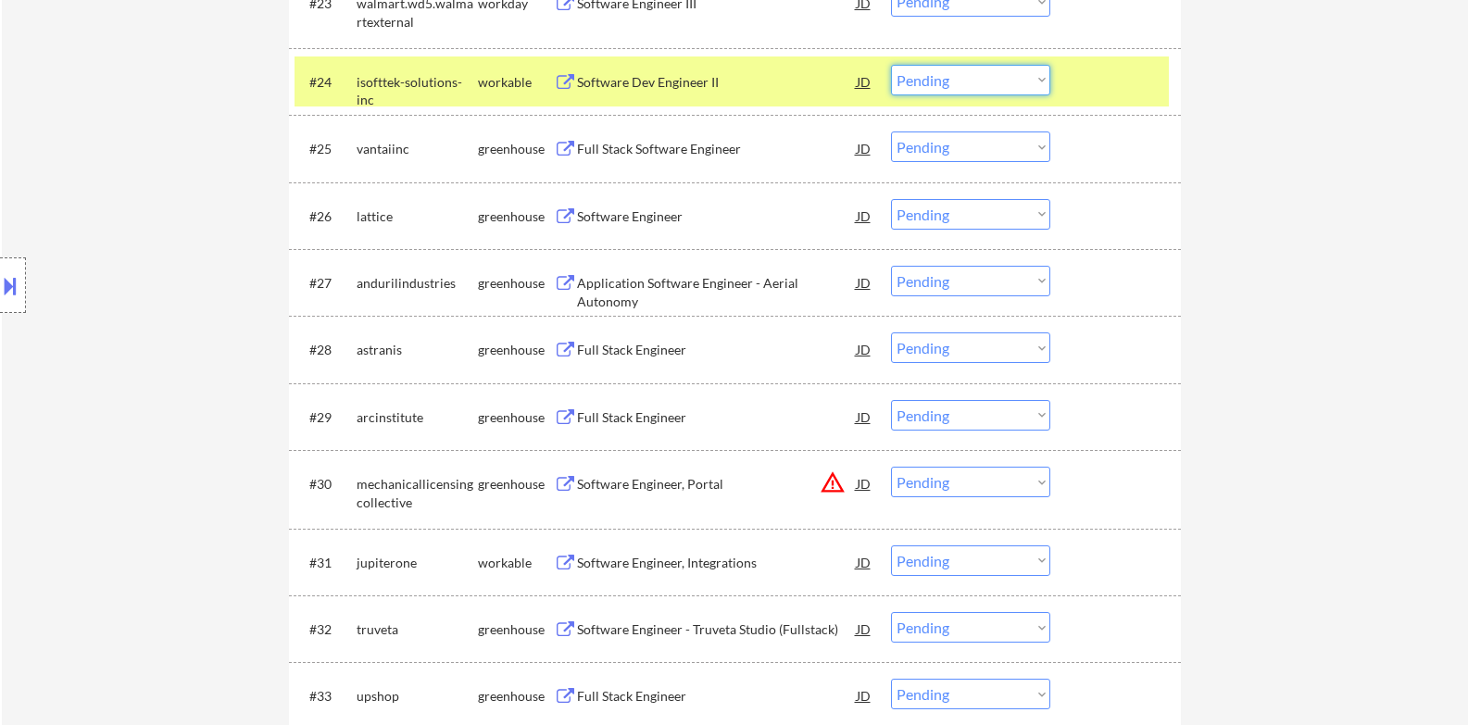
click at [978, 82] on select "Choose an option... Pending Applied Excluded (Questions) Excluded (Expired) Exc…" at bounding box center [970, 80] width 159 height 31
click at [891, 65] on select "Choose an option... Pending Applied Excluded (Questions) Excluded (Expired) Exc…" at bounding box center [970, 80] width 159 height 31
click at [1105, 88] on div at bounding box center [1117, 81] width 81 height 33
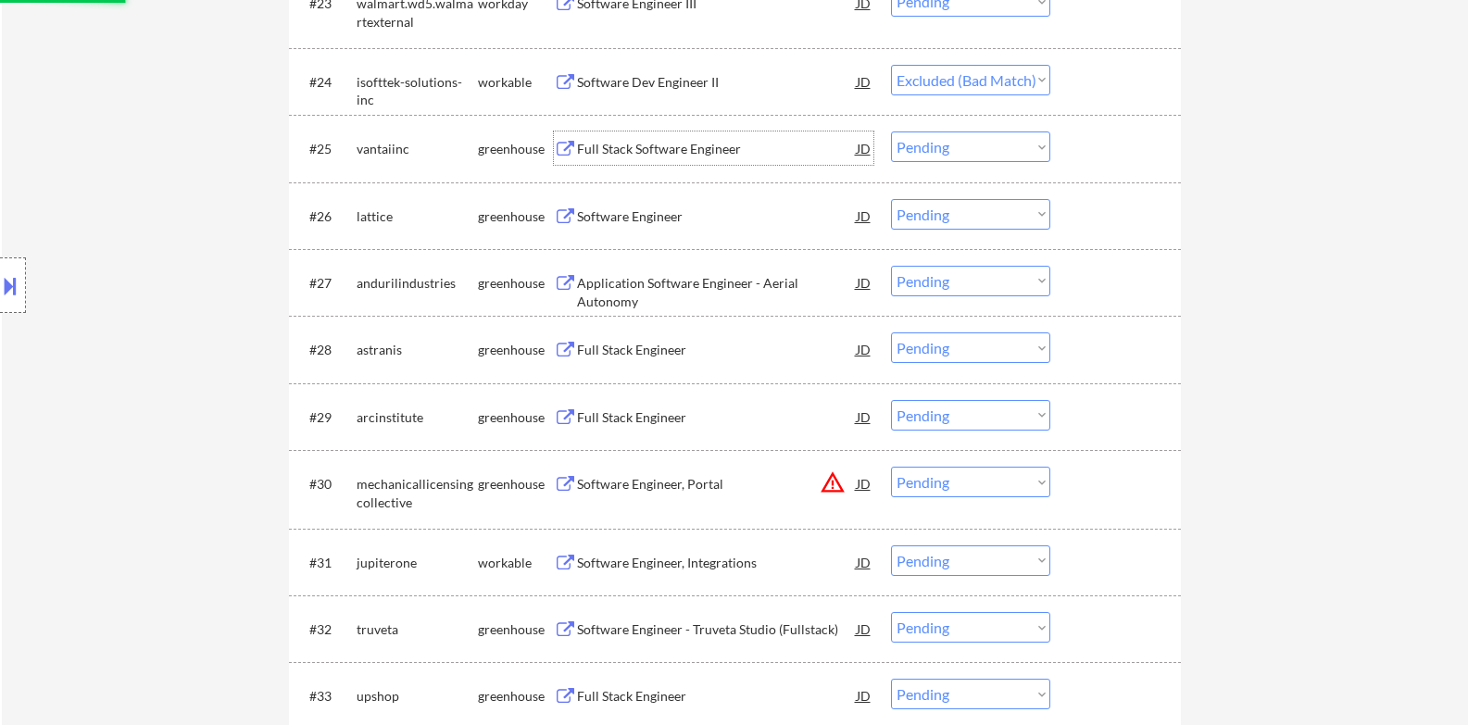
click at [709, 152] on div "Full Stack Software Engineer" at bounding box center [717, 149] width 280 height 19
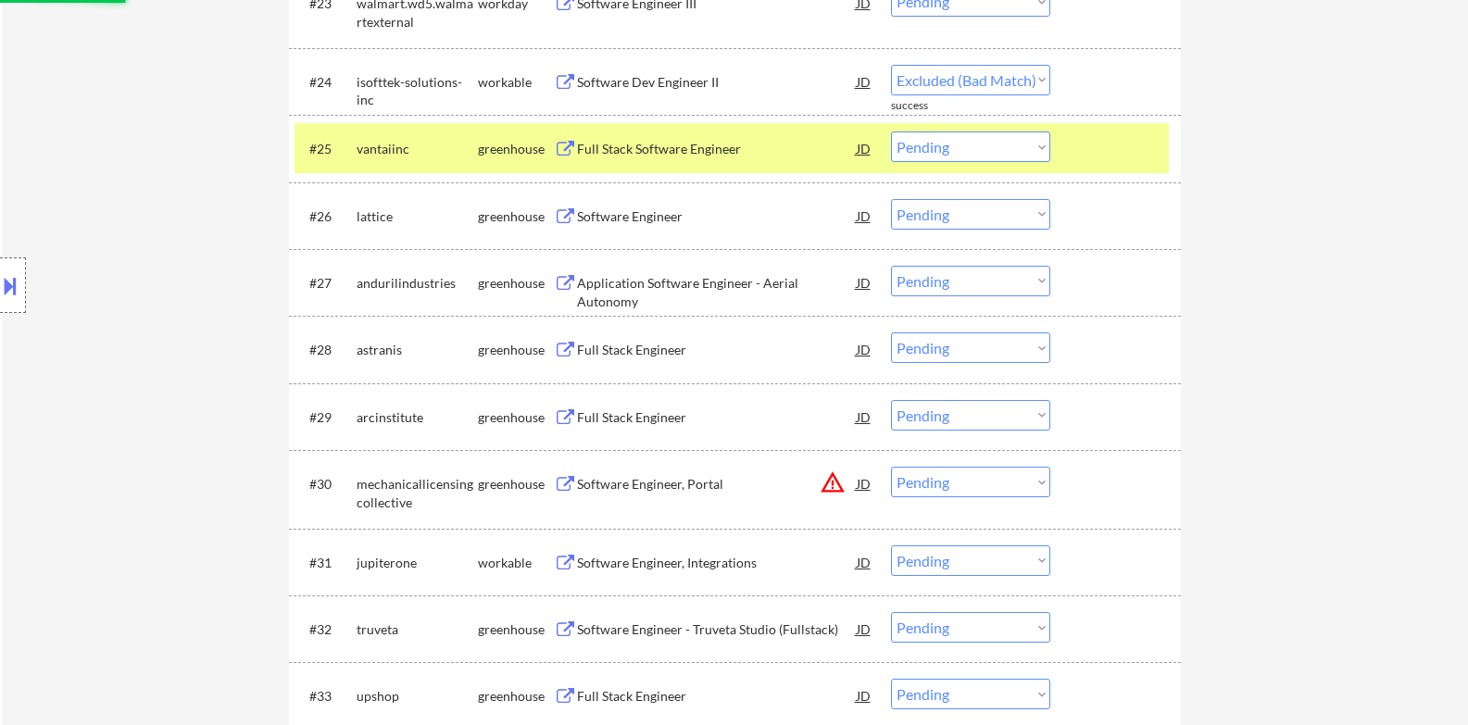
select select ""pending""
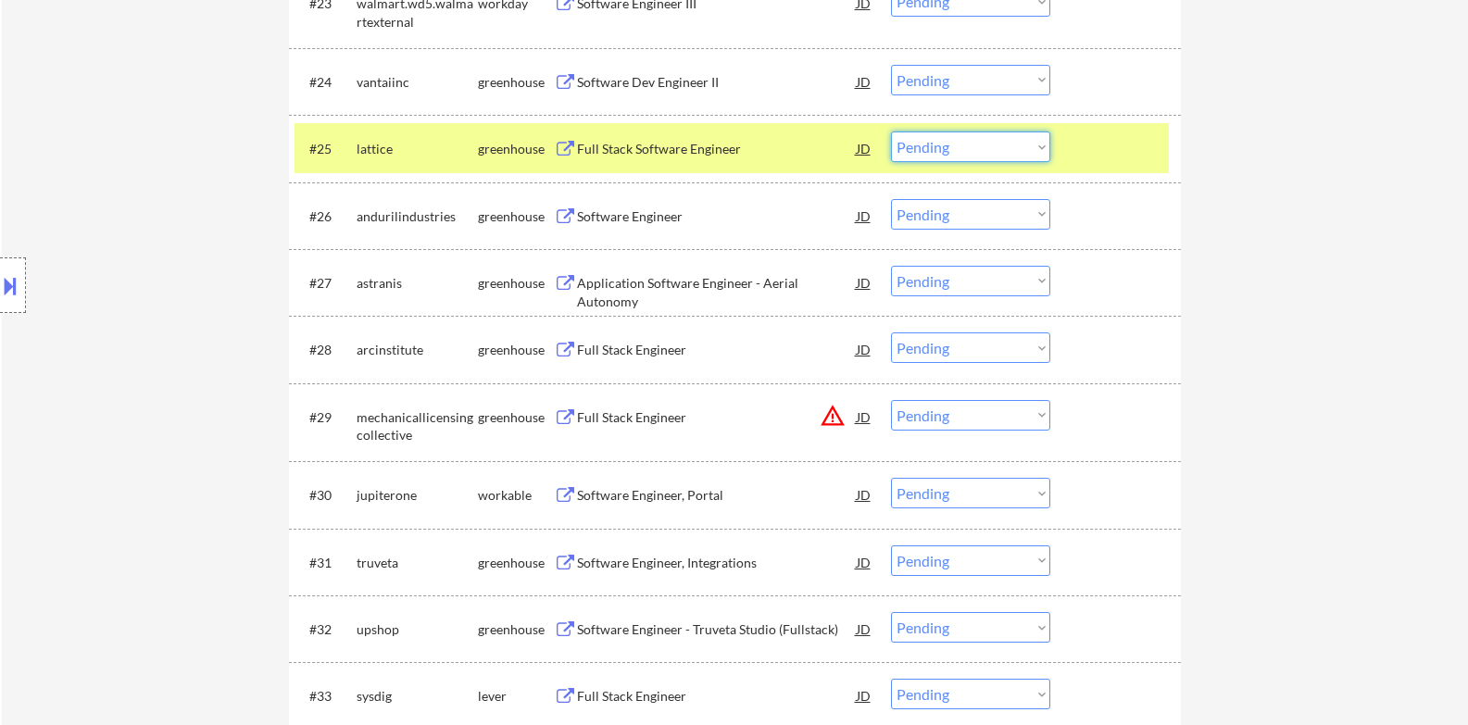
click at [990, 141] on select "Choose an option... Pending Applied Excluded (Questions) Excluded (Expired) Exc…" at bounding box center [970, 146] width 159 height 31
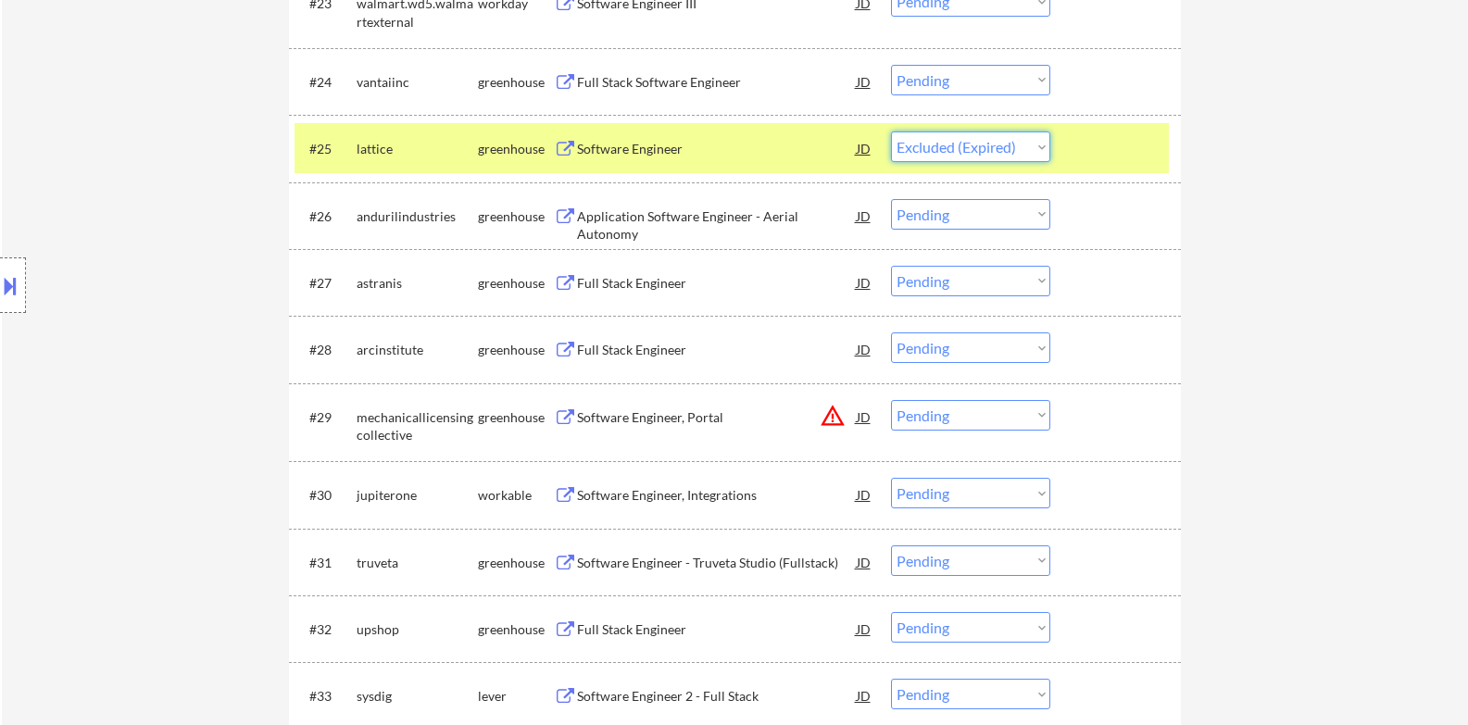
click at [891, 131] on select "Choose an option... Pending Applied Excluded (Questions) Excluded (Expired) Exc…" at bounding box center [970, 146] width 159 height 31
click at [686, 147] on div "Software Engineer" at bounding box center [717, 149] width 280 height 19
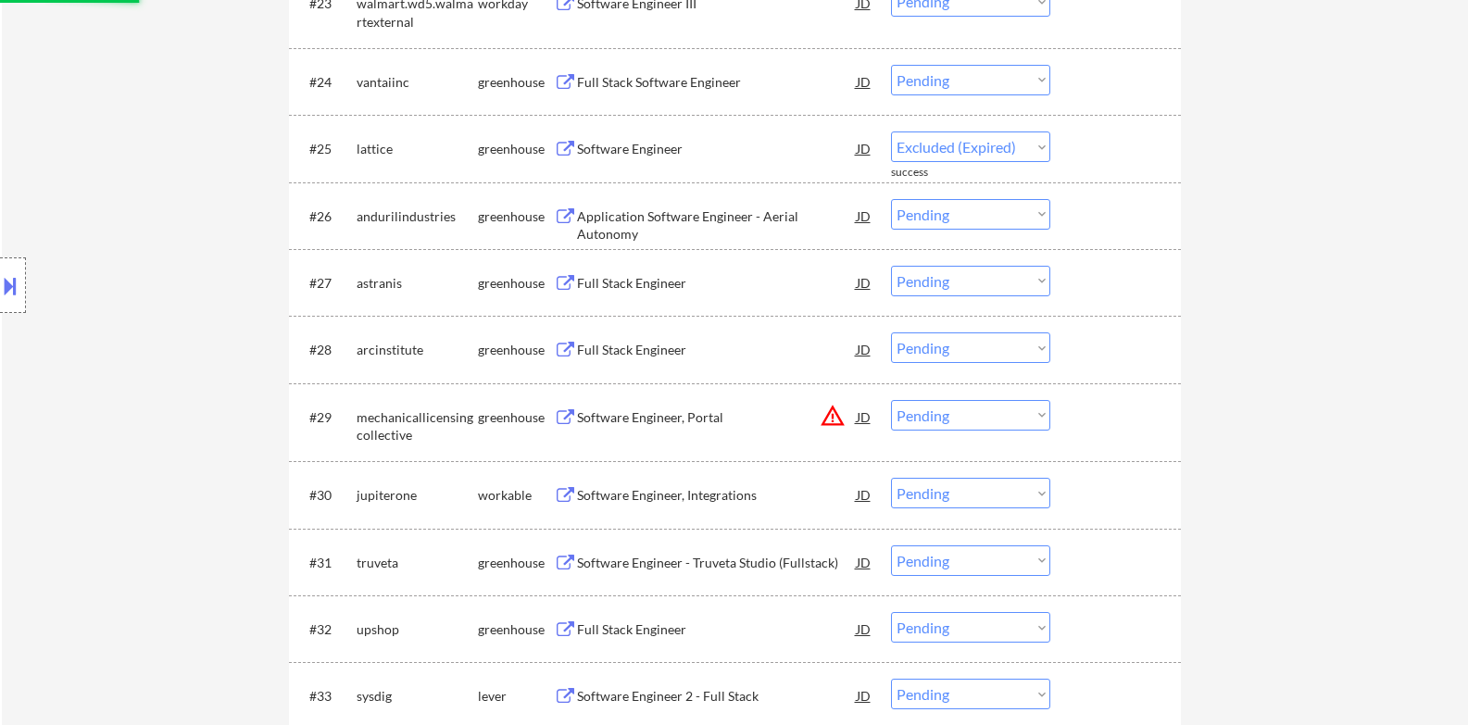
select select ""pending""
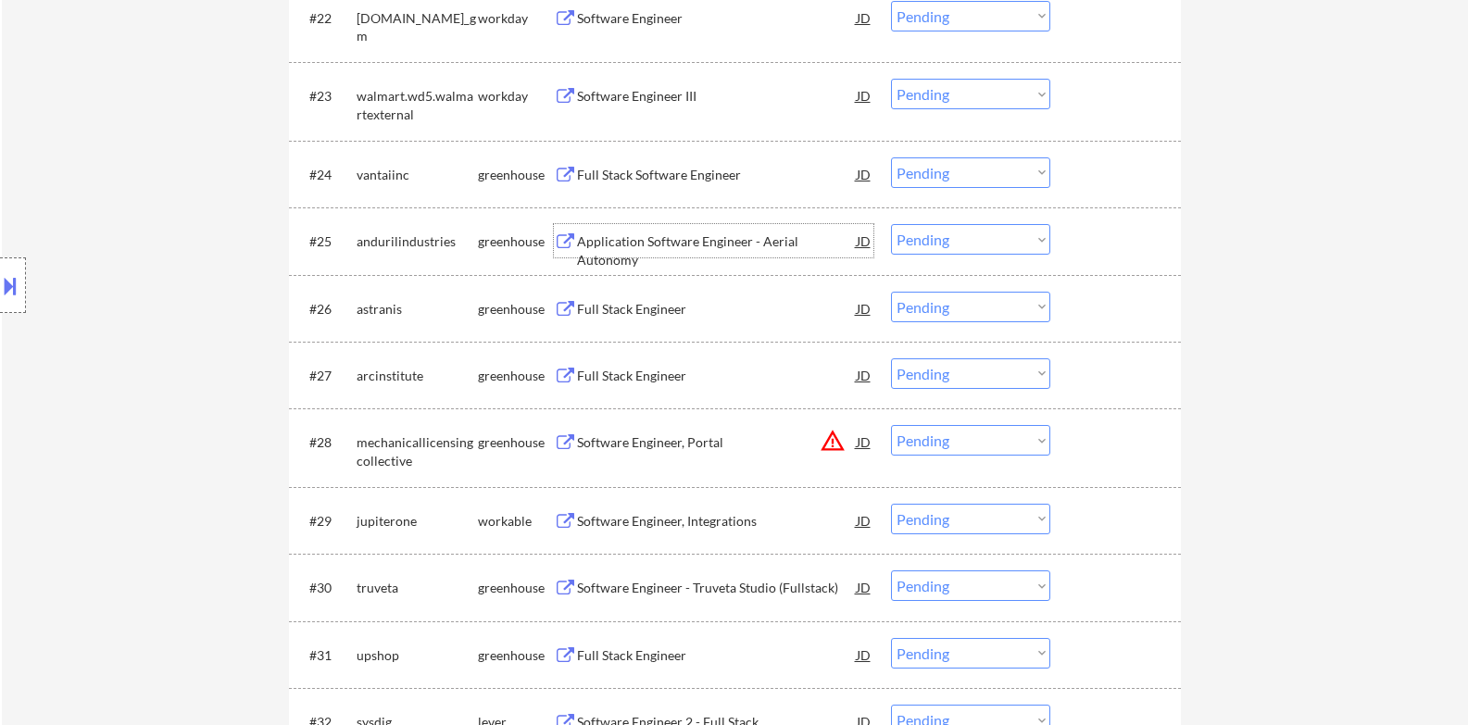
scroll to position [2195, 0]
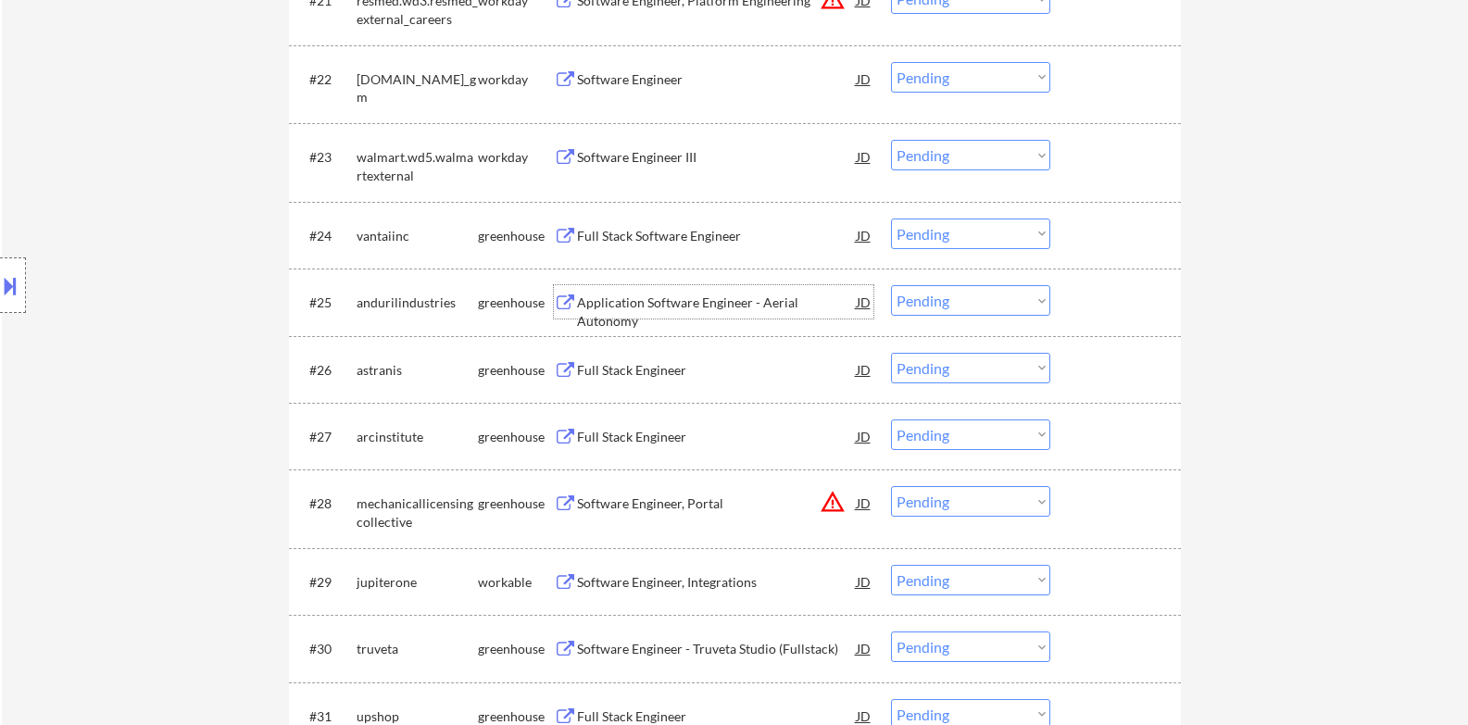
click at [701, 233] on div "Full Stack Software Engineer" at bounding box center [717, 236] width 280 height 19
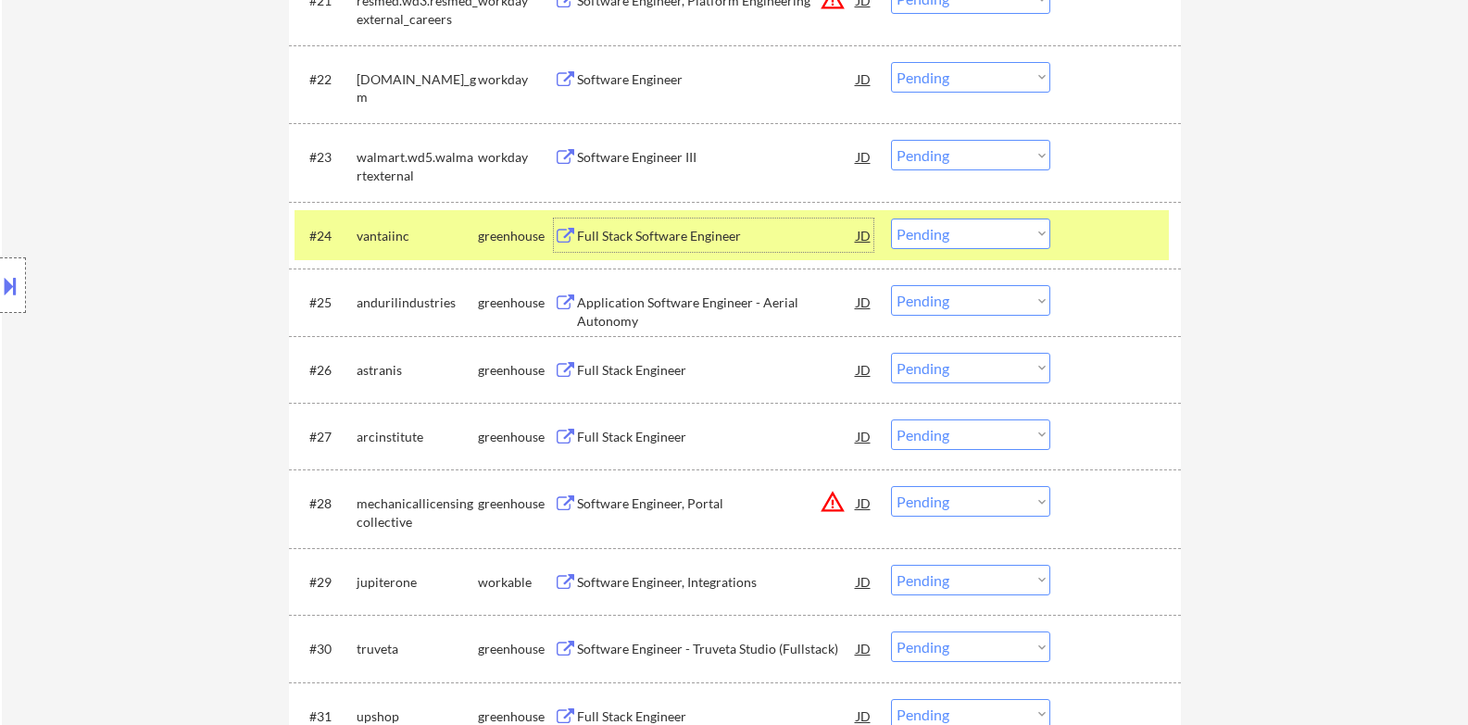
click at [946, 238] on select "Choose an option... Pending Applied Excluded (Questions) Excluded (Expired) Exc…" at bounding box center [970, 234] width 159 height 31
click at [891, 219] on select "Choose an option... Pending Applied Excluded (Questions) Excluded (Expired) Exc…" at bounding box center [970, 234] width 159 height 31
click at [1127, 231] on div at bounding box center [1117, 235] width 81 height 33
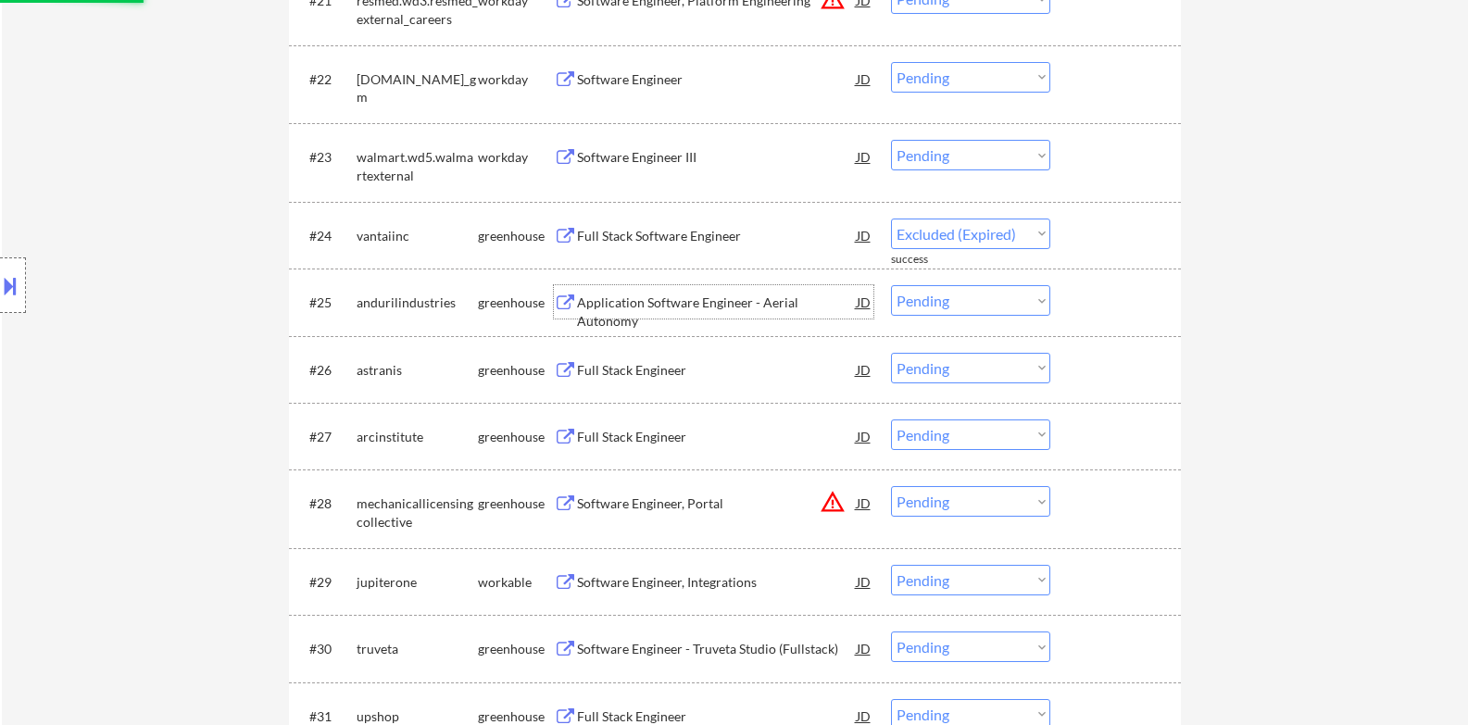
click at [682, 292] on div "Application Software Engineer - Aerial Autonomy" at bounding box center [717, 301] width 280 height 33
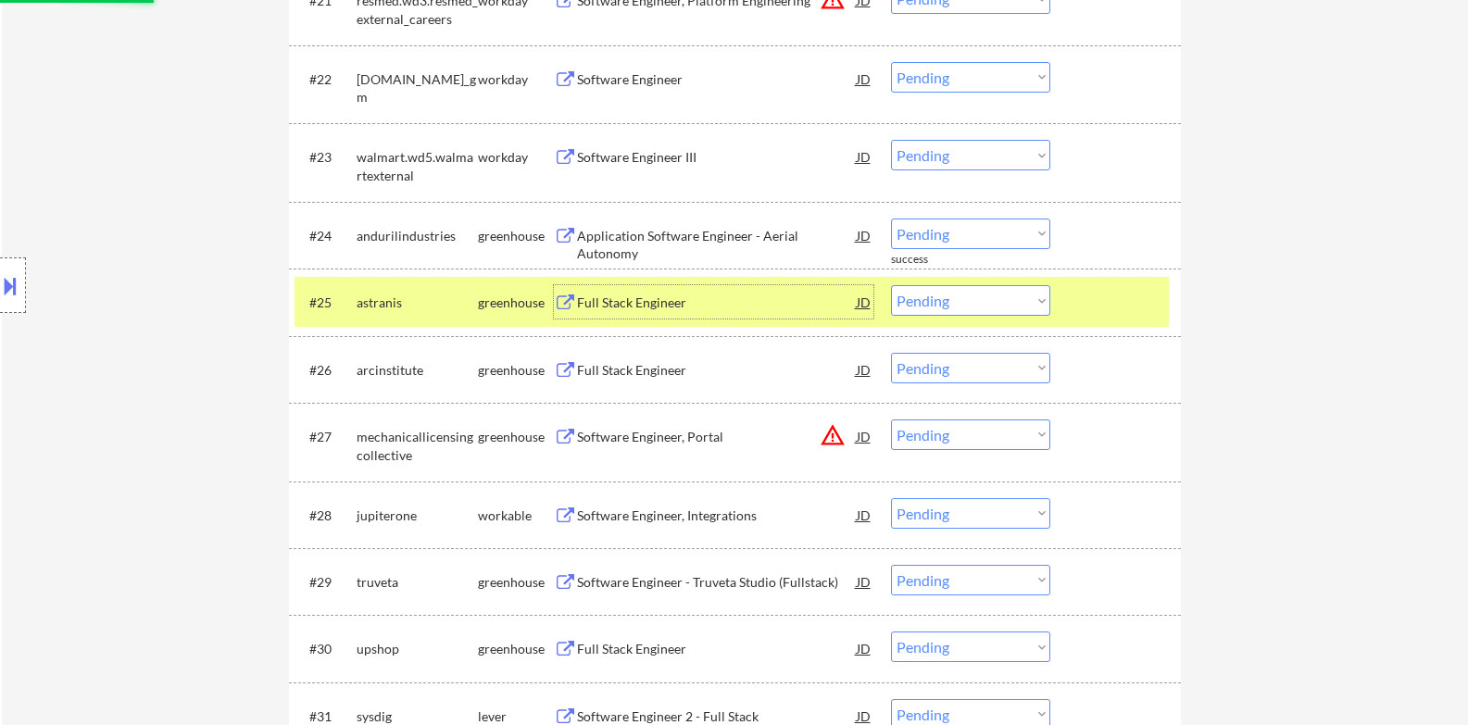
click at [1109, 285] on div at bounding box center [1117, 301] width 81 height 33
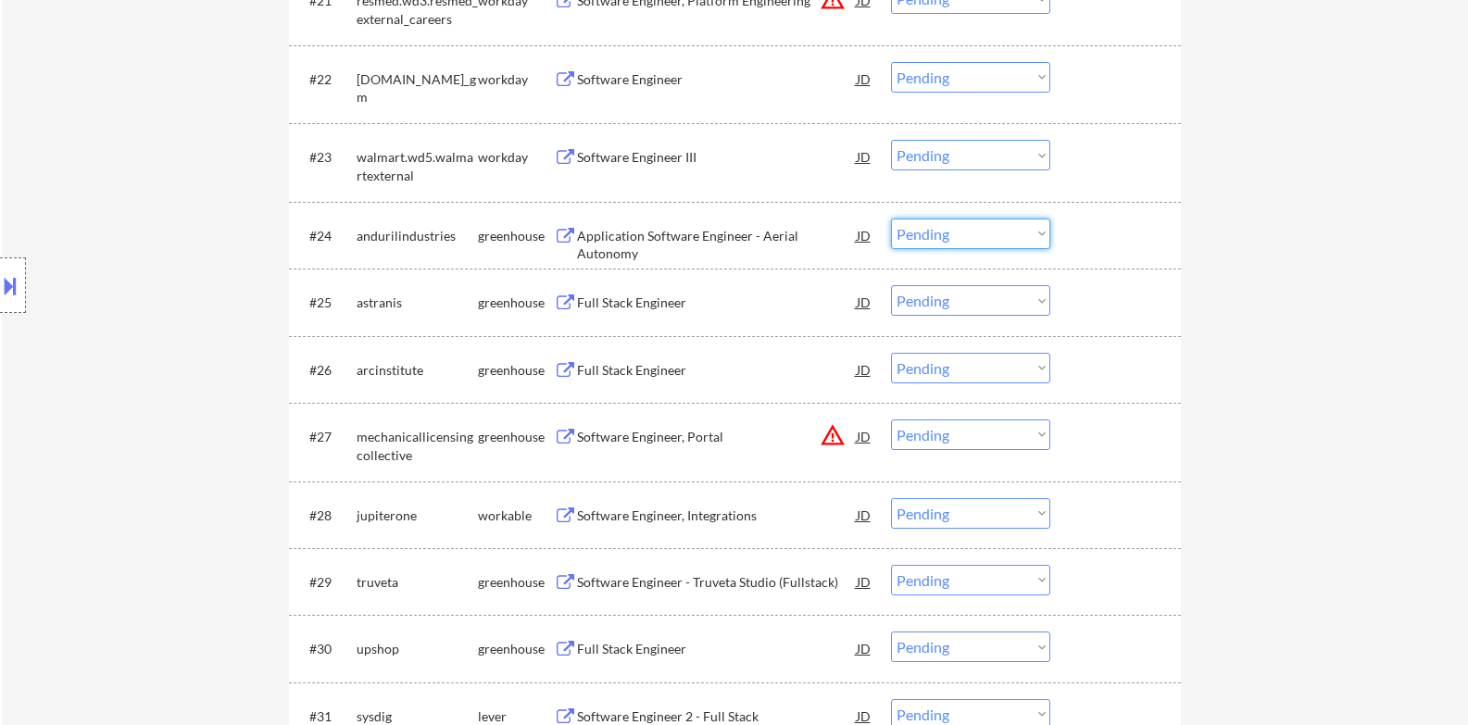
click at [1011, 232] on select "Choose an option... Pending Applied Excluded (Questions) Excluded (Expired) Exc…" at bounding box center [970, 234] width 159 height 31
click at [891, 219] on select "Choose an option... Pending Applied Excluded (Questions) Excluded (Expired) Exc…" at bounding box center [970, 234] width 159 height 31
click at [687, 312] on div "Full Stack Engineer" at bounding box center [717, 301] width 280 height 33
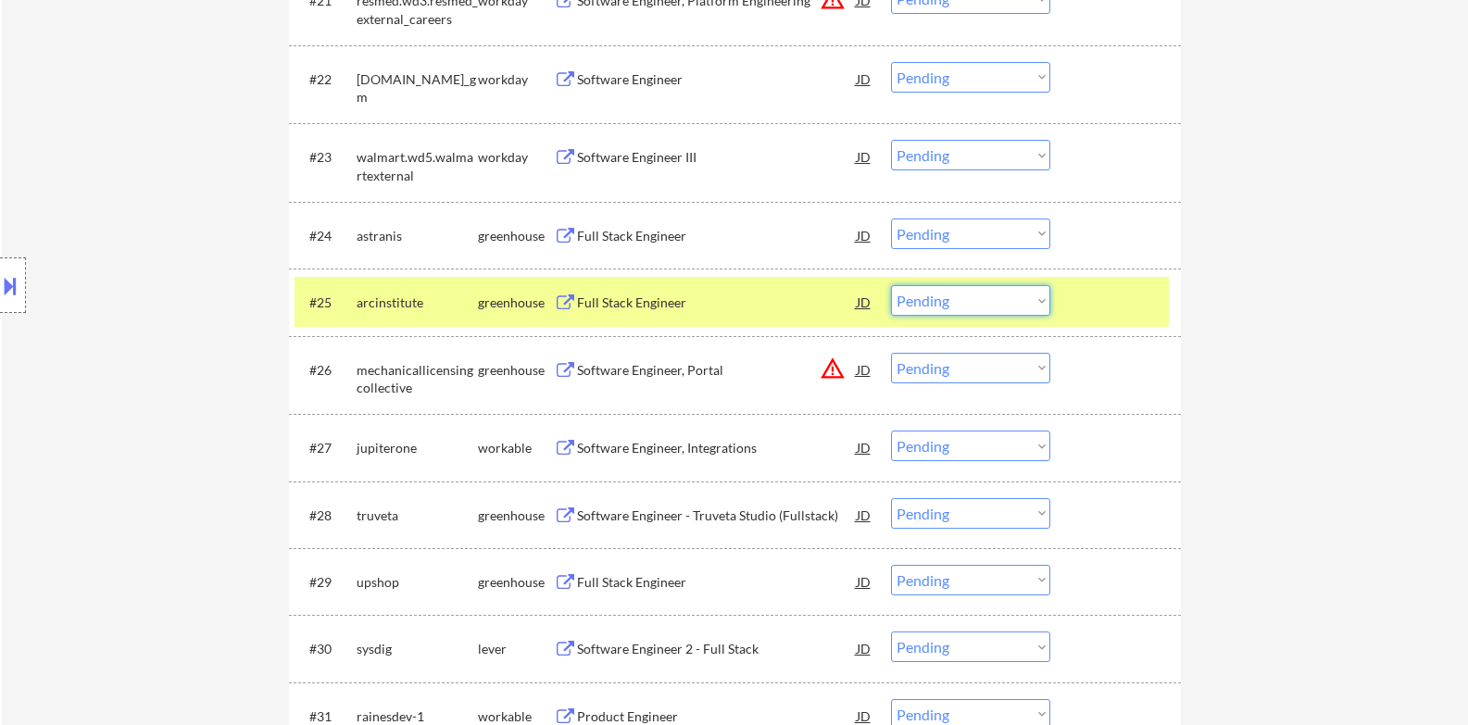
click at [988, 294] on select "Choose an option... Pending Applied Excluded (Questions) Excluded (Expired) Exc…" at bounding box center [970, 300] width 159 height 31
click at [1123, 296] on div at bounding box center [1117, 301] width 81 height 33
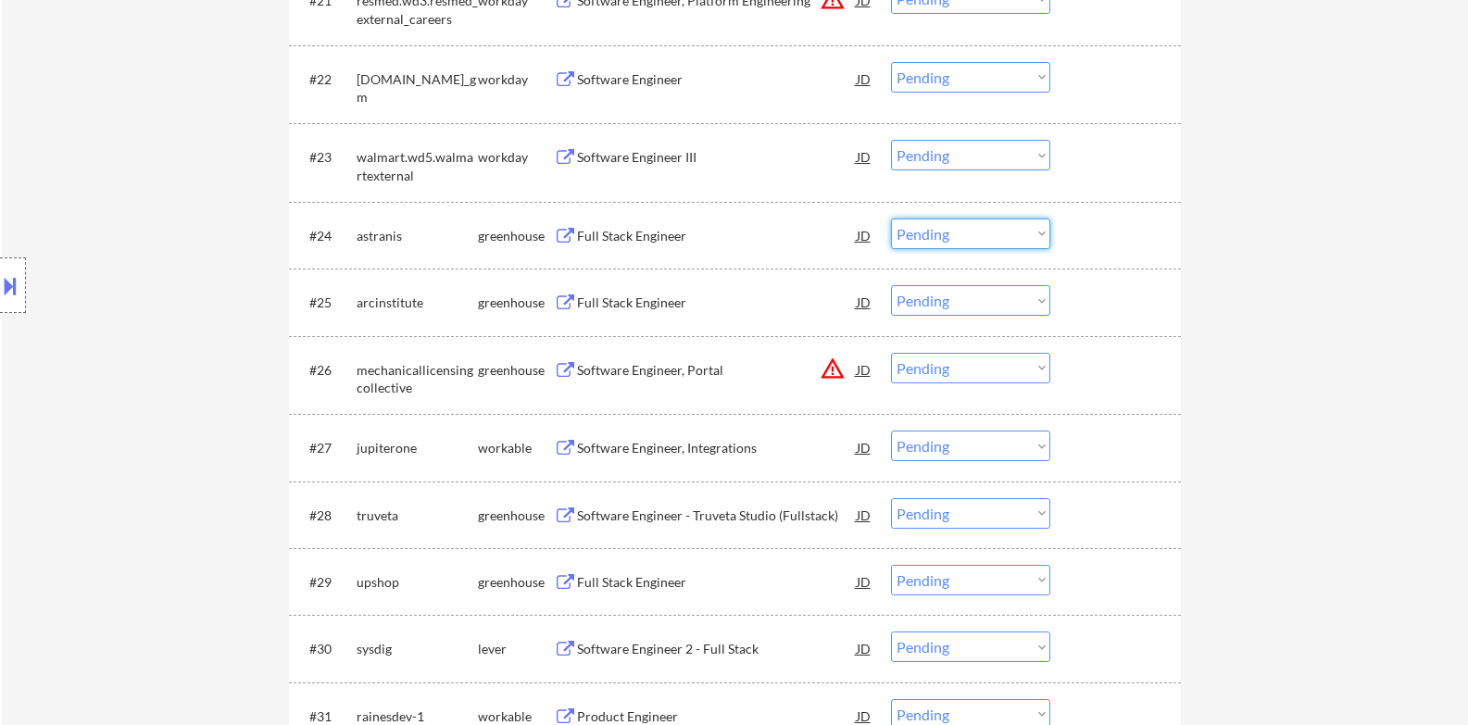
click at [969, 243] on select "Choose an option... Pending Applied Excluded (Questions) Excluded (Expired) Exc…" at bounding box center [970, 234] width 159 height 31
click at [891, 219] on select "Choose an option... Pending Applied Excluded (Questions) Excluded (Expired) Exc…" at bounding box center [970, 234] width 159 height 31
click at [657, 292] on div "Full Stack Engineer" at bounding box center [717, 301] width 280 height 33
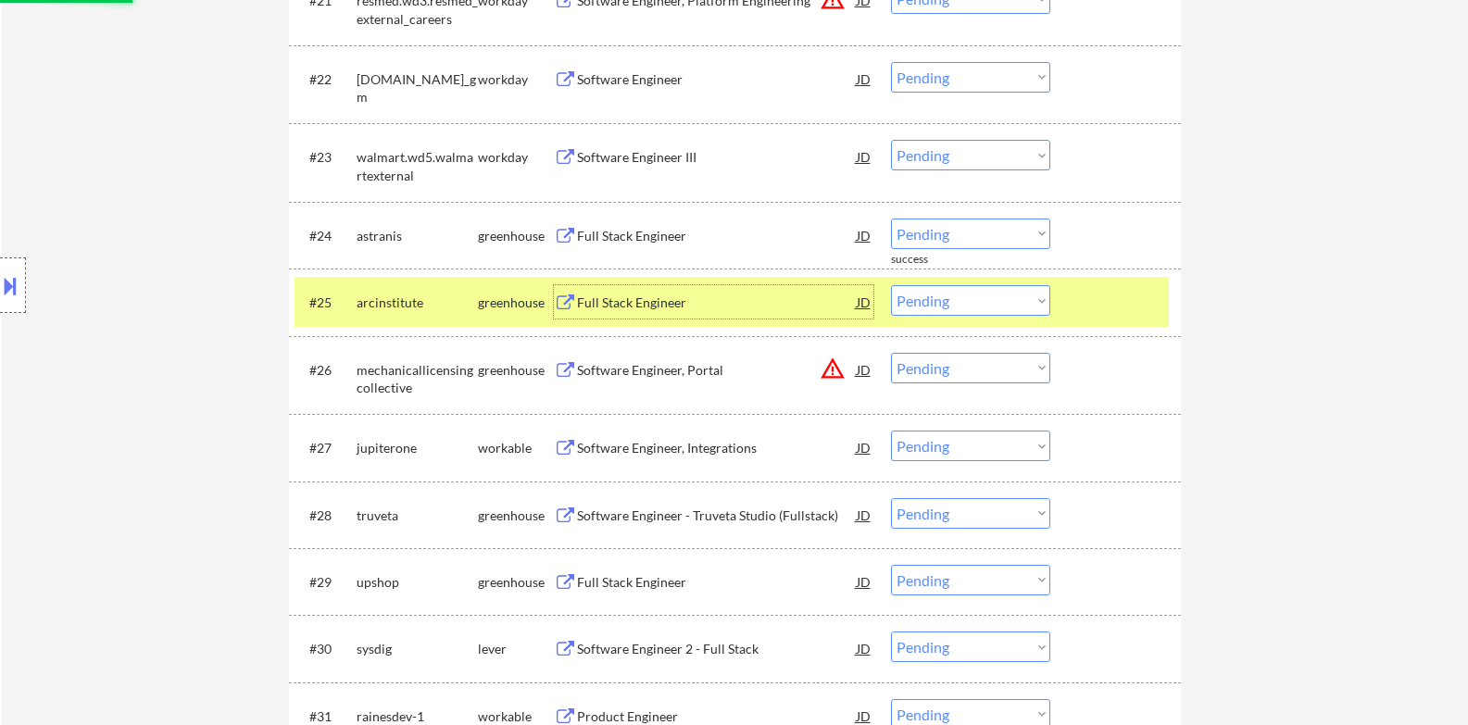
click at [1086, 291] on div at bounding box center [1117, 301] width 81 height 33
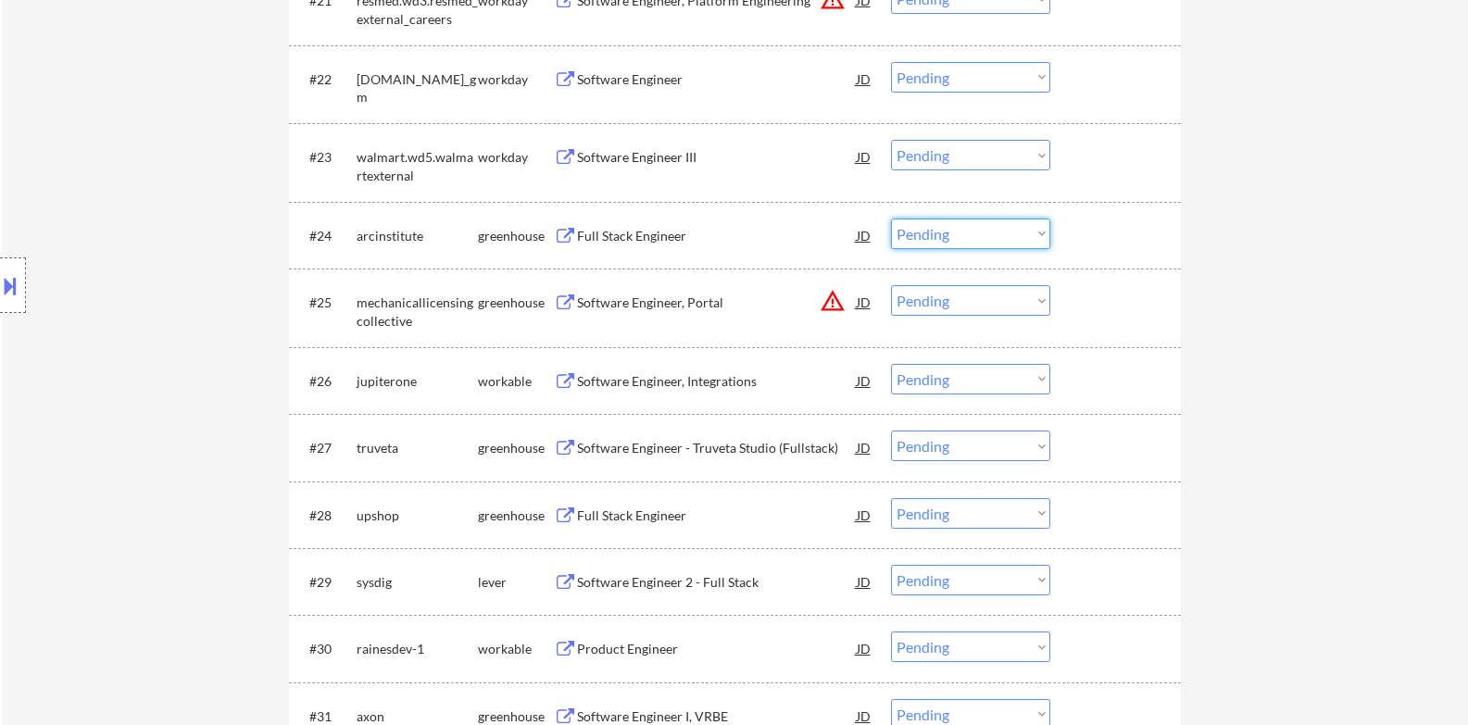
click at [928, 241] on select "Choose an option... Pending Applied Excluded (Questions) Excluded (Expired) Exc…" at bounding box center [970, 234] width 159 height 31
click at [891, 219] on select "Choose an option... Pending Applied Excluded (Questions) Excluded (Expired) Exc…" at bounding box center [970, 234] width 159 height 31
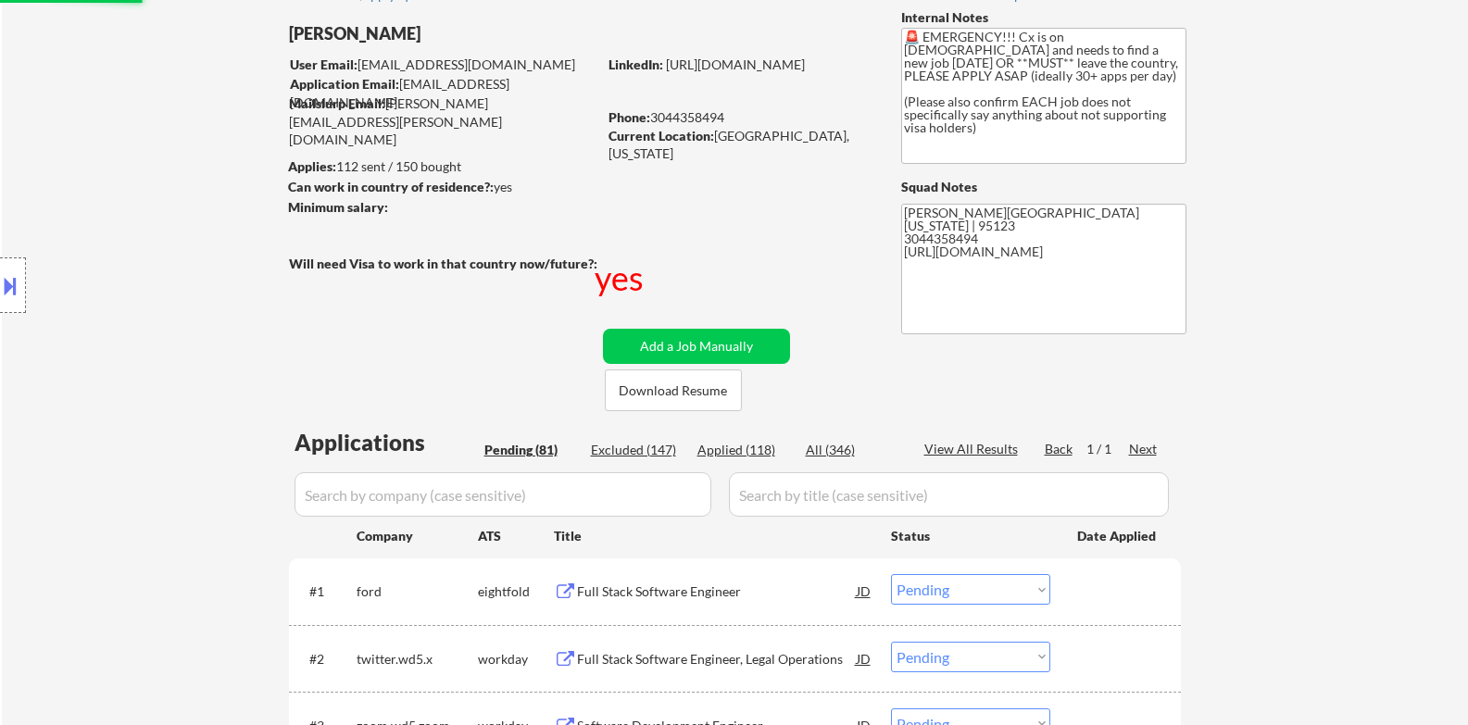
scroll to position [0, 0]
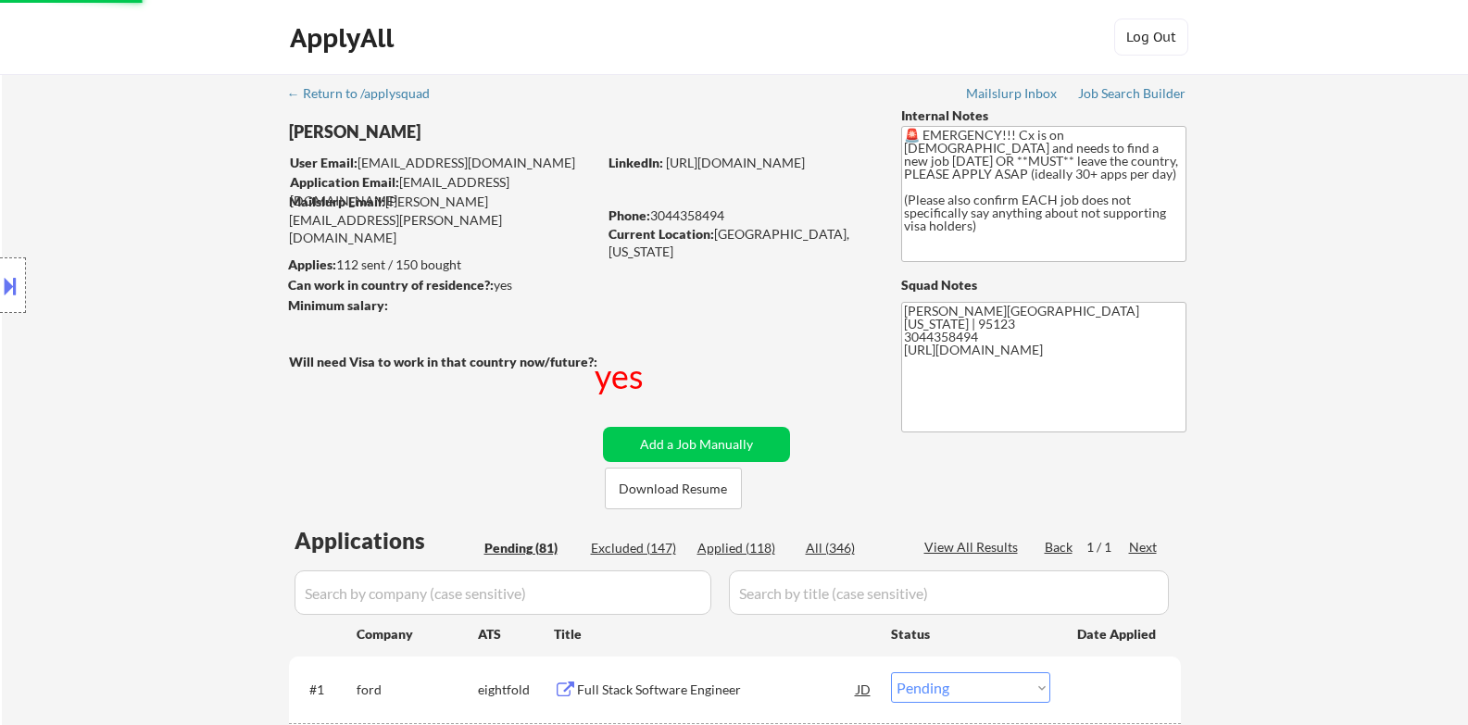
select select ""pending""
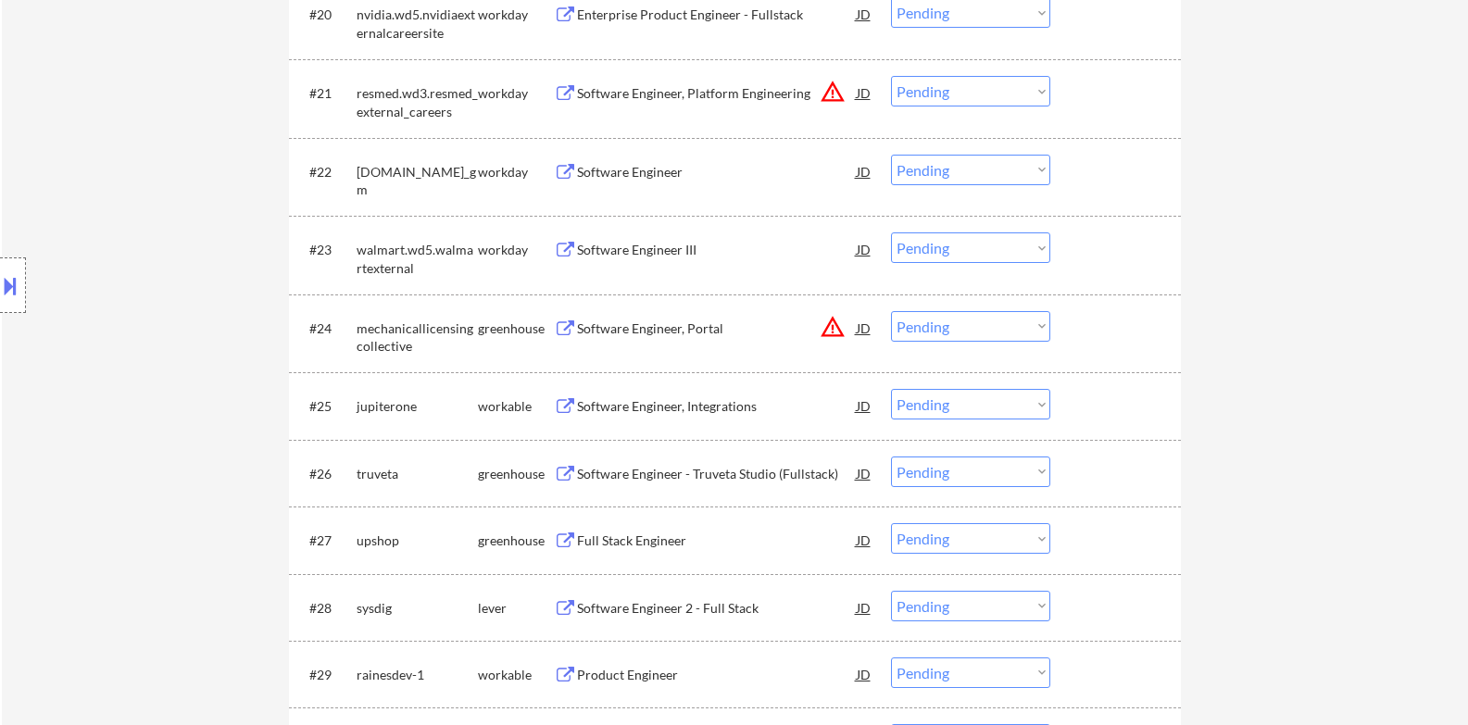
scroll to position [2623, 0]
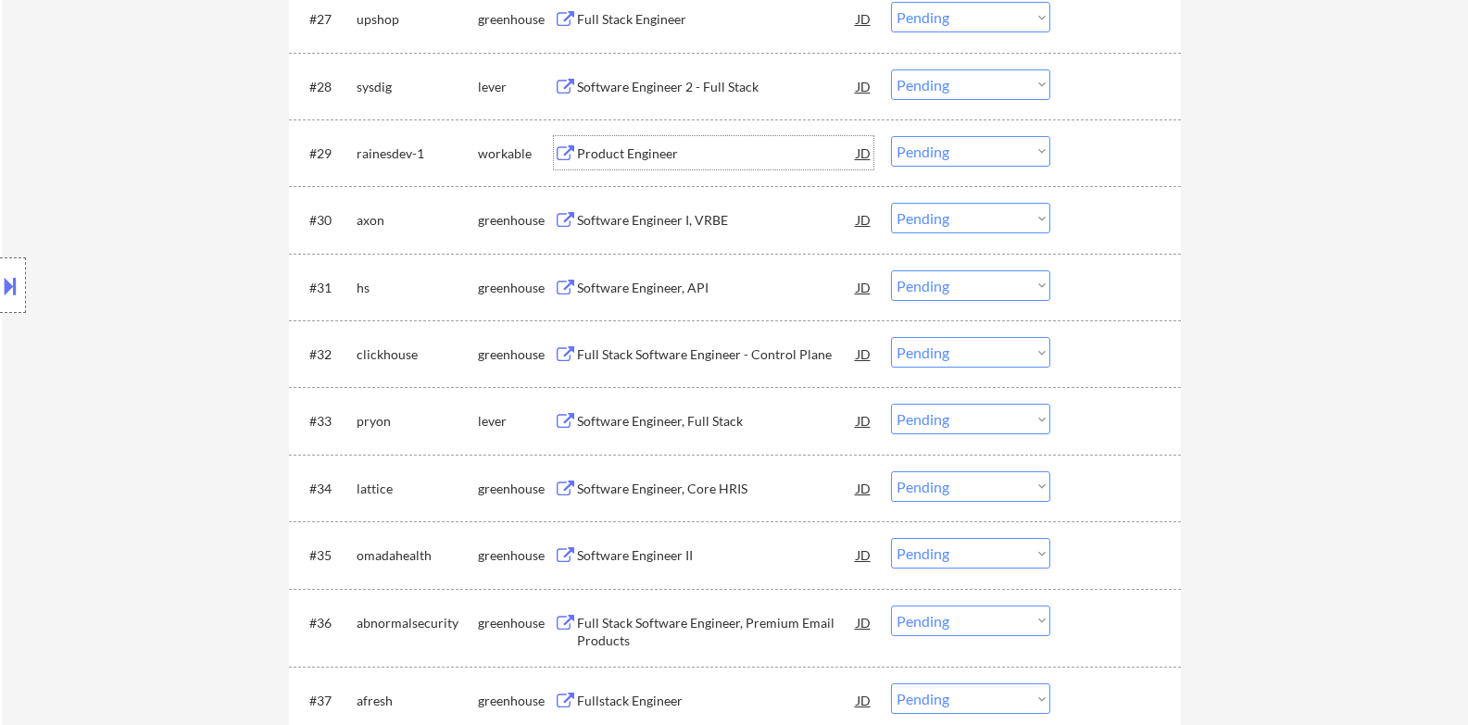
click at [657, 161] on div "Product Engineer" at bounding box center [717, 153] width 280 height 19
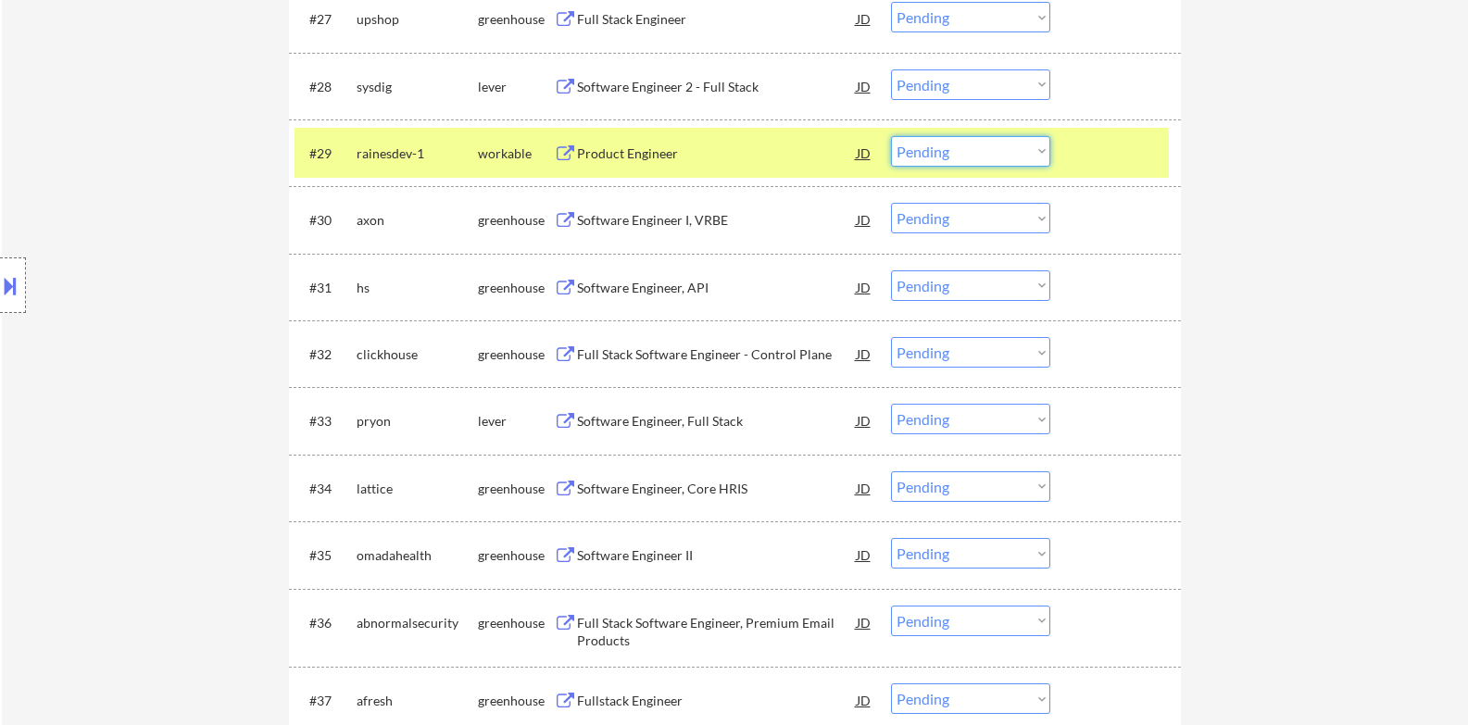
click at [1004, 162] on select "Choose an option... Pending Applied Excluded (Questions) Excluded (Expired) Exc…" at bounding box center [970, 151] width 159 height 31
click at [891, 136] on select "Choose an option... Pending Applied Excluded (Questions) Excluded (Expired) Exc…" at bounding box center [970, 151] width 159 height 31
click at [1129, 161] on div at bounding box center [1117, 152] width 81 height 33
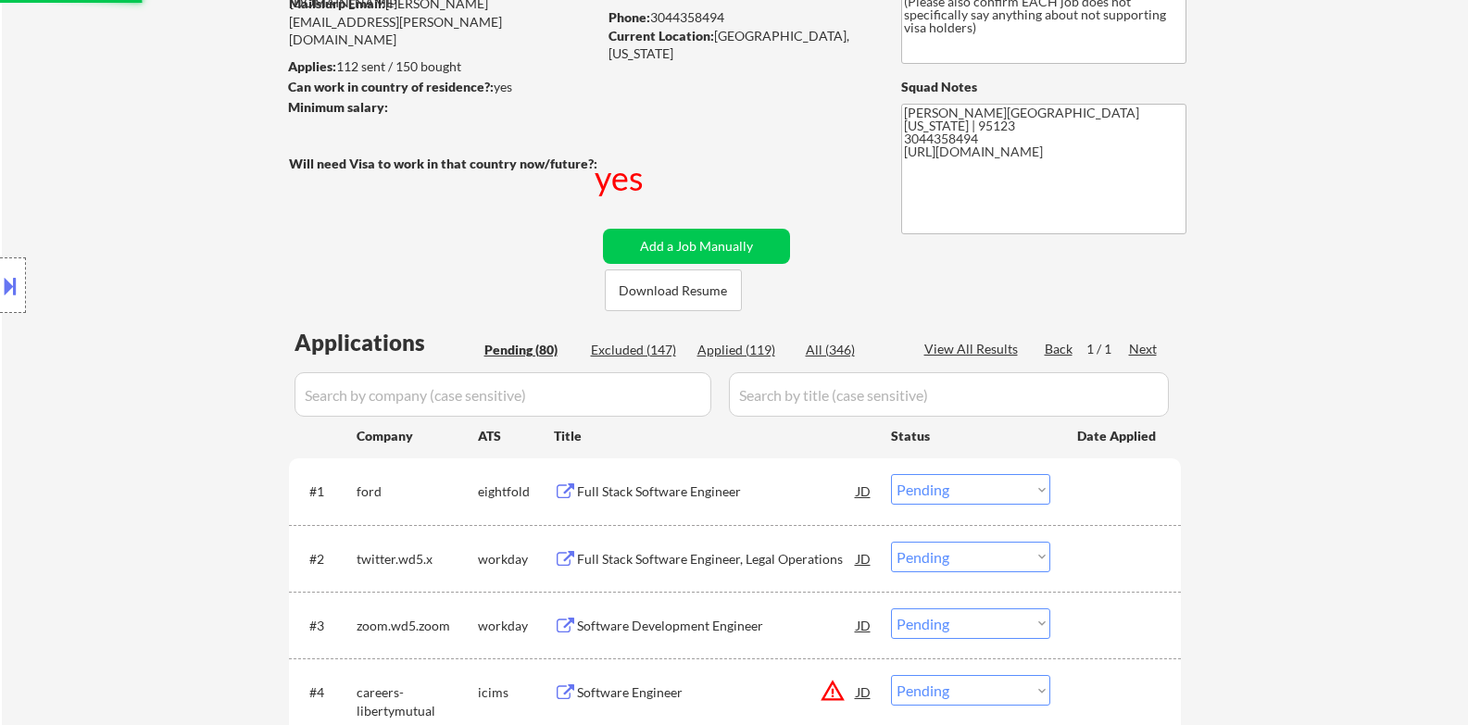
scroll to position [0, 0]
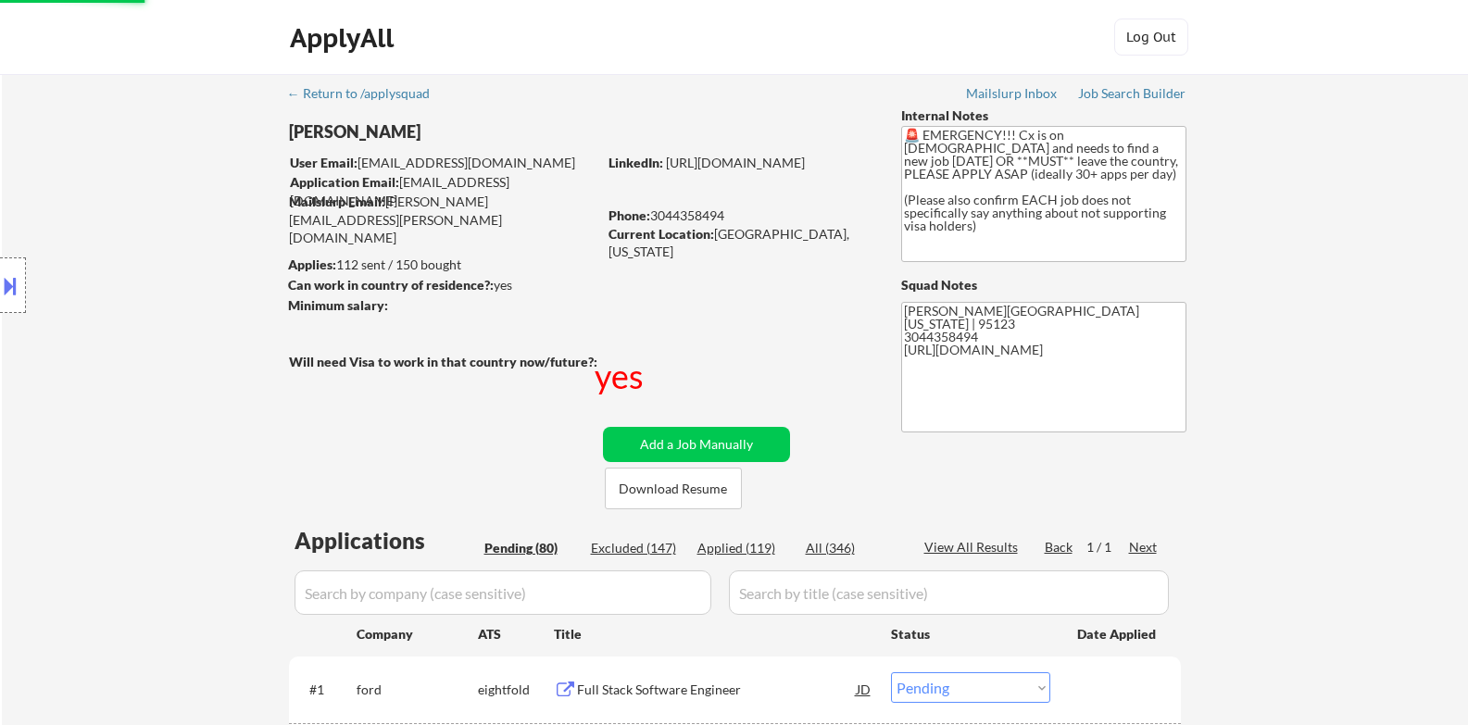
select select ""pending""
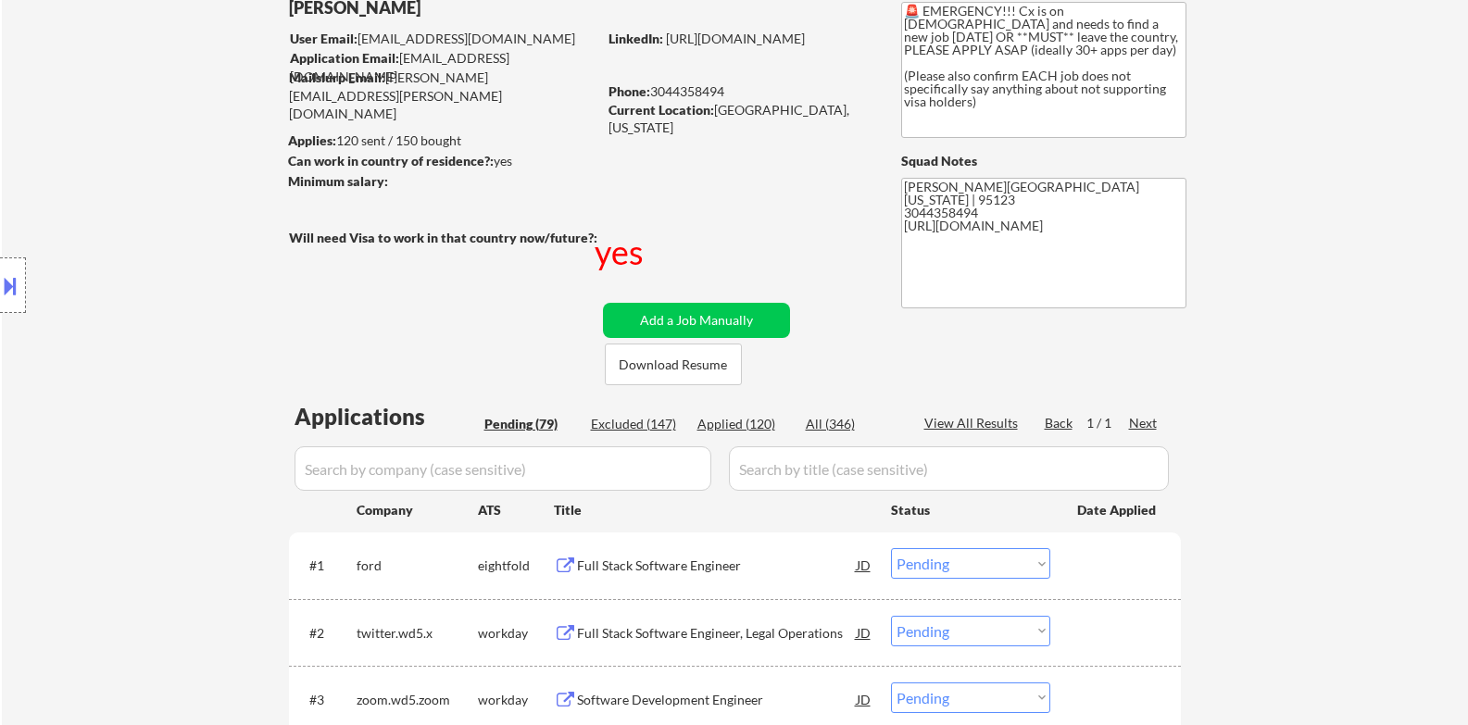
scroll to position [308, 0]
